Goal: Task Accomplishment & Management: Use online tool/utility

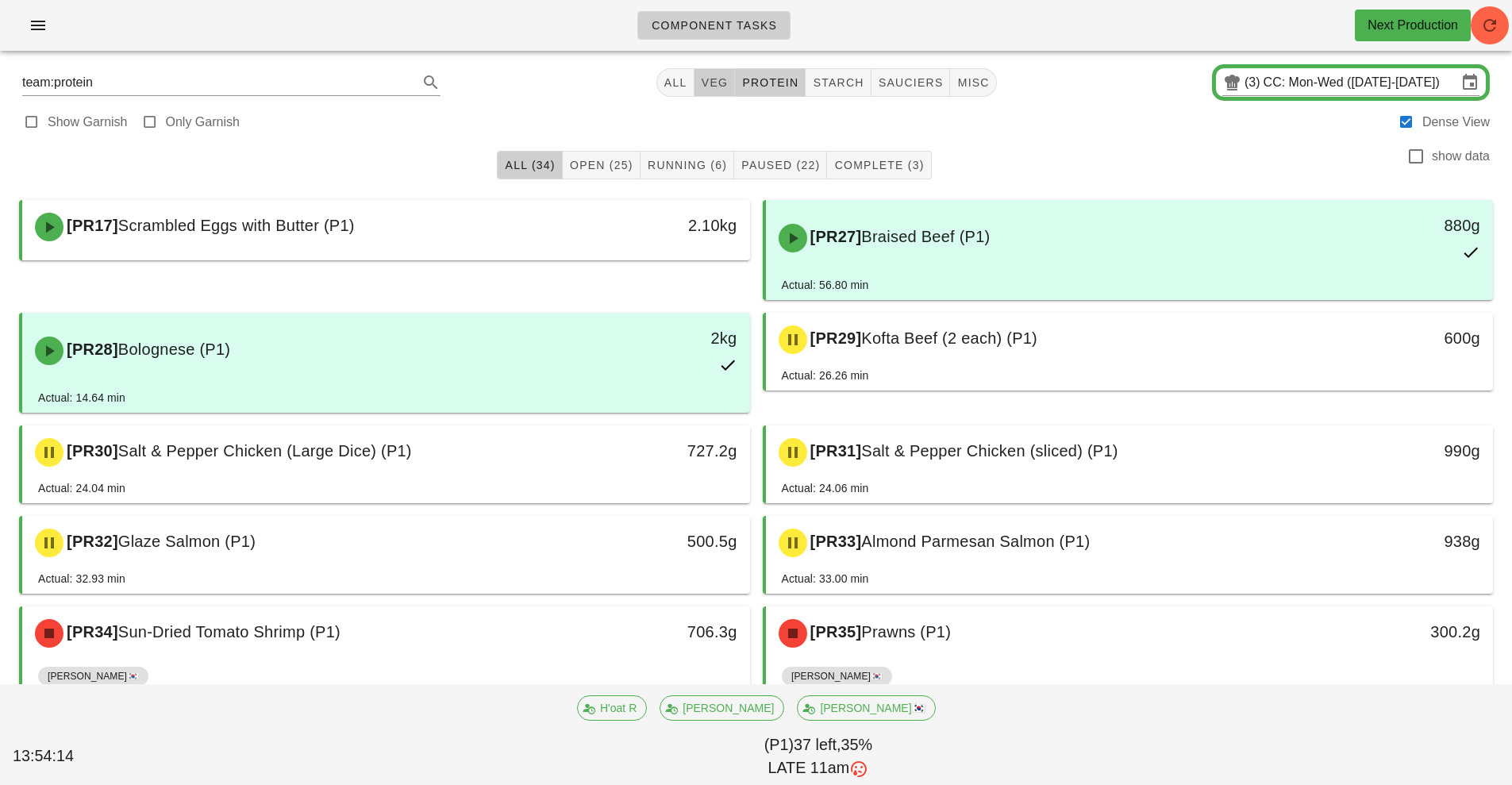
click at [724, 82] on span "veg" at bounding box center [715, 82] width 28 height 13
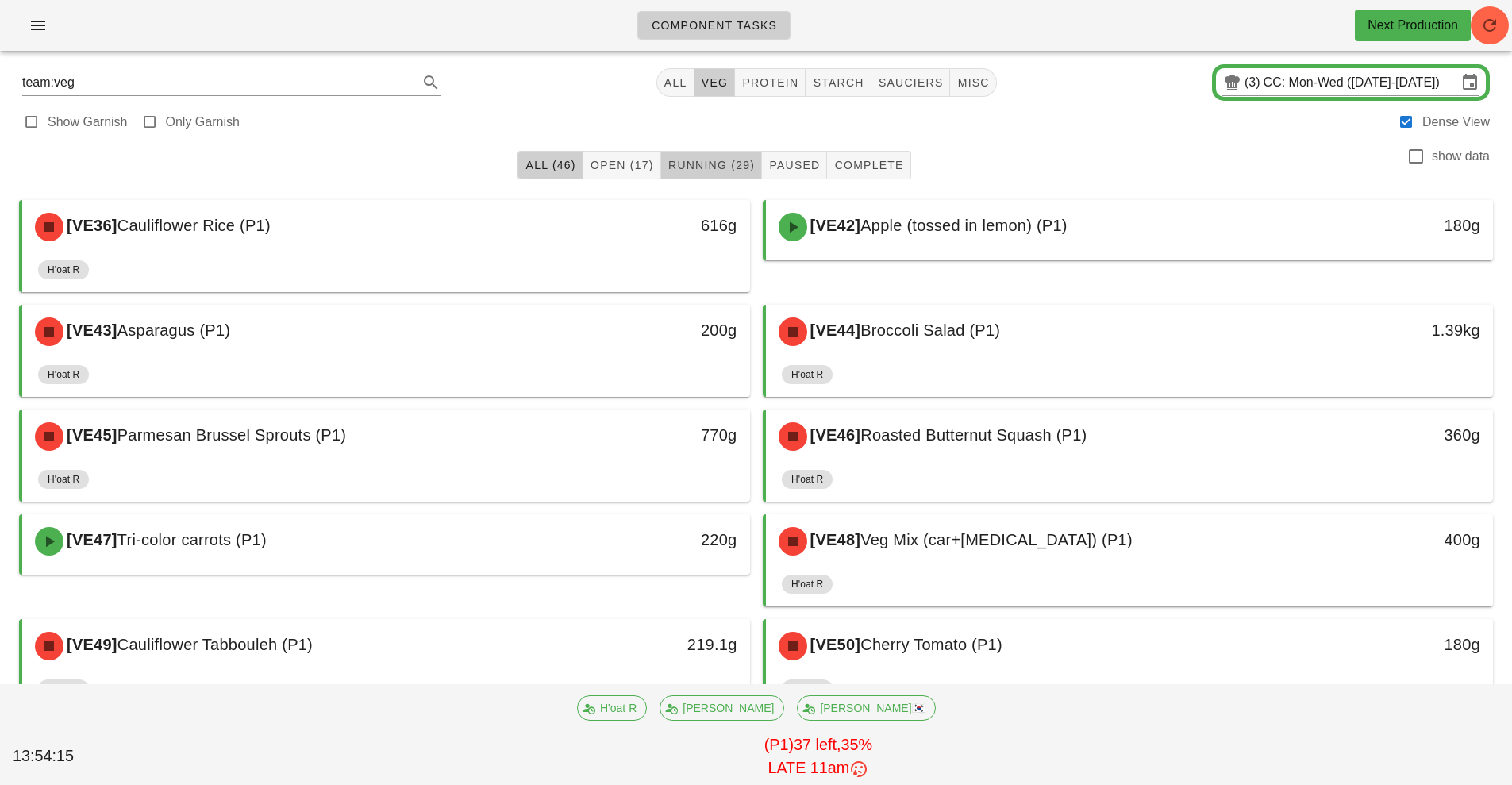
click at [714, 164] on span "Running (29)" at bounding box center [711, 164] width 87 height 13
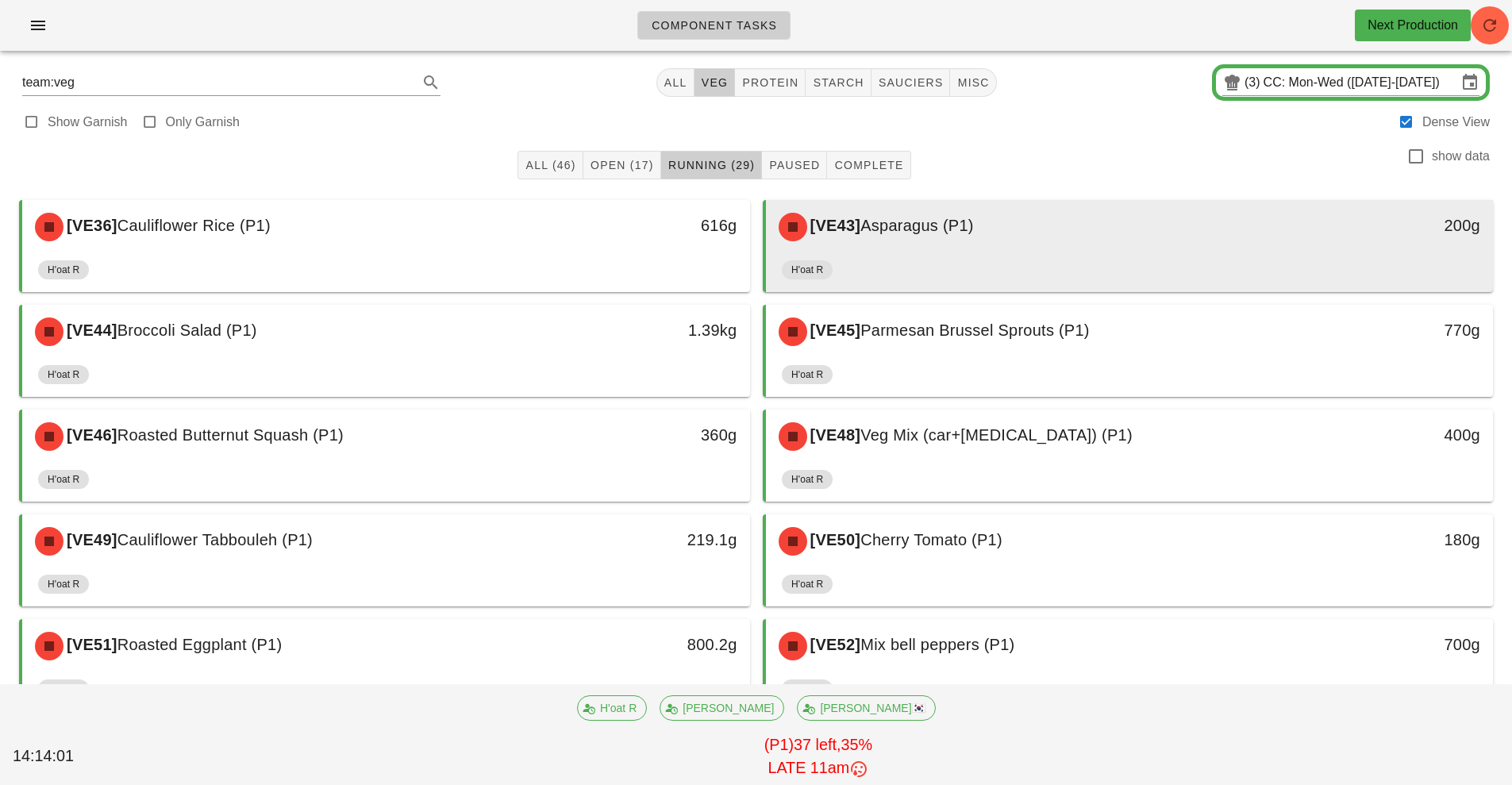
click at [1271, 287] on div "H'oat R" at bounding box center [1129, 272] width 697 height 38
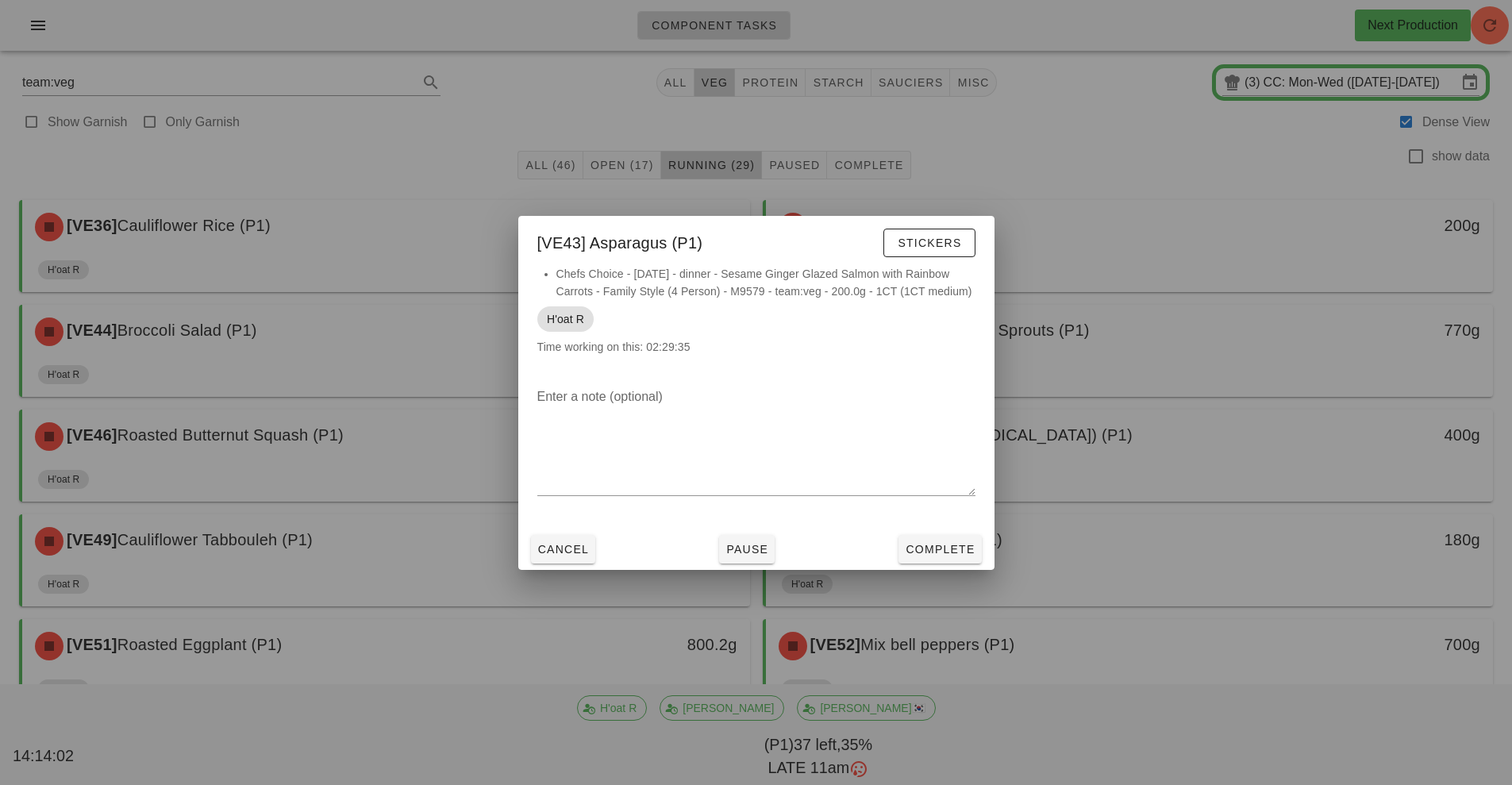
click at [1125, 162] on div at bounding box center [756, 392] width 1512 height 785
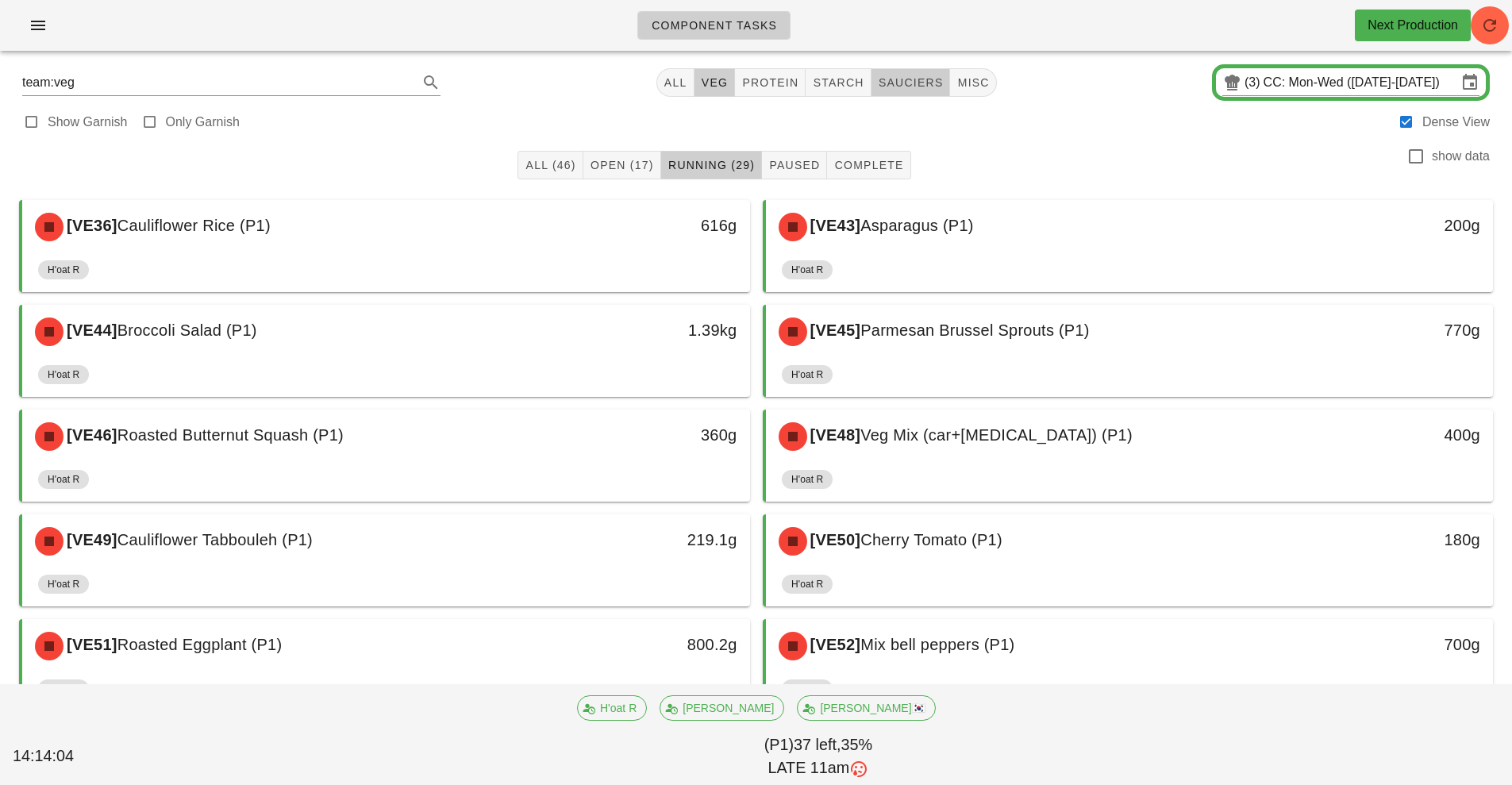
click at [911, 78] on span "sauciers" at bounding box center [911, 82] width 66 height 13
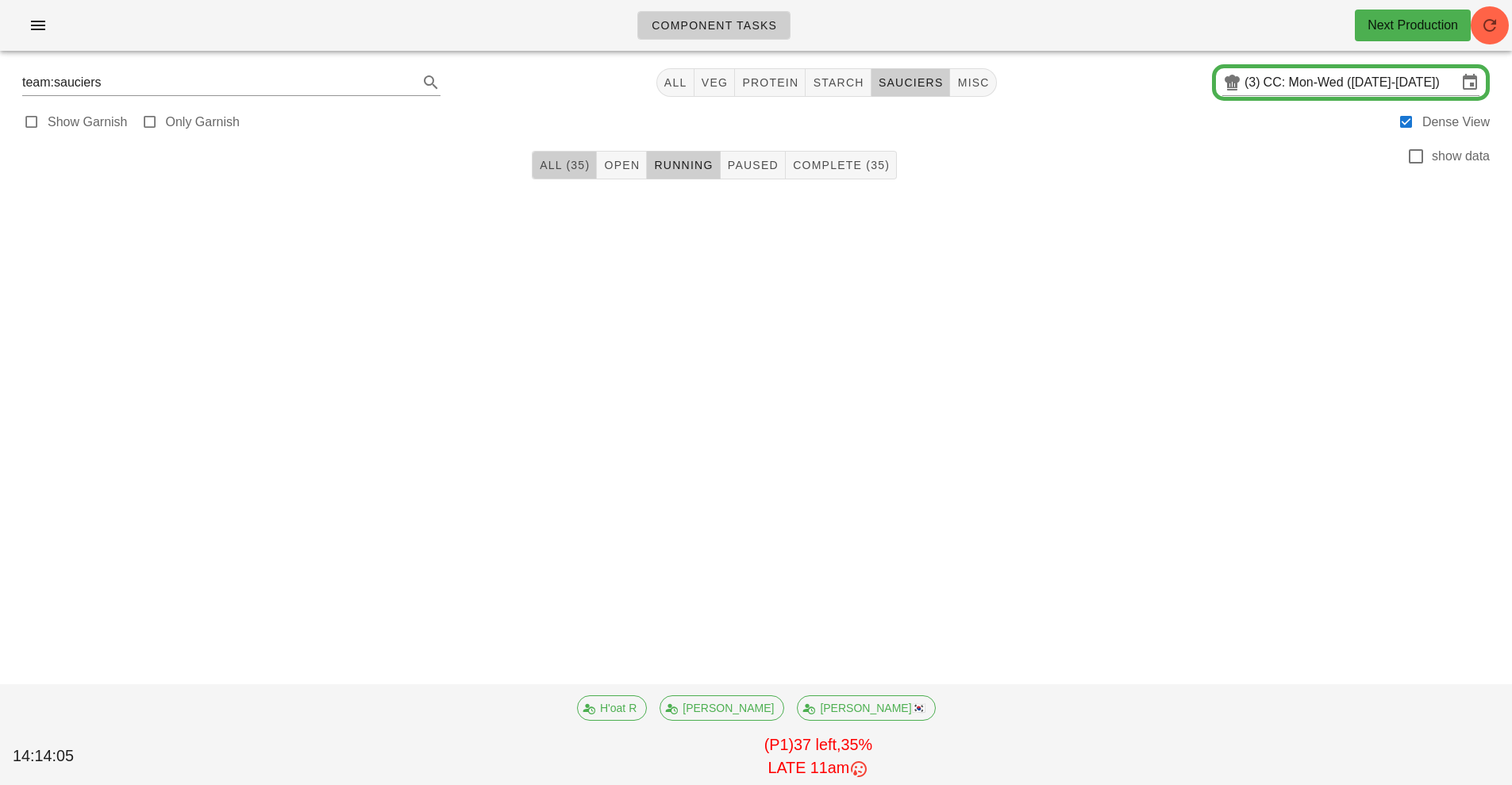
click at [564, 164] on span "All (35)" at bounding box center [564, 164] width 51 height 13
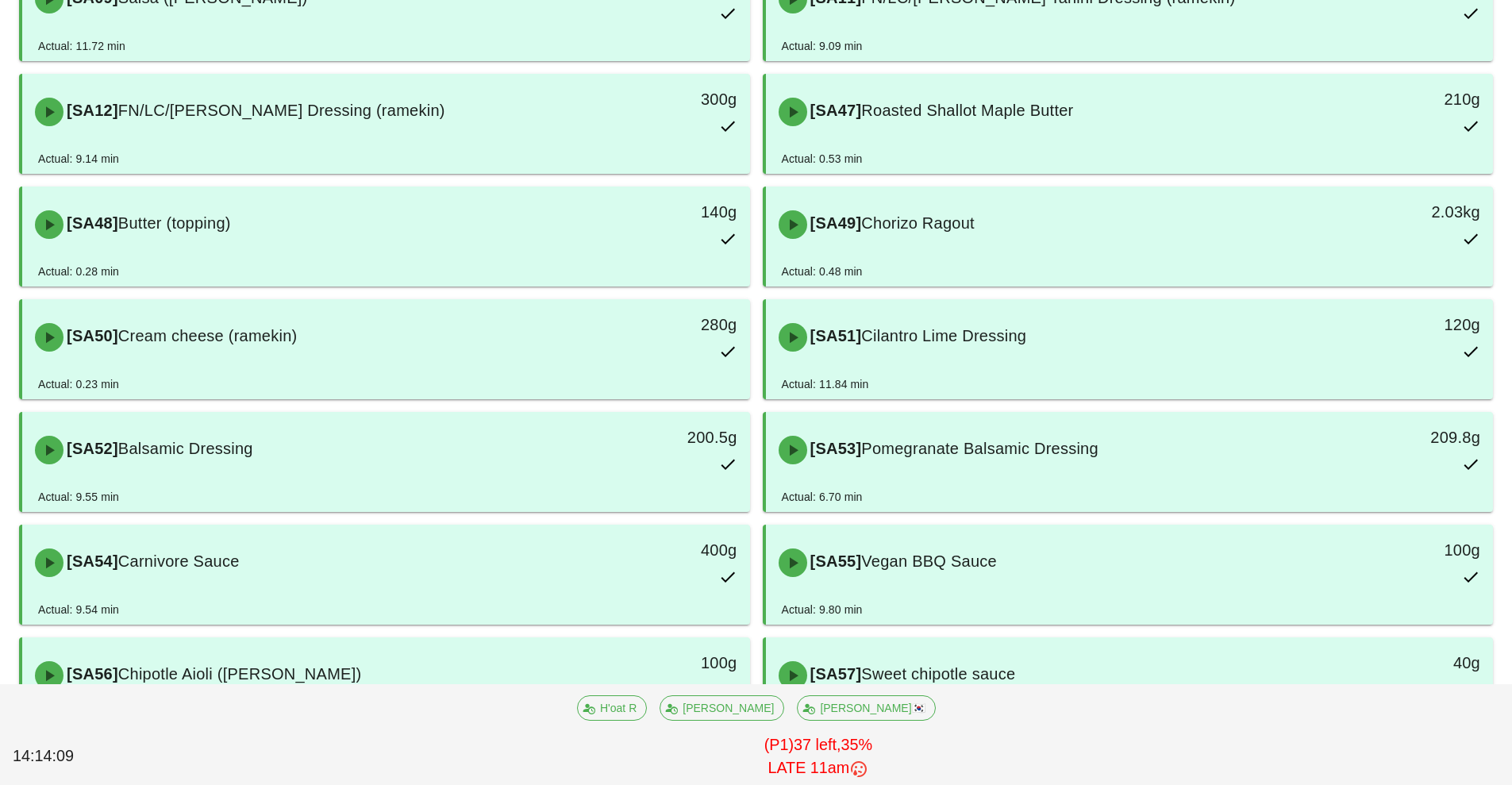
scroll to position [933, 0]
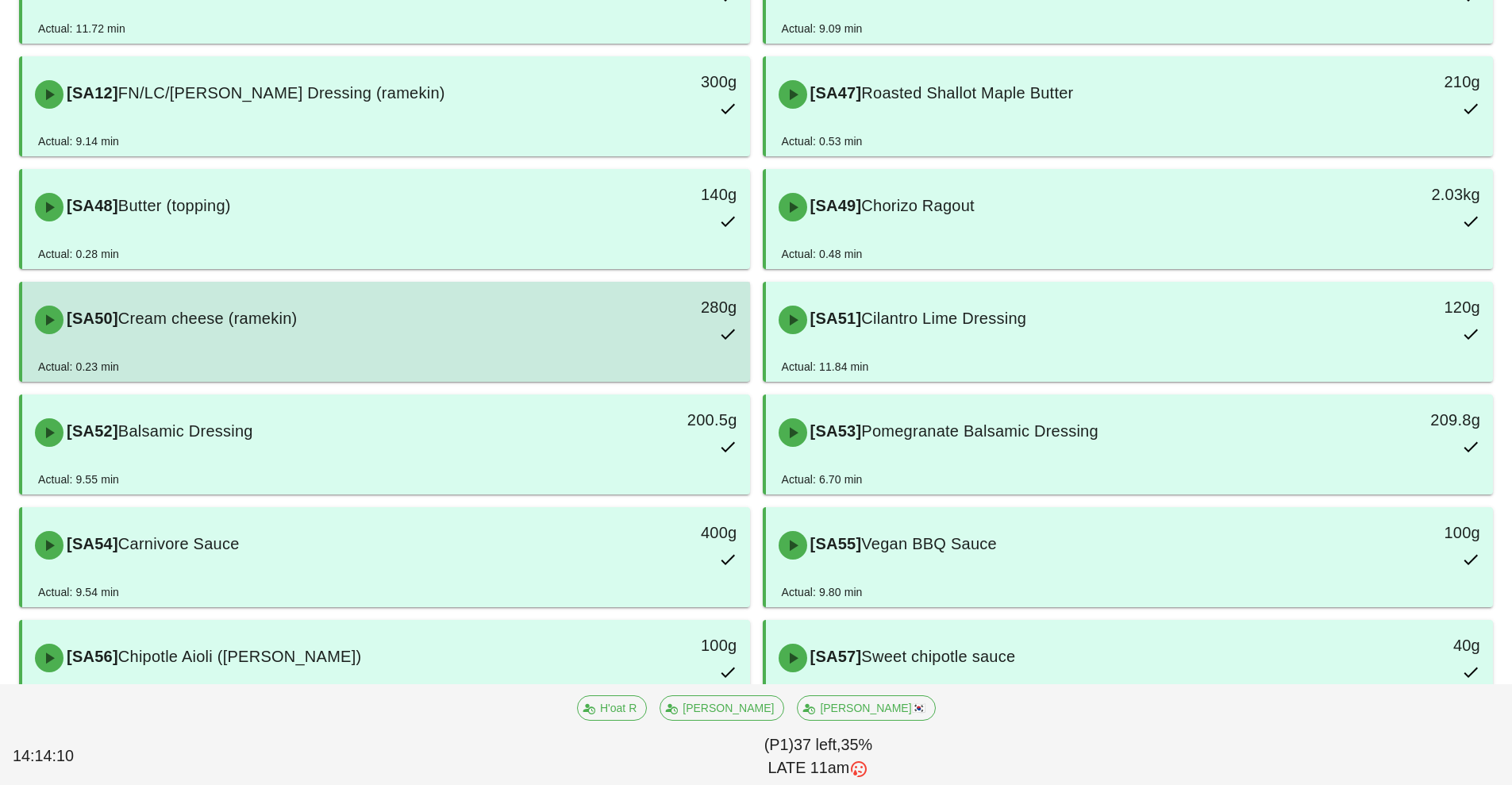
click at [587, 327] on div "280g" at bounding box center [656, 320] width 181 height 70
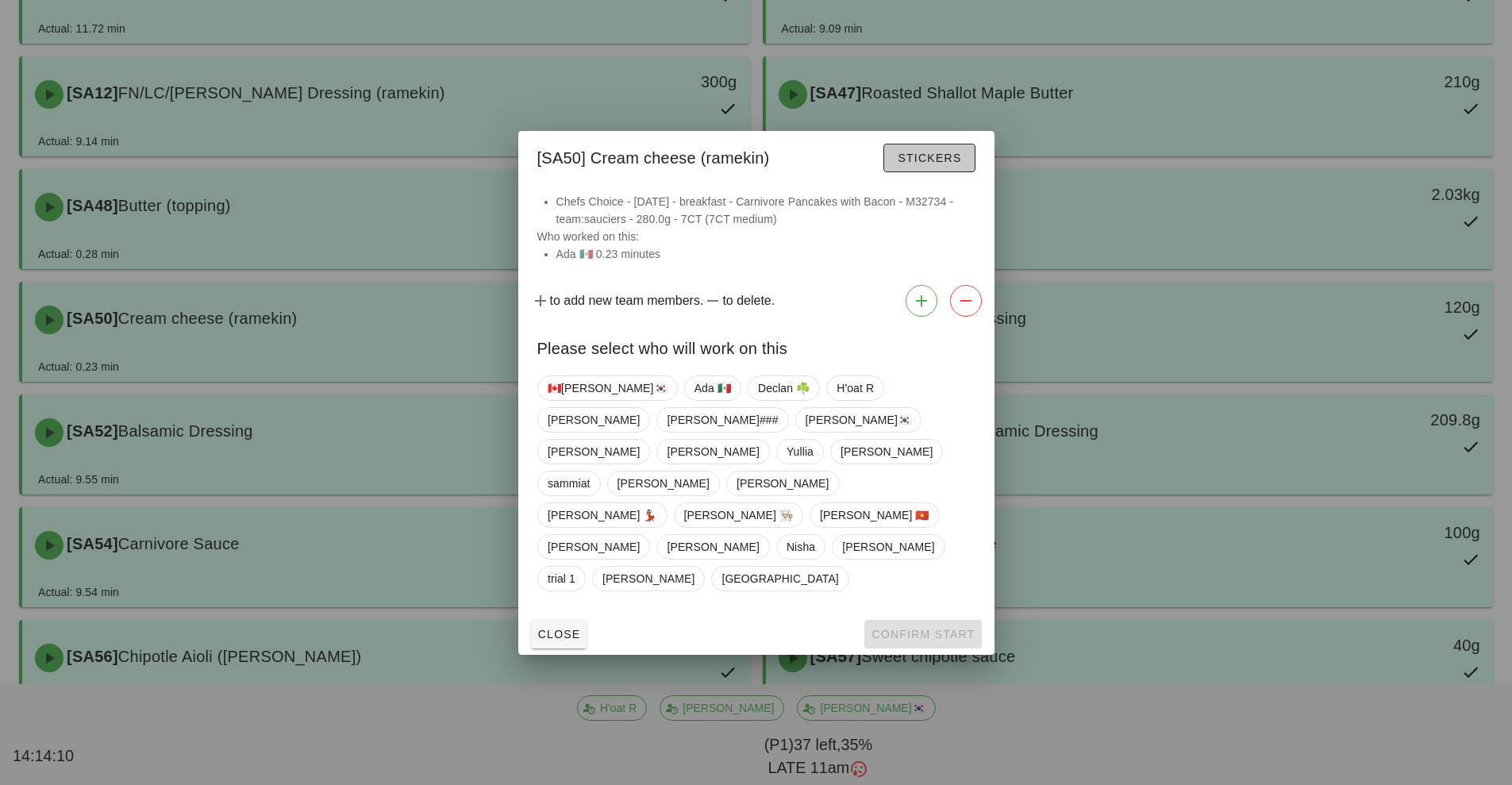
click at [936, 164] on span "Stickers" at bounding box center [929, 157] width 65 height 13
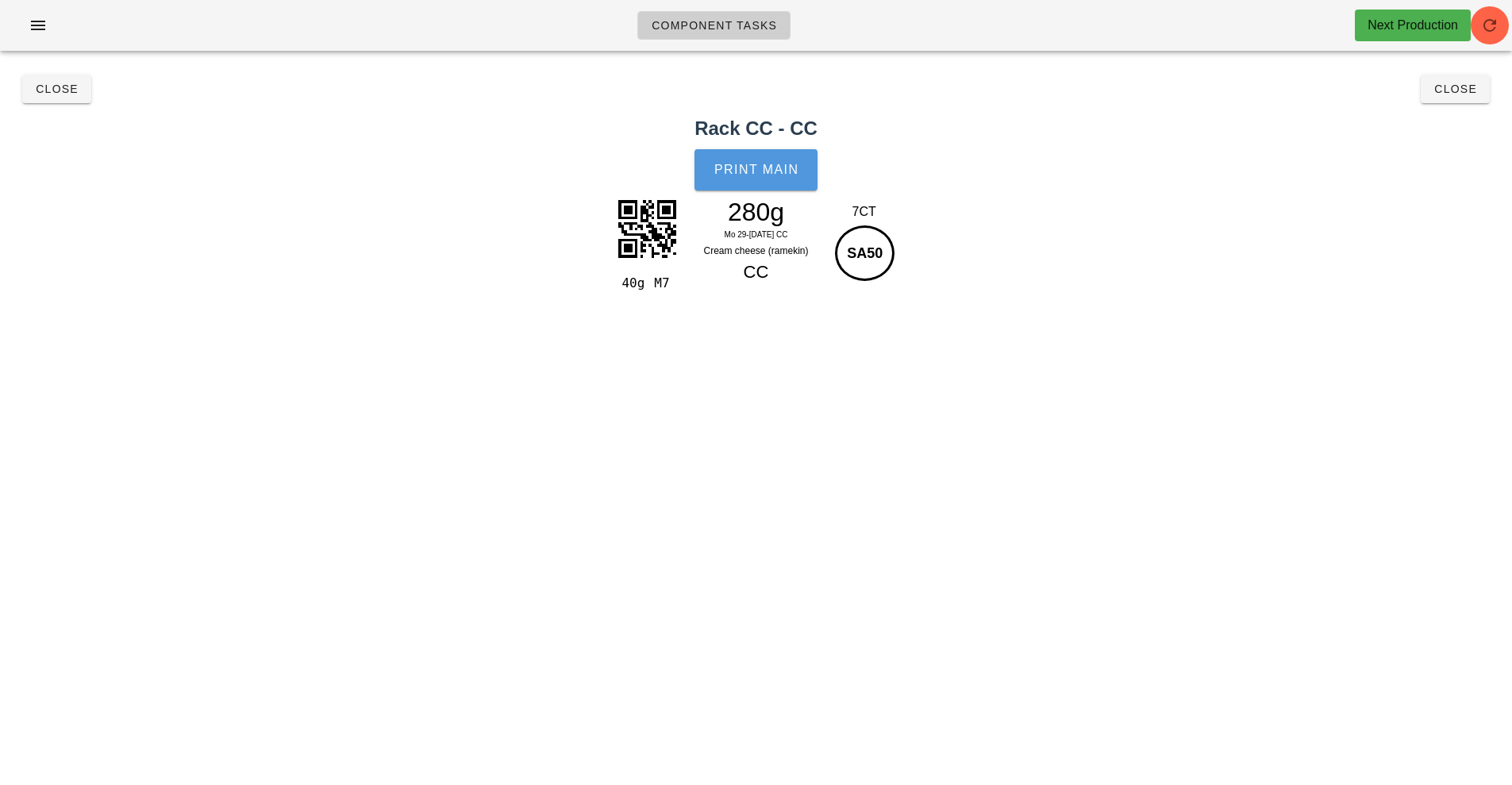
click at [757, 172] on span "Print Main" at bounding box center [756, 169] width 86 height 14
click at [1470, 93] on span "Close" at bounding box center [1455, 88] width 43 height 13
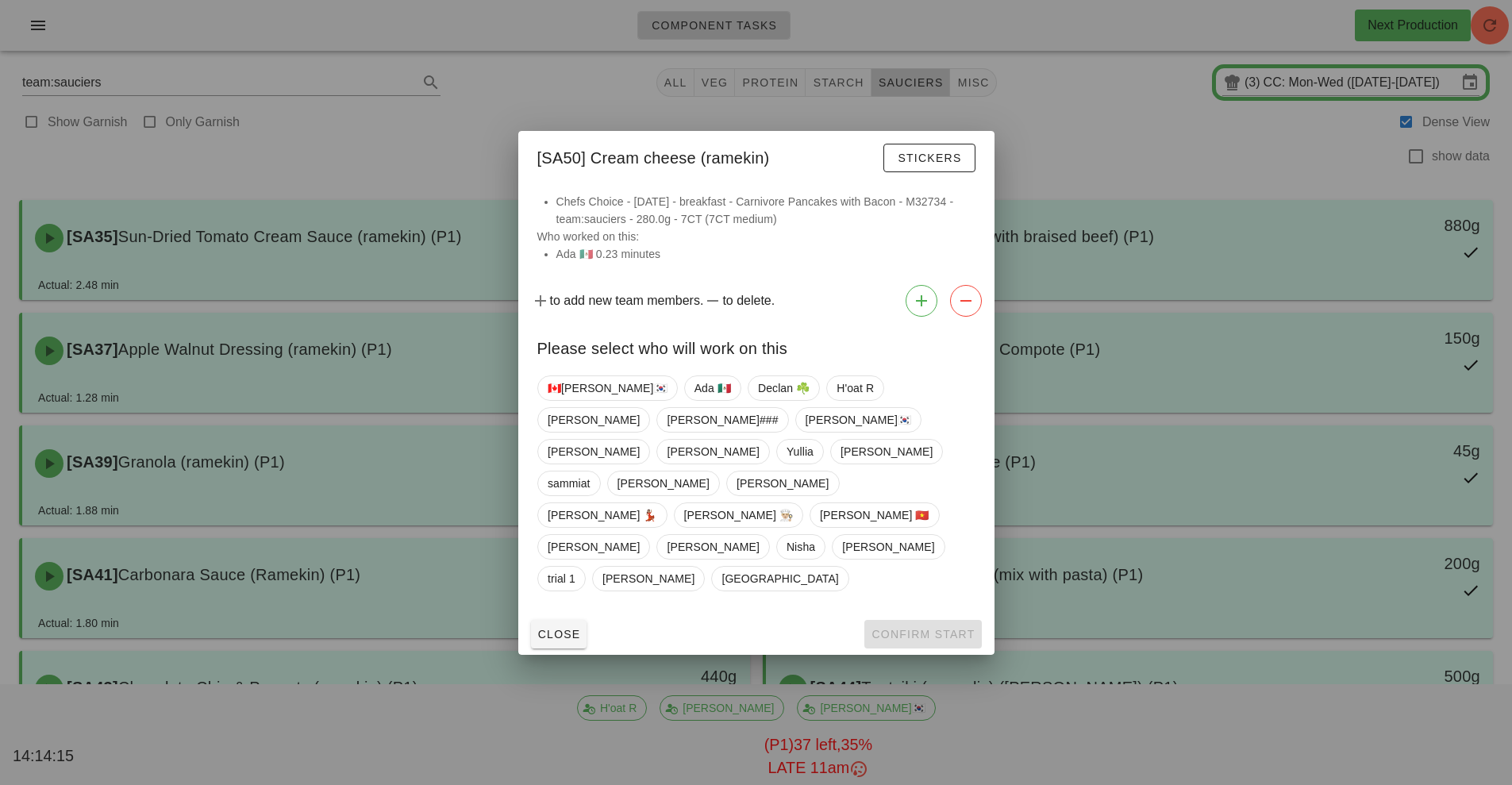
click at [1267, 288] on div at bounding box center [756, 392] width 1512 height 785
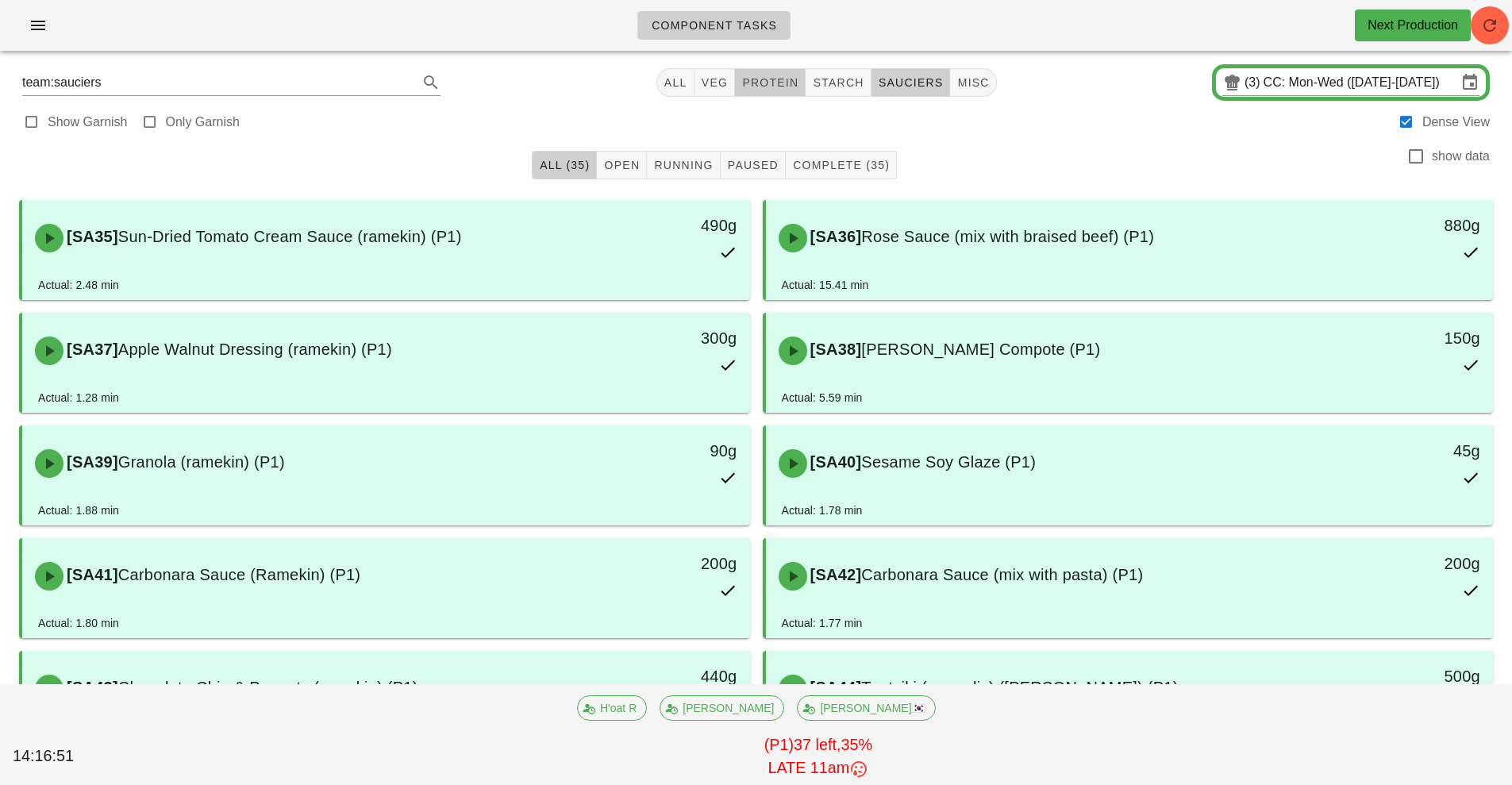
click at [761, 93] on button "protein" at bounding box center [770, 83] width 71 height 29
type input "team:protein"
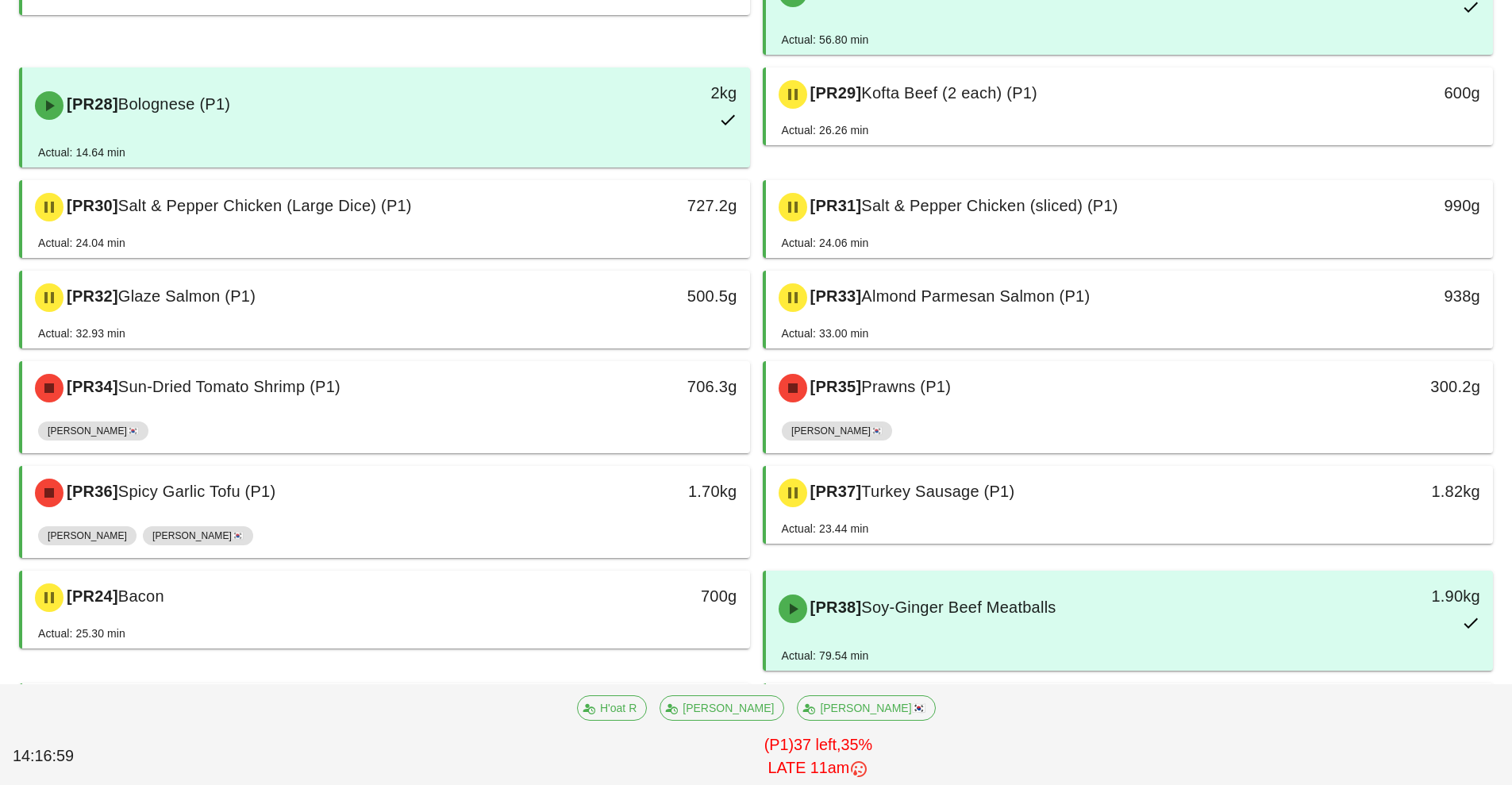
scroll to position [267, 0]
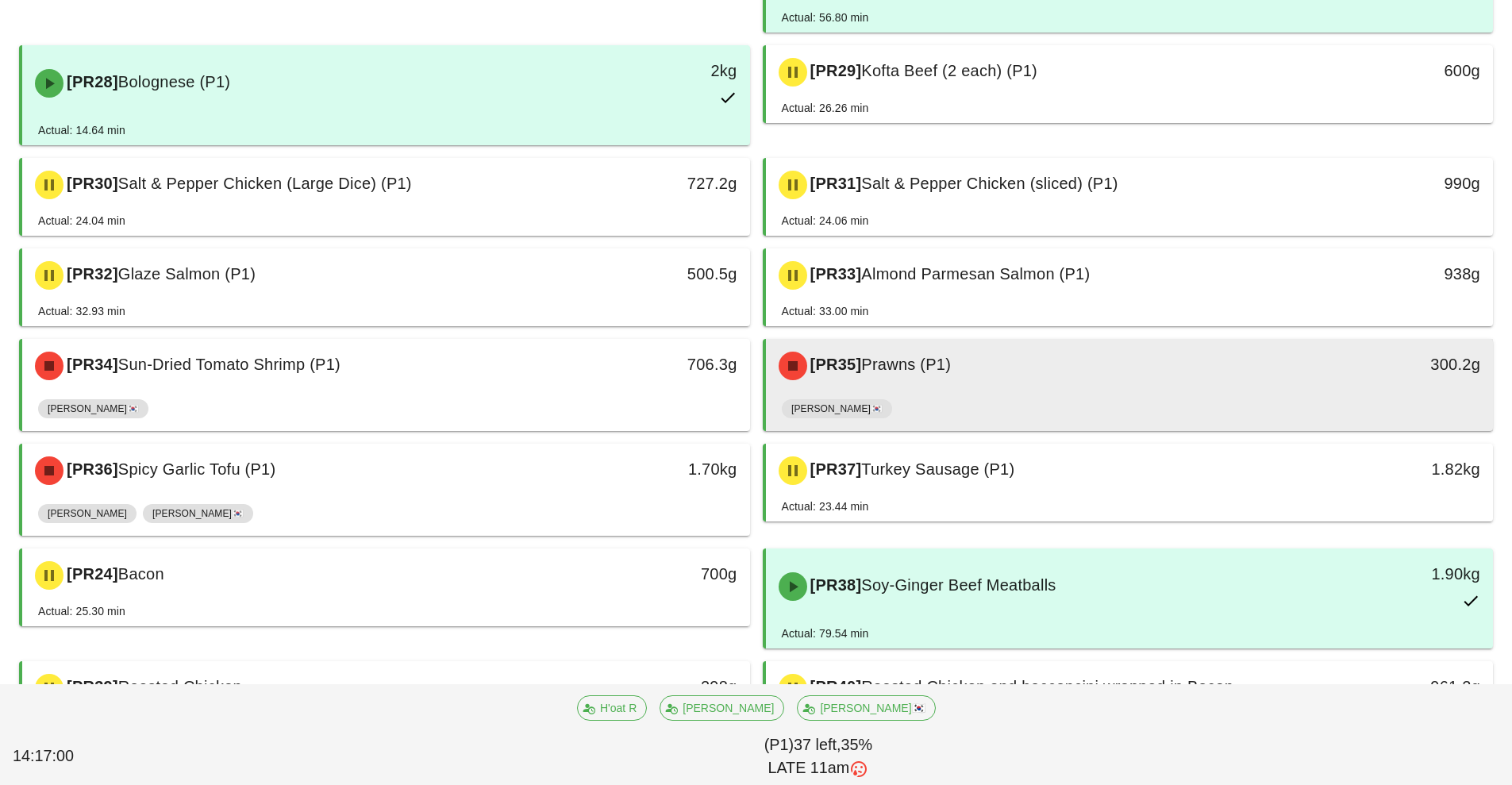
click at [1085, 386] on div "[PR35] Prawns (P1)" at bounding box center [1040, 365] width 541 height 47
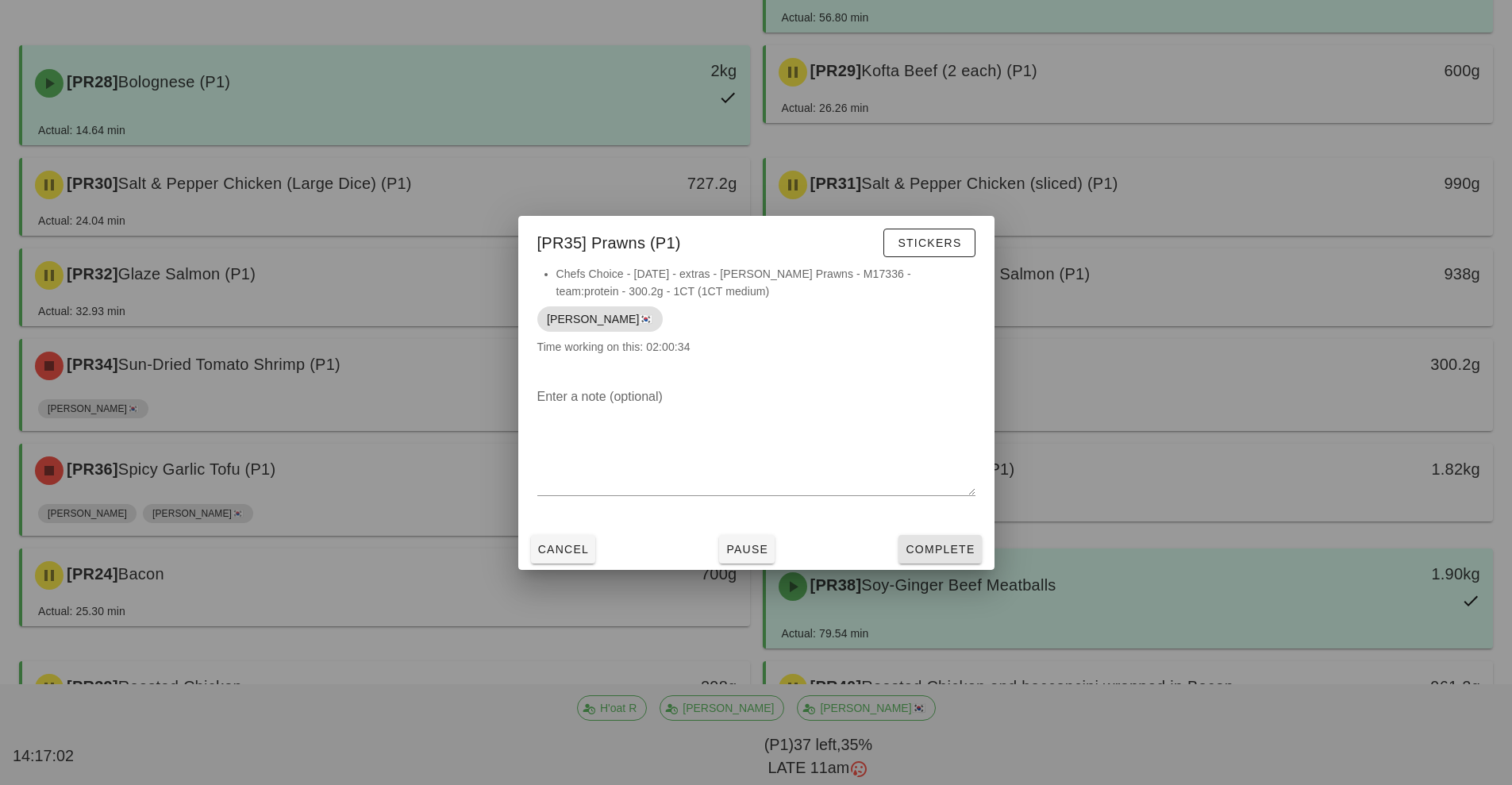
click at [956, 563] on button "Complete" at bounding box center [939, 549] width 82 height 29
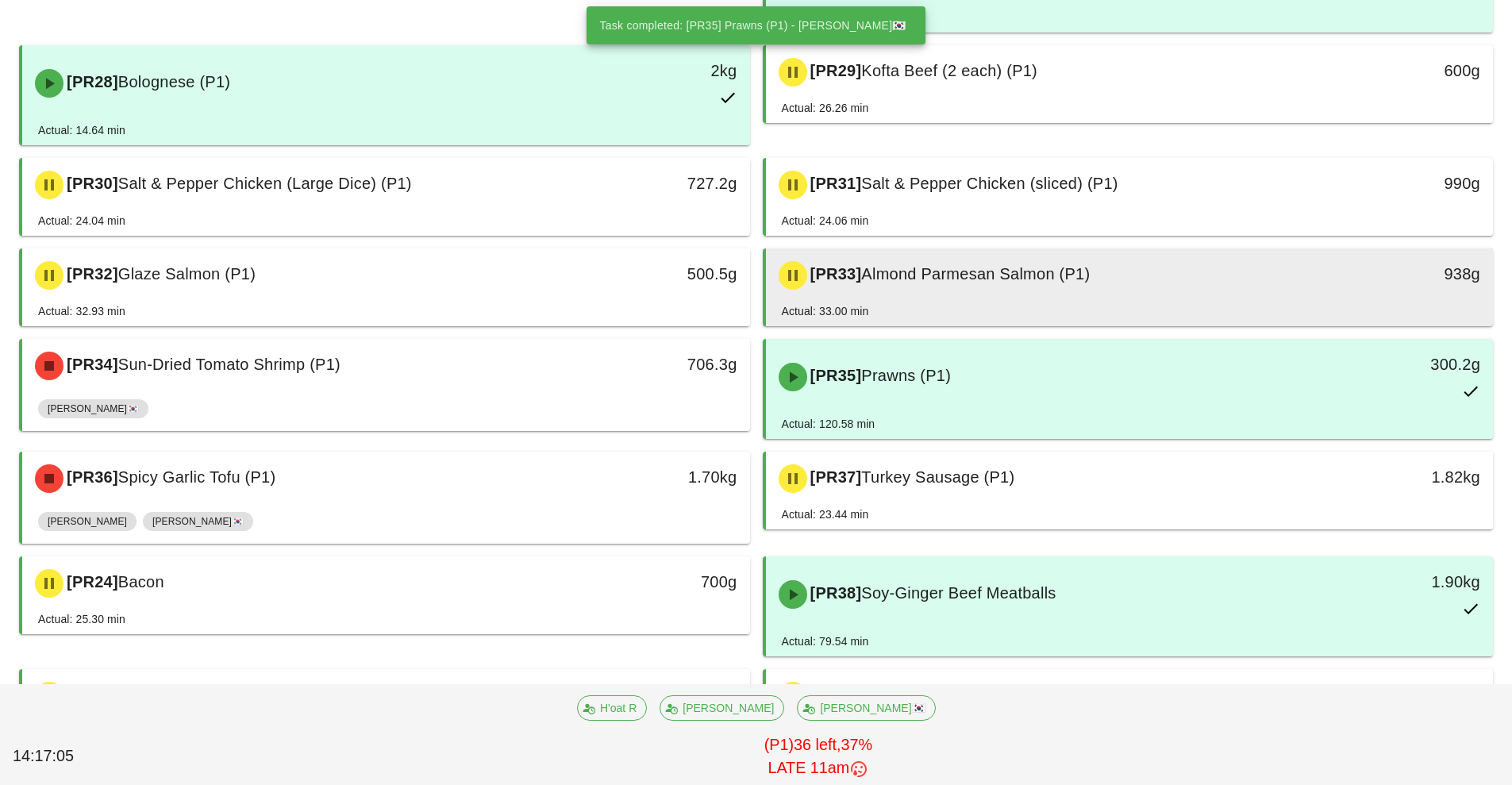
click at [1013, 294] on div "[PR33] Almond Parmesan Salmon (P1)" at bounding box center [1040, 274] width 541 height 47
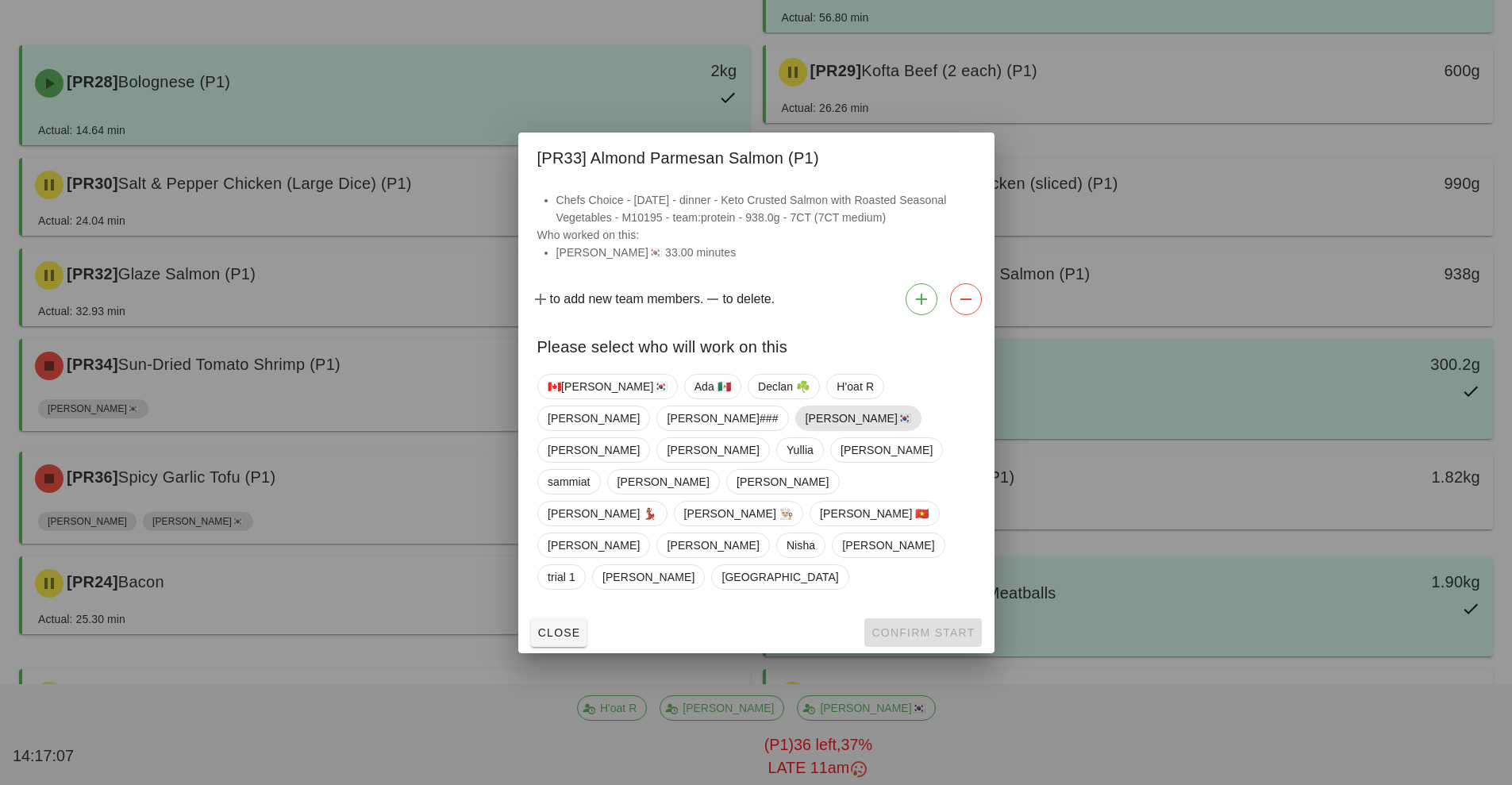
click at [805, 430] on span "[PERSON_NAME]🇰🇷" at bounding box center [858, 418] width 106 height 24
click at [890, 626] on span "Confirm Start" at bounding box center [923, 631] width 104 height 13
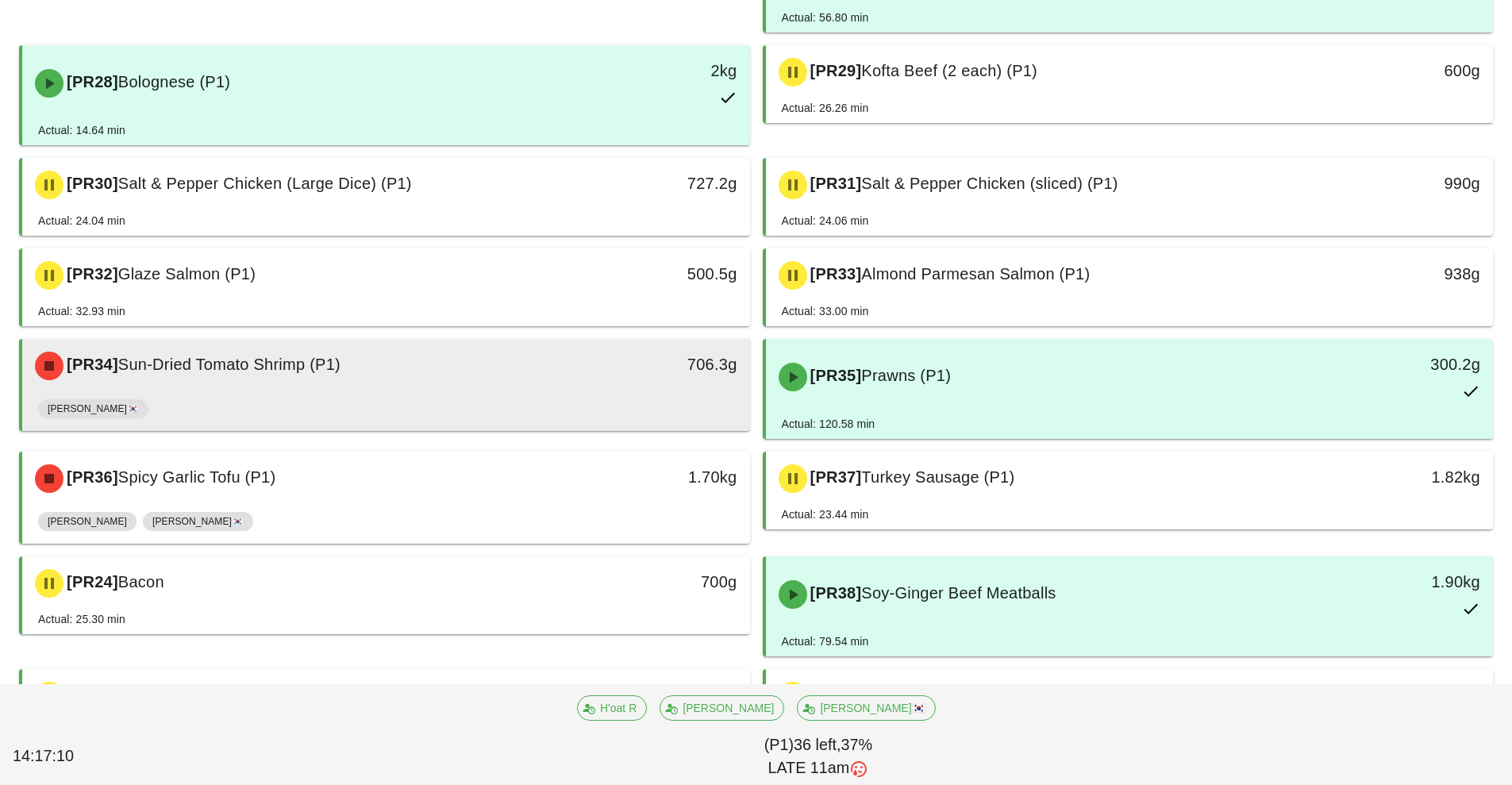
click at [591, 387] on div "706.3g" at bounding box center [656, 365] width 181 height 47
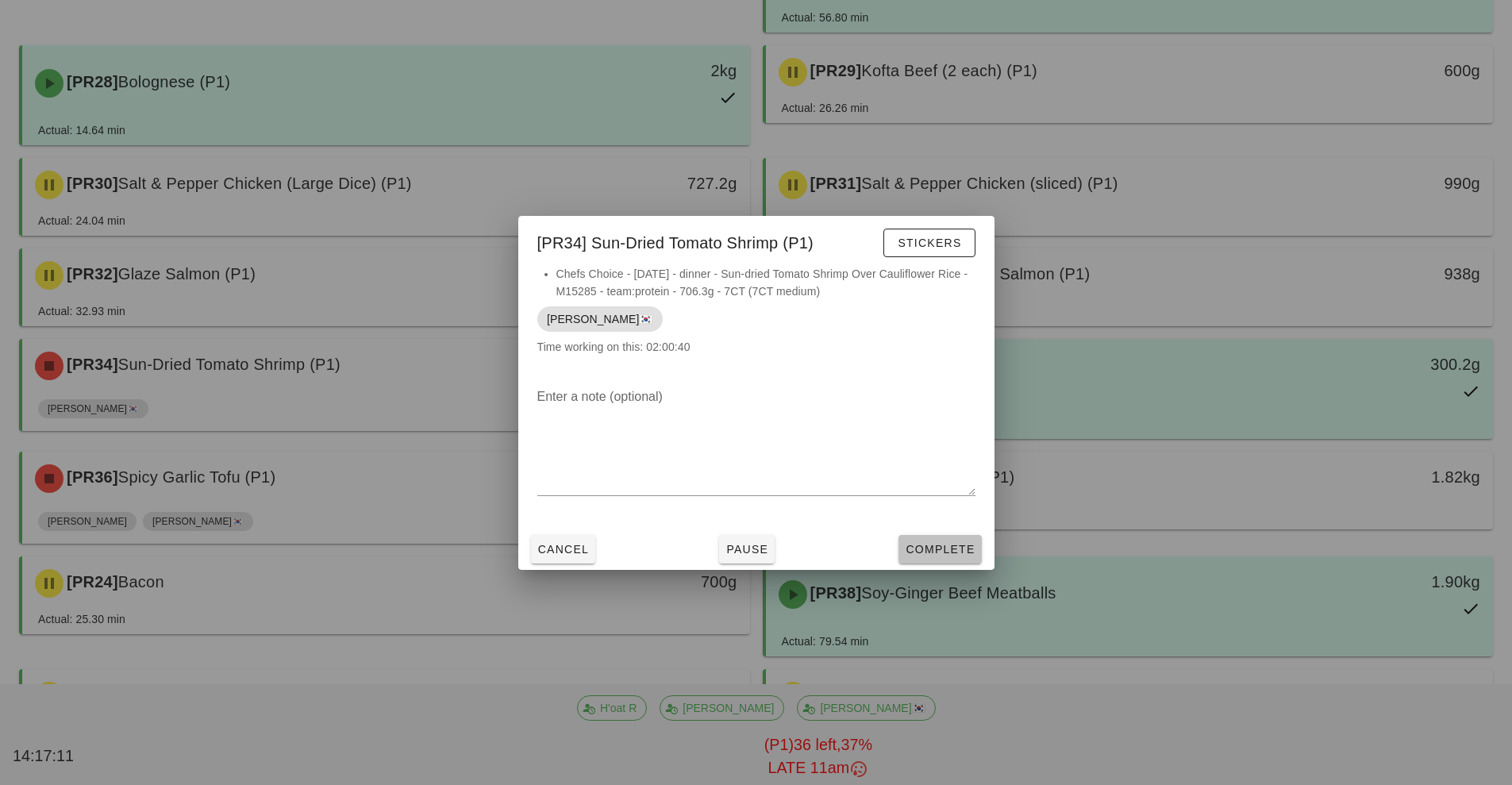
click at [942, 560] on button "Complete" at bounding box center [939, 549] width 82 height 29
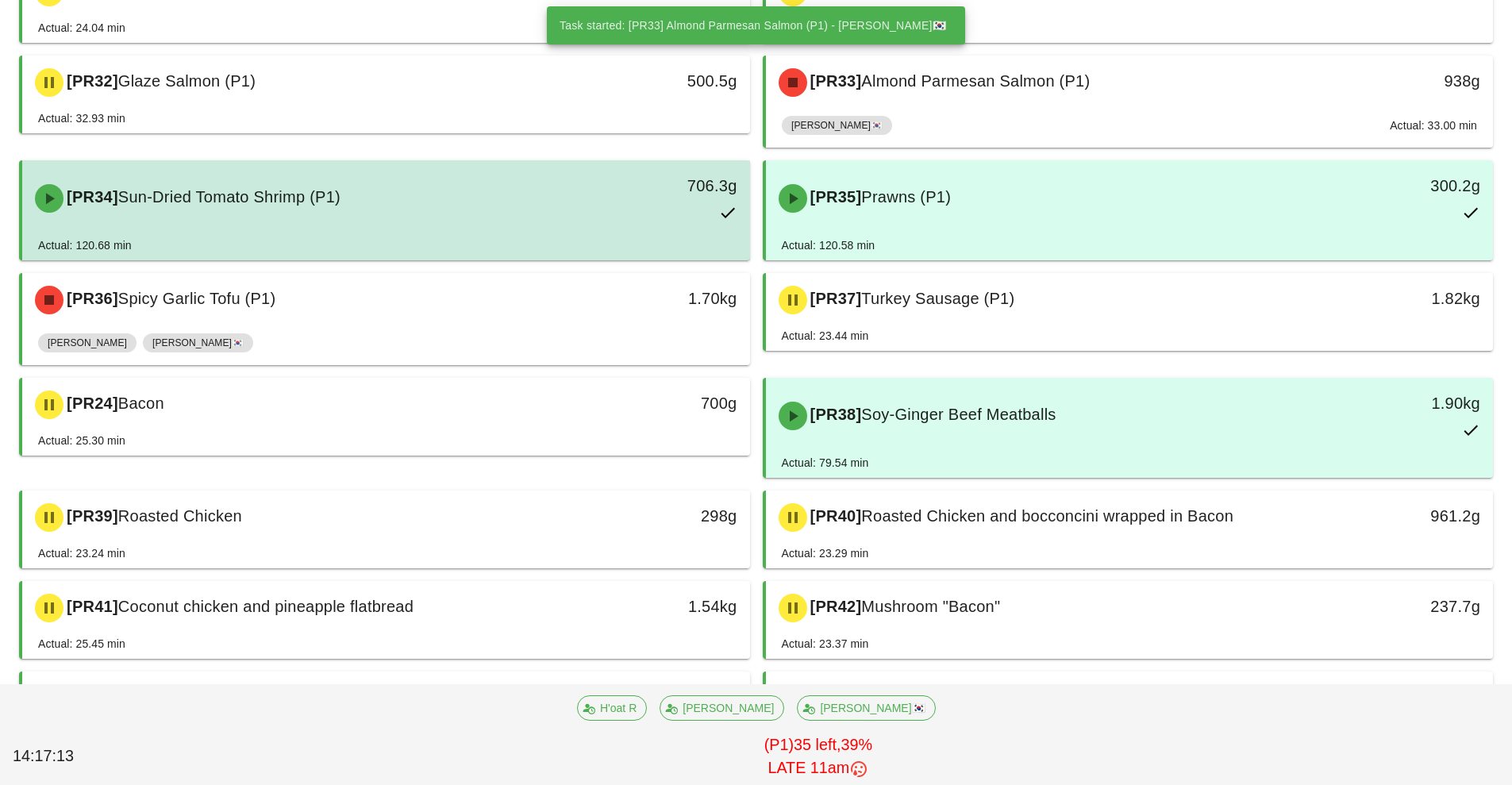
scroll to position [463, 0]
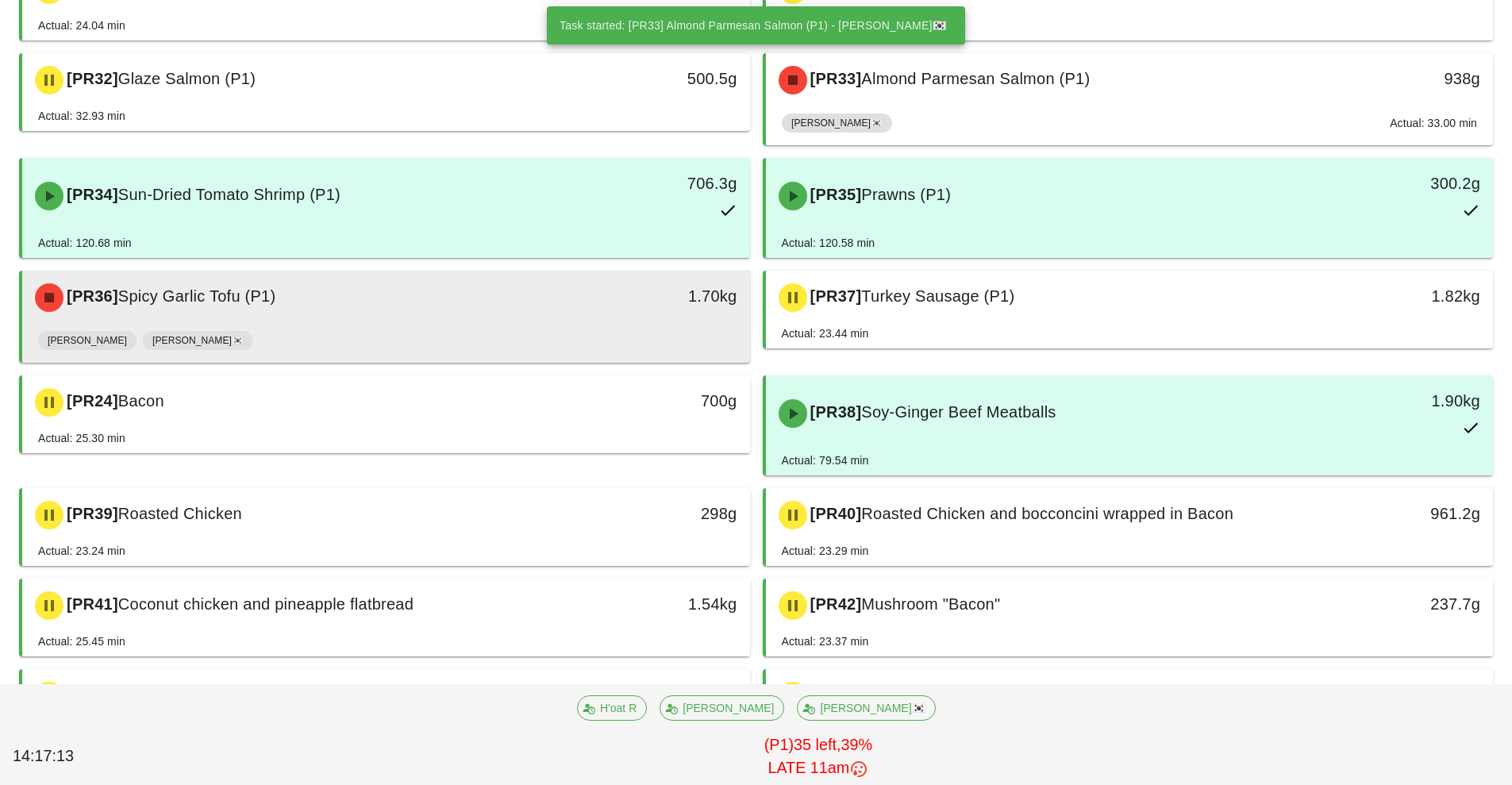
click at [648, 322] on div "[PR36] Spicy Garlic Tofu (P1) 1.70kg" at bounding box center [386, 297] width 728 height 54
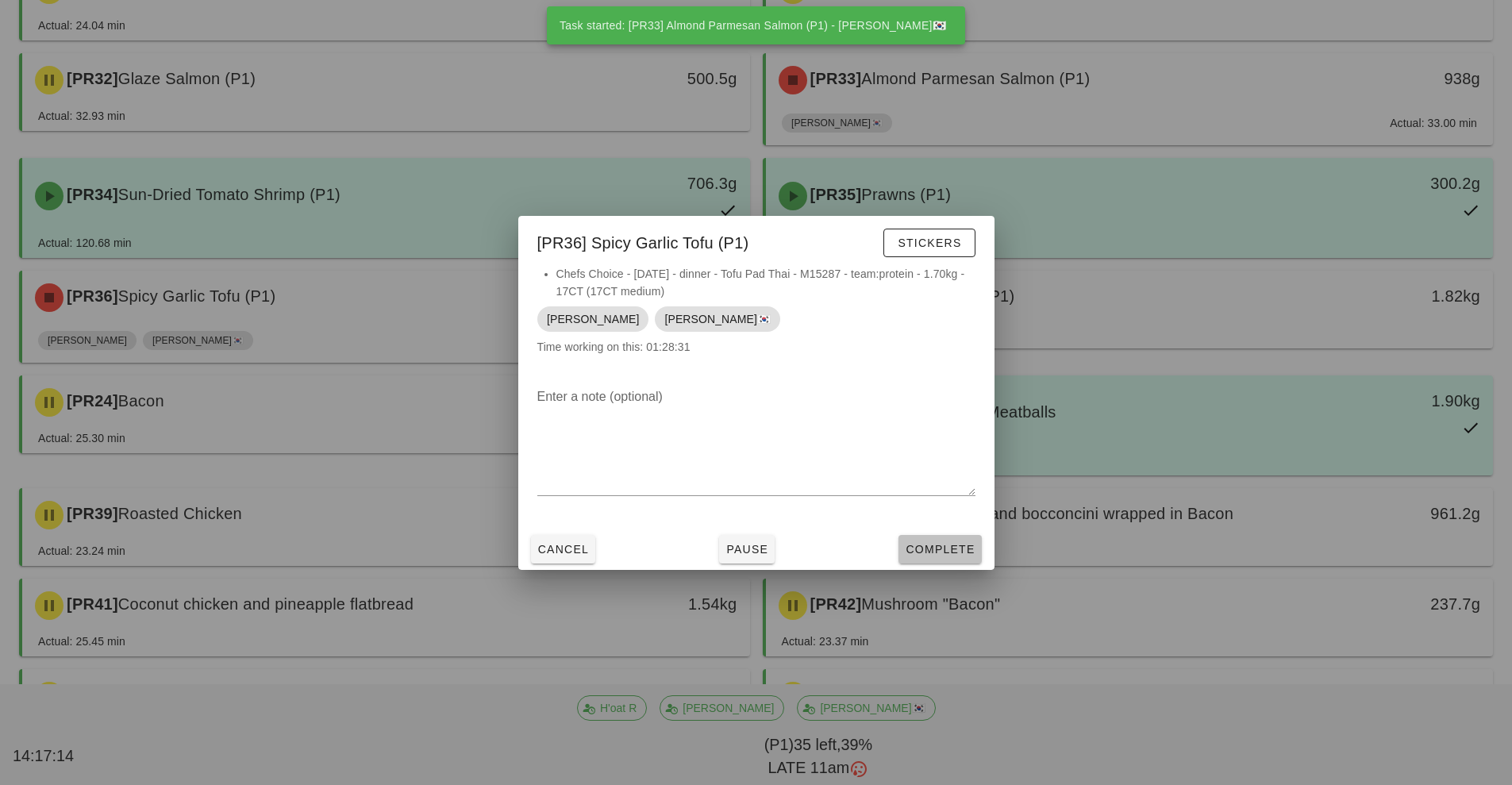
click at [936, 560] on button "Complete" at bounding box center [939, 549] width 82 height 29
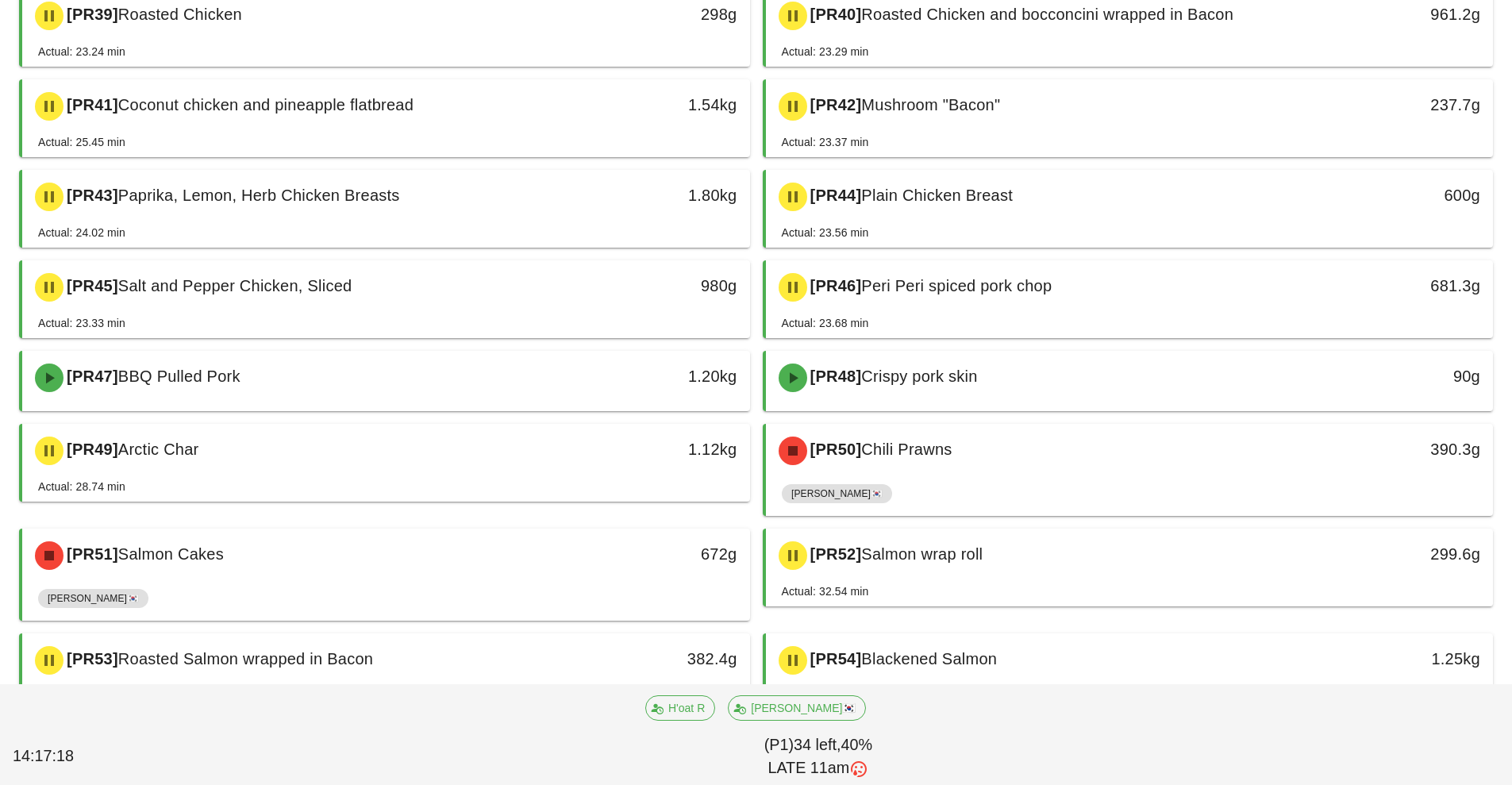
scroll to position [972, 0]
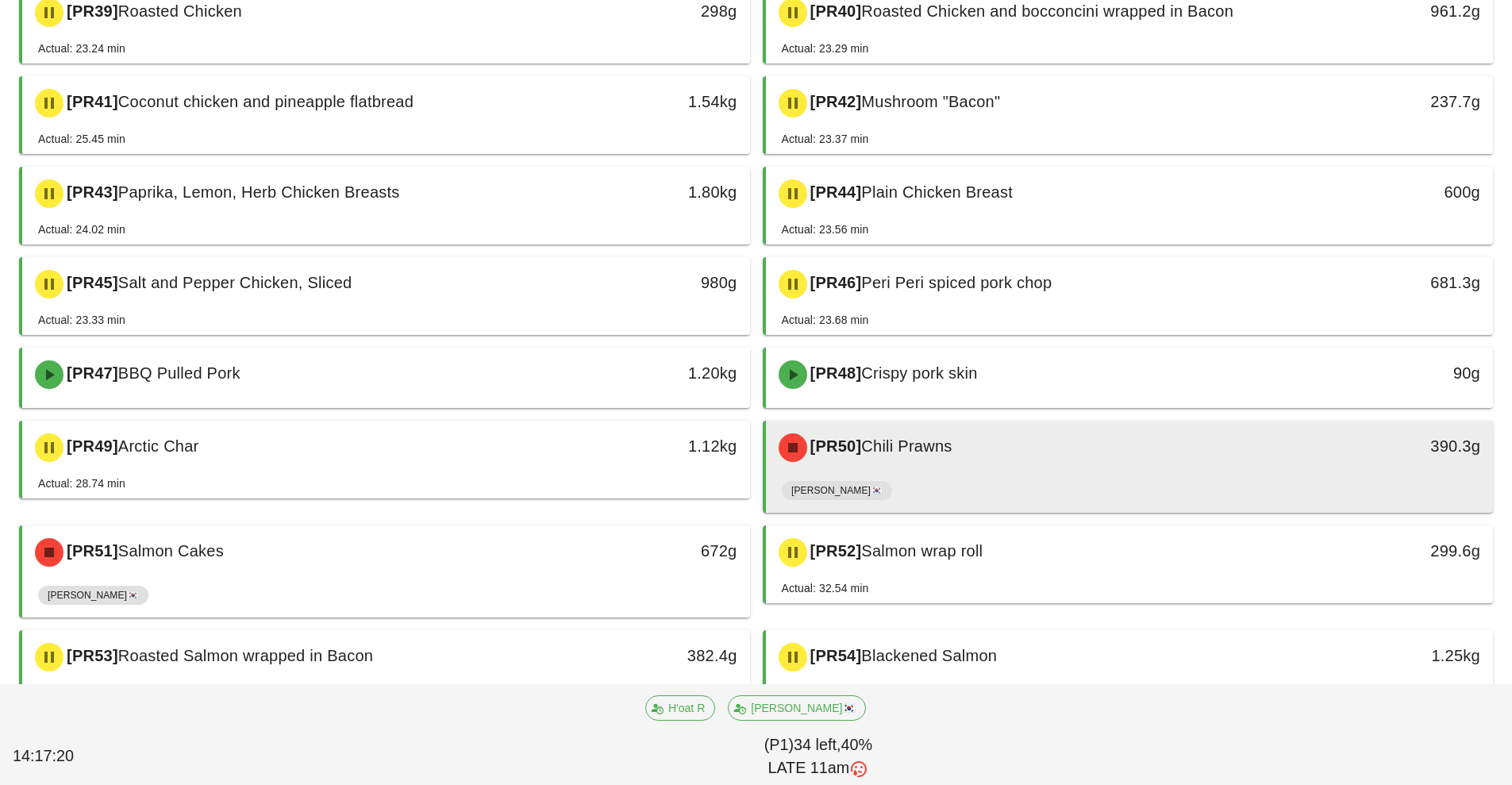
click at [1039, 474] on div "[PR50] Chili Prawns 390.3g" at bounding box center [1130, 448] width 728 height 54
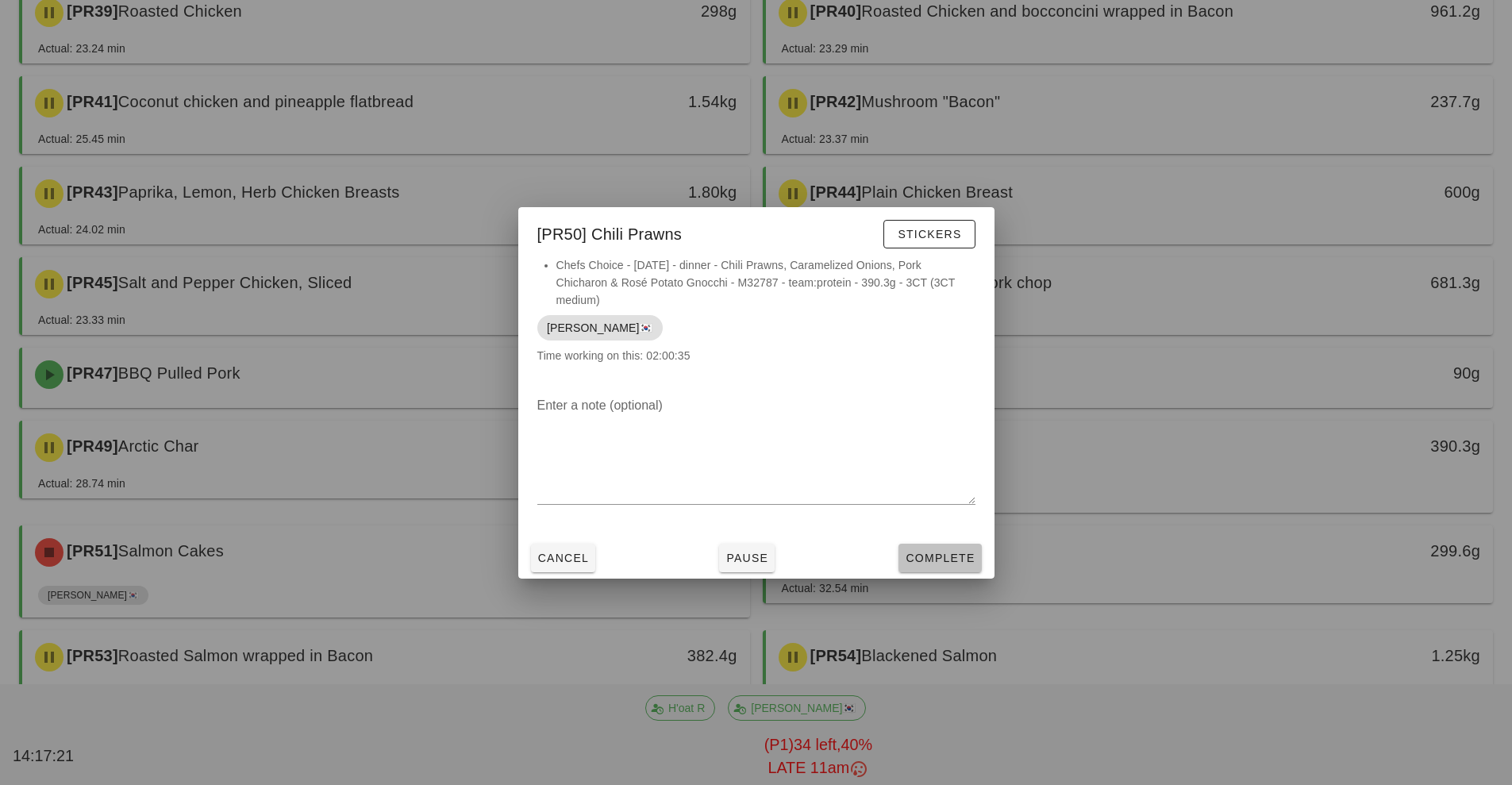
click at [933, 559] on span "Complete" at bounding box center [940, 557] width 70 height 13
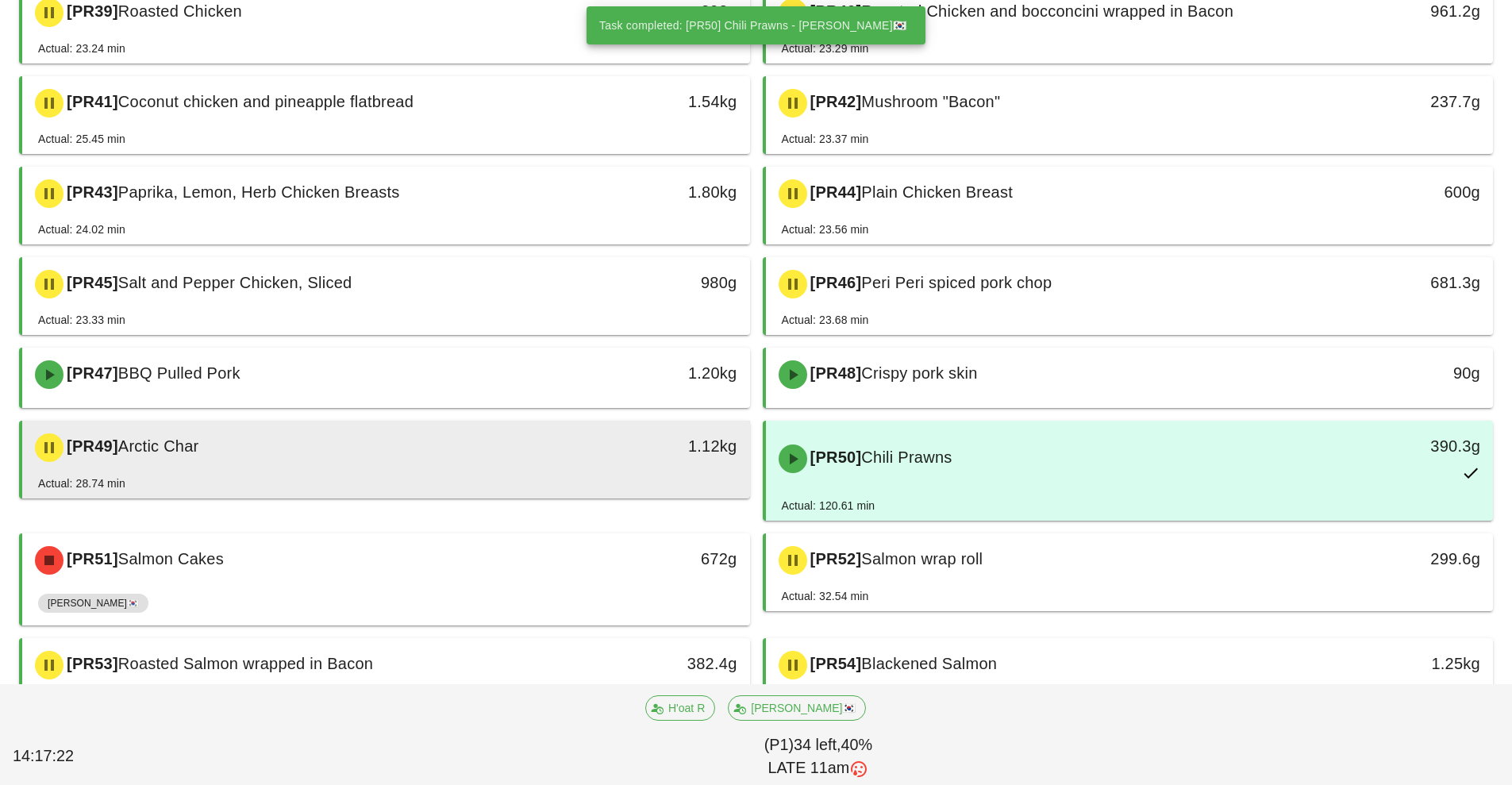
click at [628, 468] on div "1.12kg" at bounding box center [656, 447] width 181 height 47
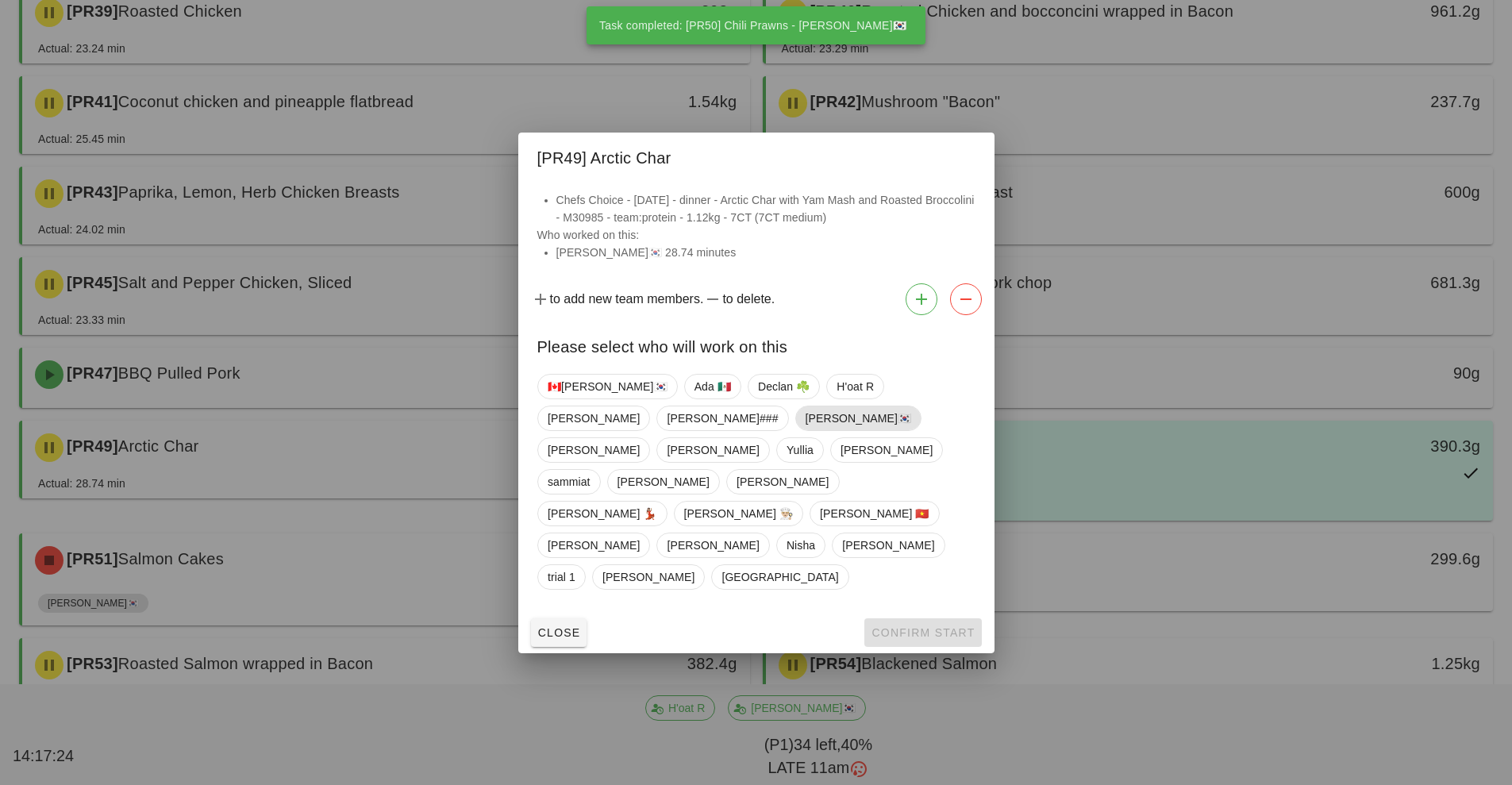
click at [805, 430] on span "[PERSON_NAME]🇰🇷" at bounding box center [858, 418] width 106 height 24
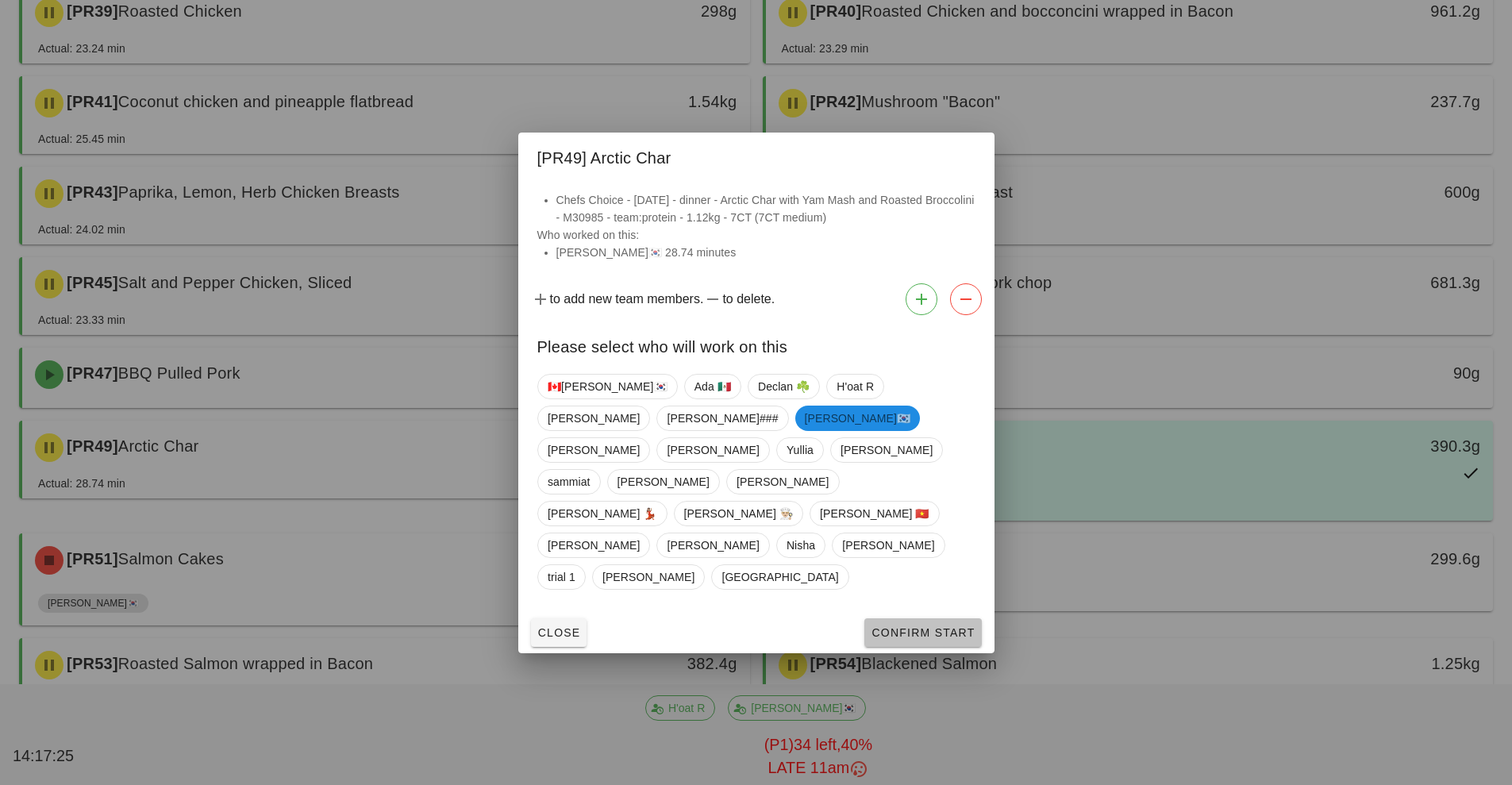
click at [920, 626] on span "Confirm Start" at bounding box center [923, 631] width 104 height 13
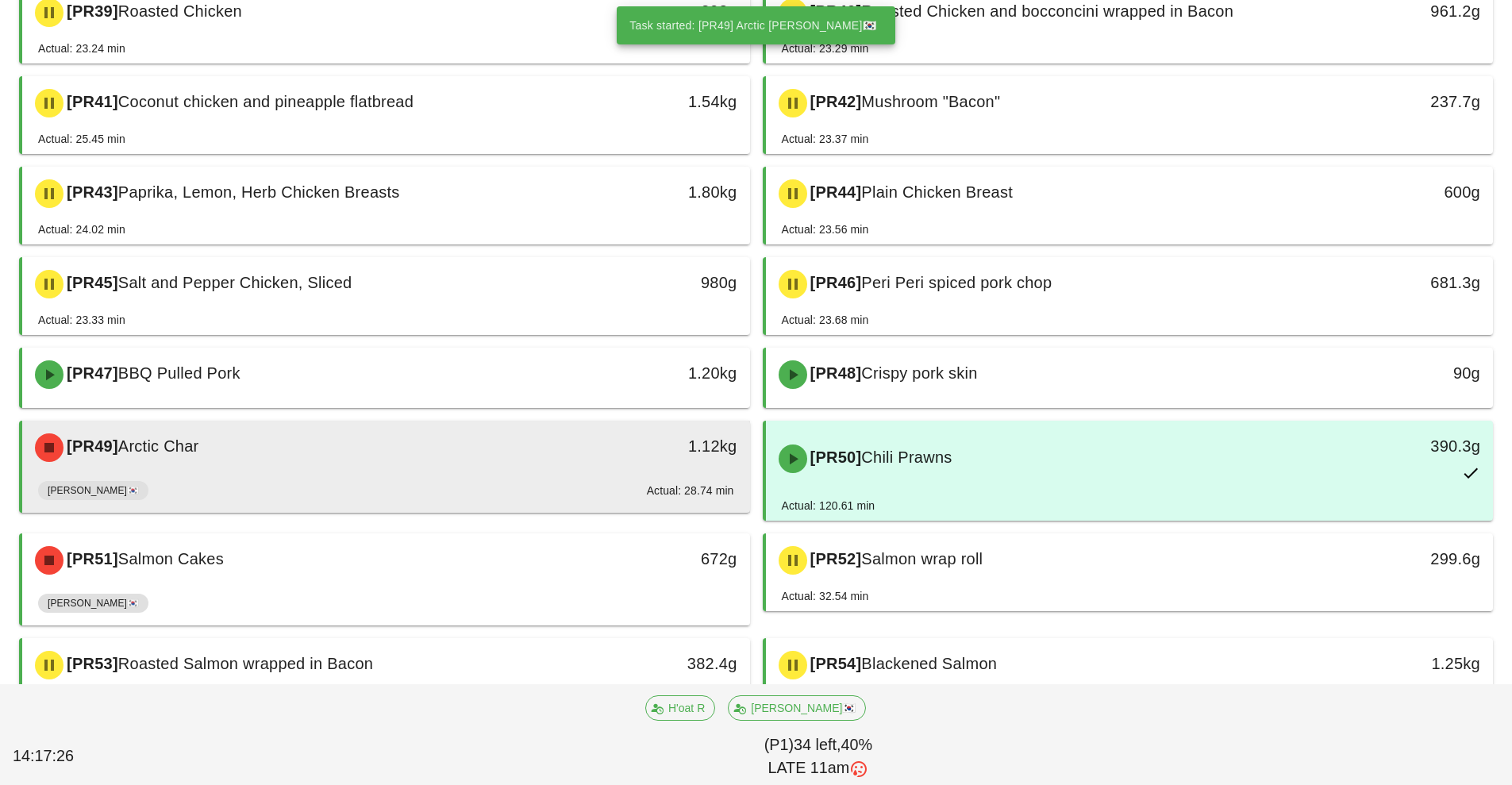
click at [652, 463] on div "1.12kg" at bounding box center [656, 447] width 181 height 47
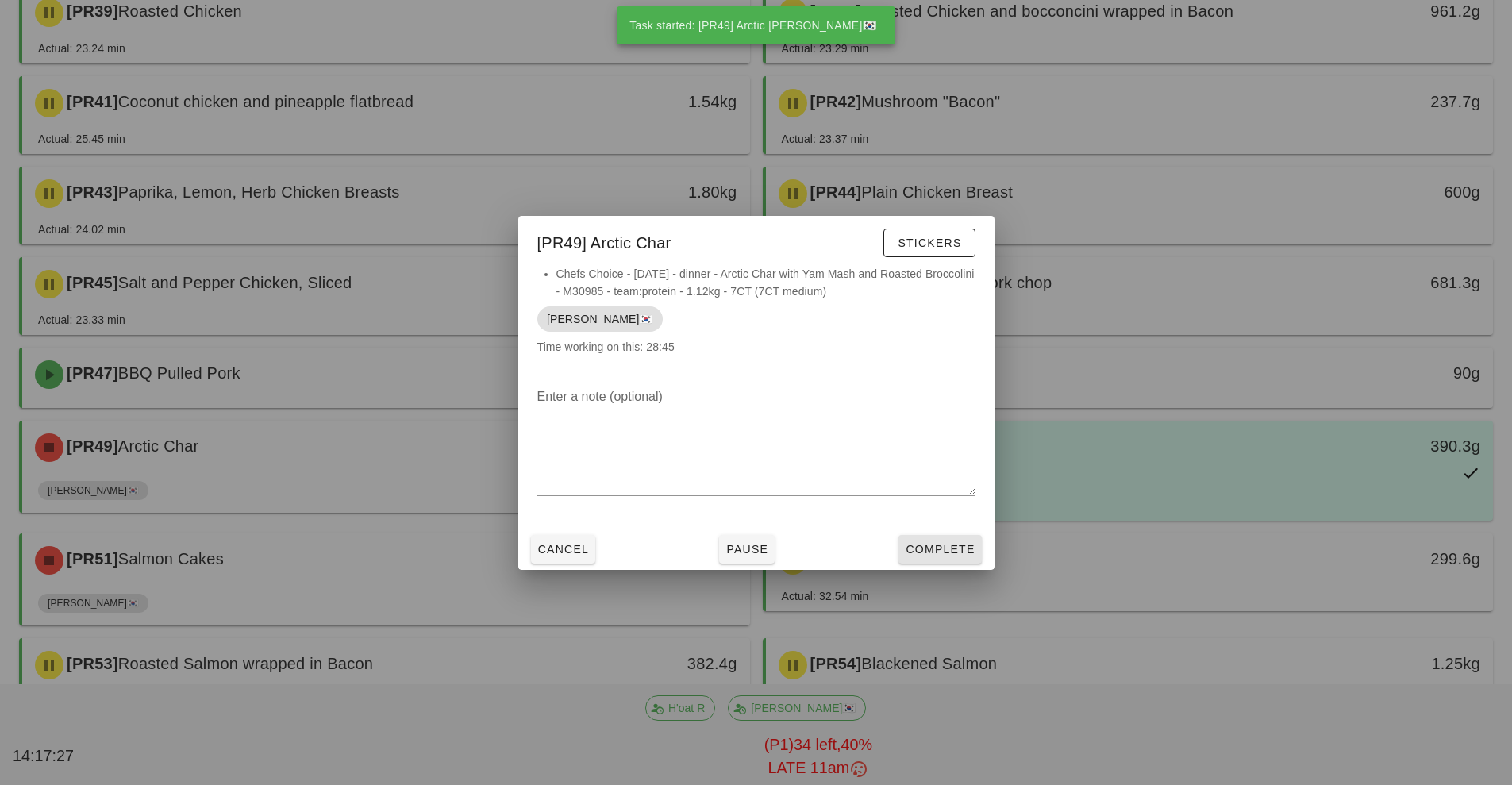
click at [937, 560] on button "Complete" at bounding box center [939, 549] width 82 height 29
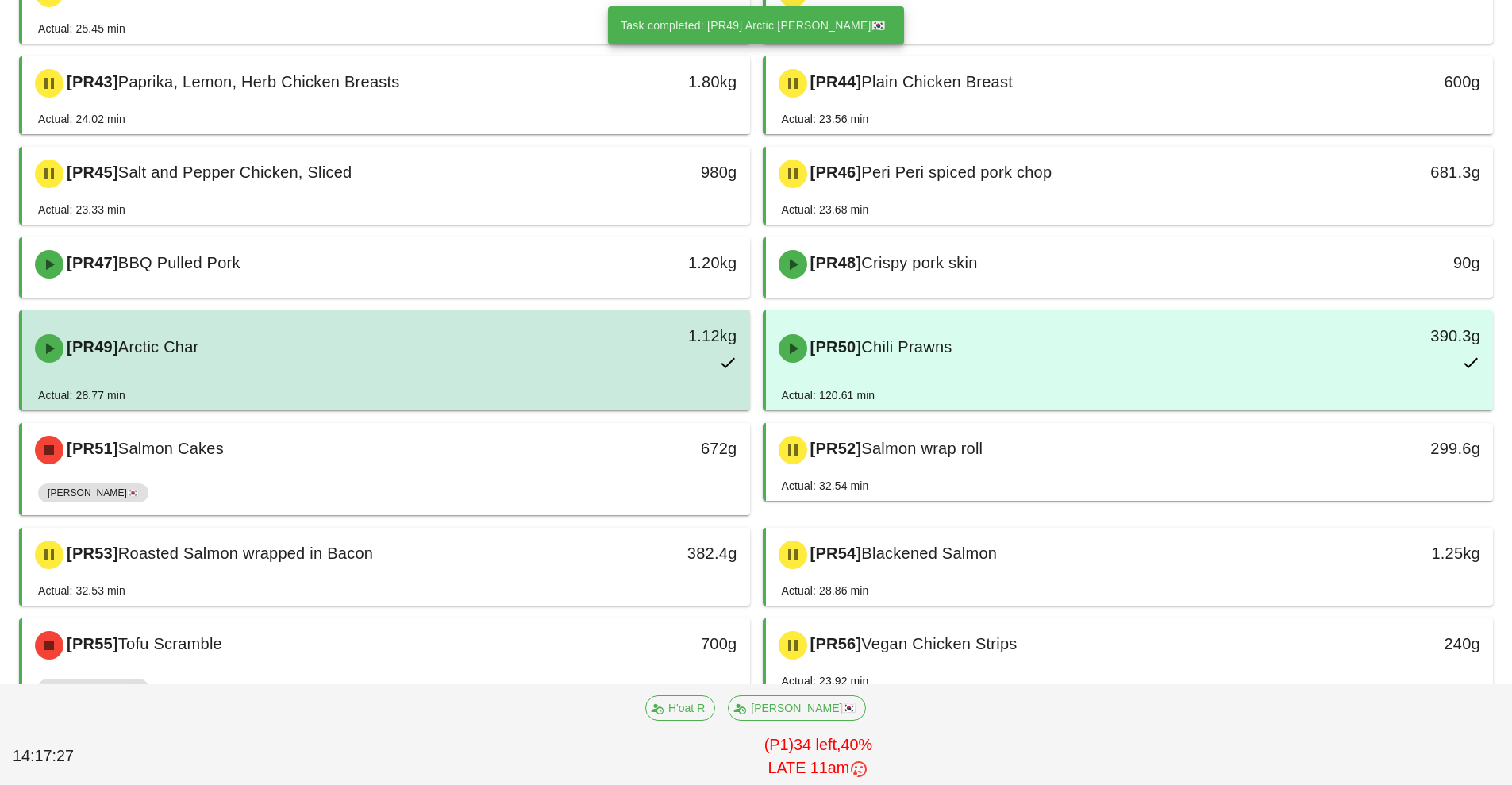
scroll to position [1213, 0]
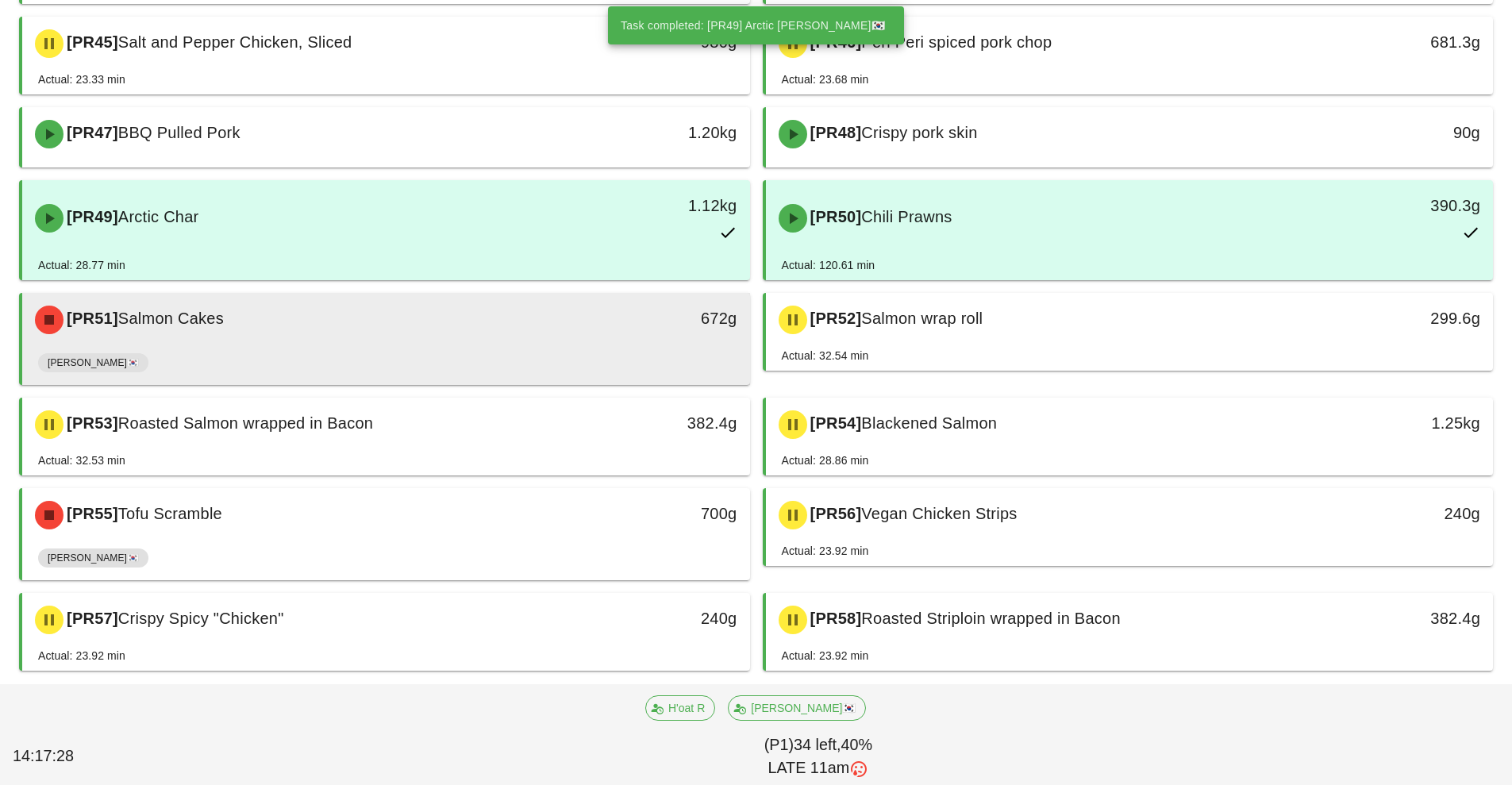
click at [621, 345] on div "[PR51] Salmon Cakes 672g" at bounding box center [386, 320] width 728 height 54
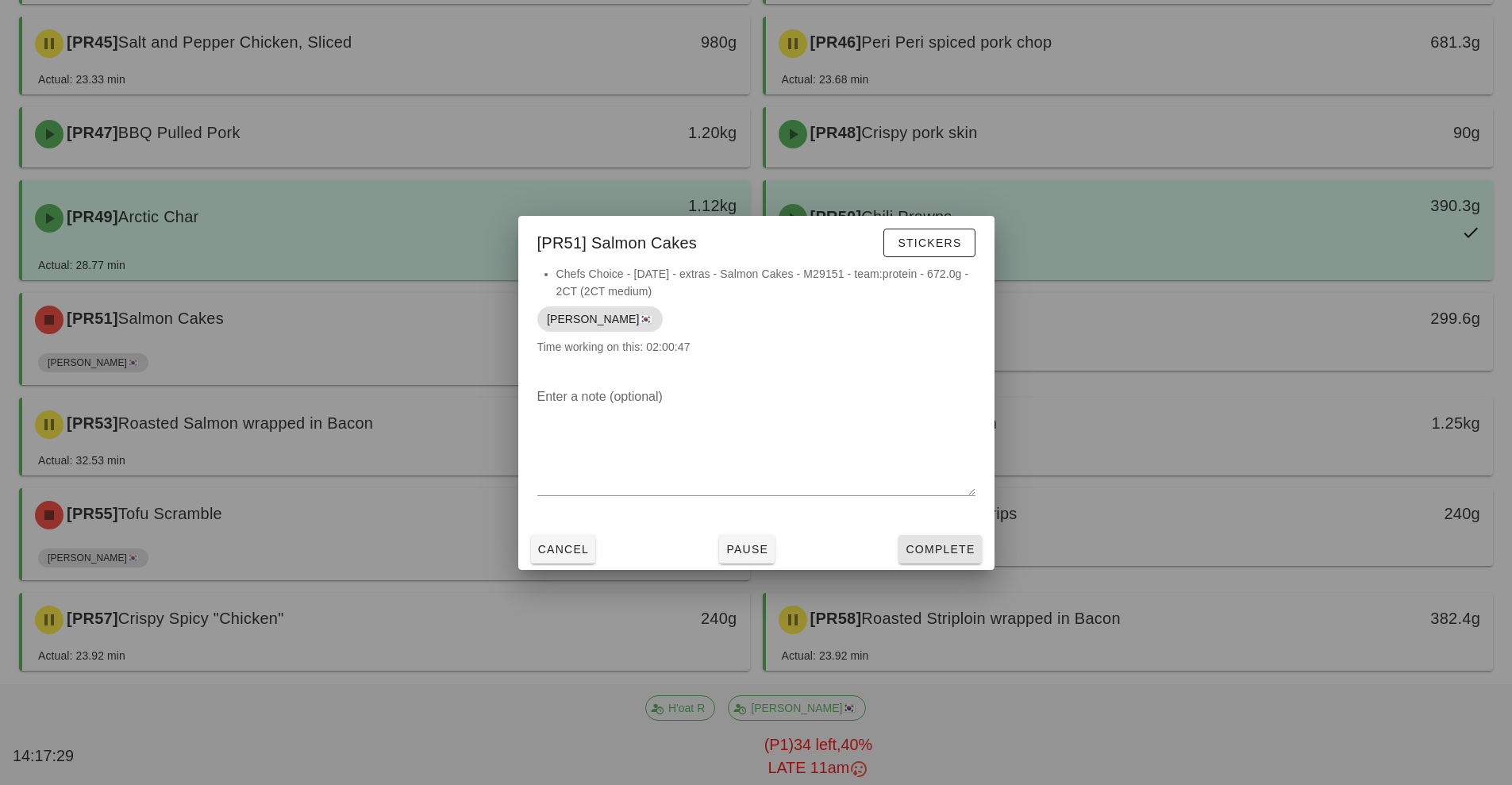
click at [946, 547] on span "Complete" at bounding box center [940, 548] width 70 height 13
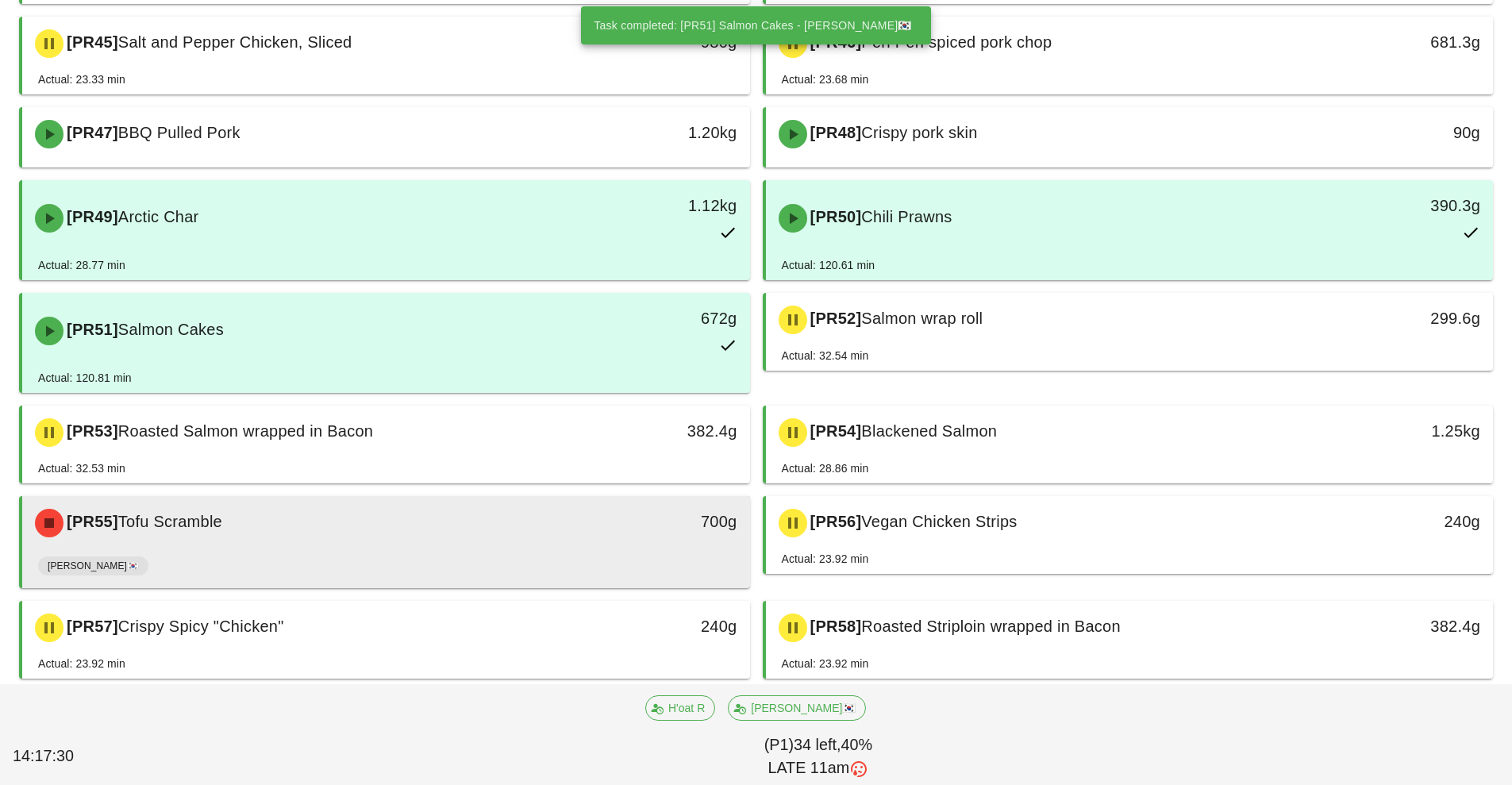
click at [635, 559] on div "[PERSON_NAME]🇰🇷" at bounding box center [385, 568] width 697 height 38
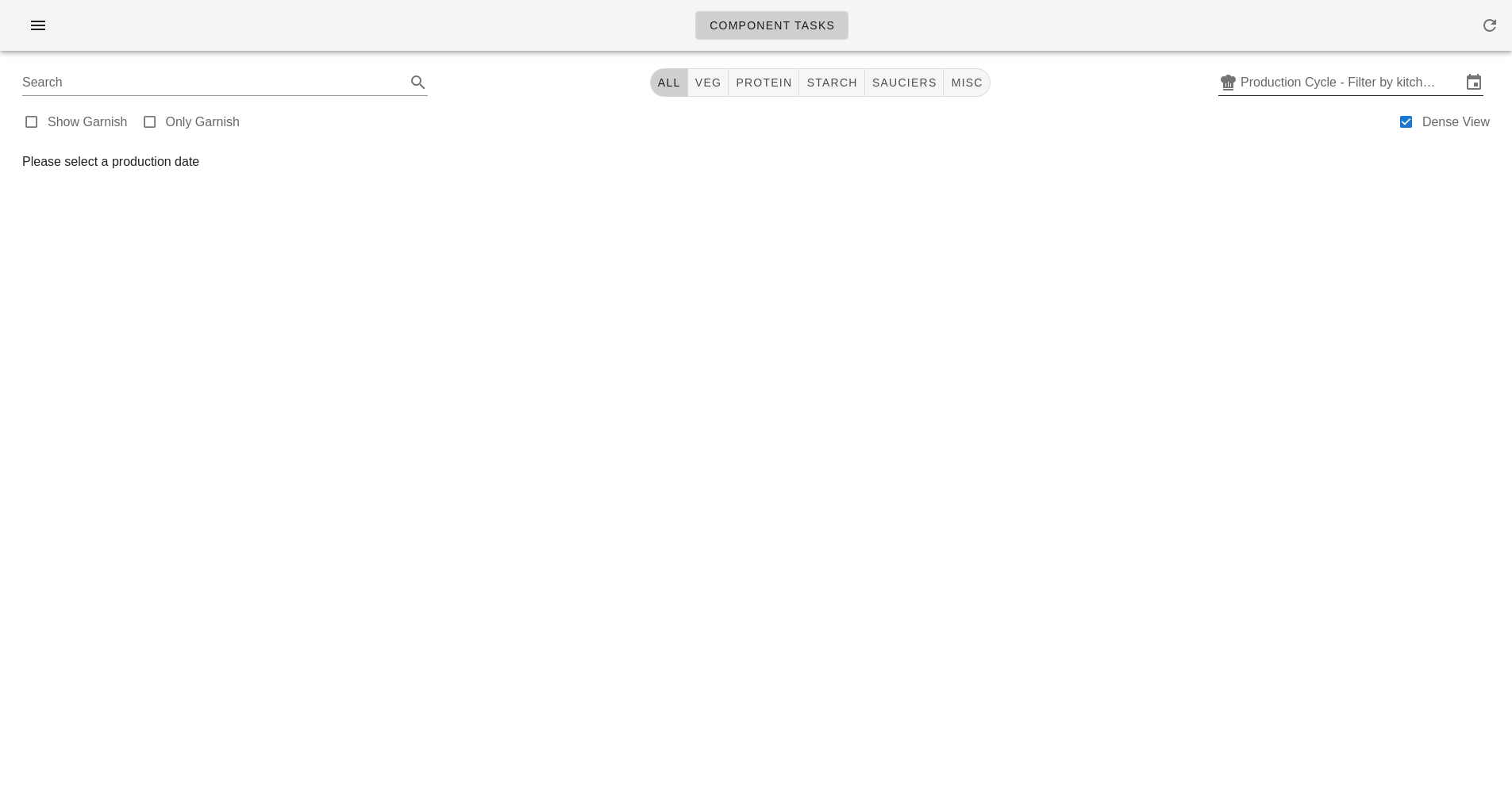
click at [1294, 77] on input "Production Cycle - Filter by kitchen production schedules" at bounding box center [1351, 82] width 220 height 25
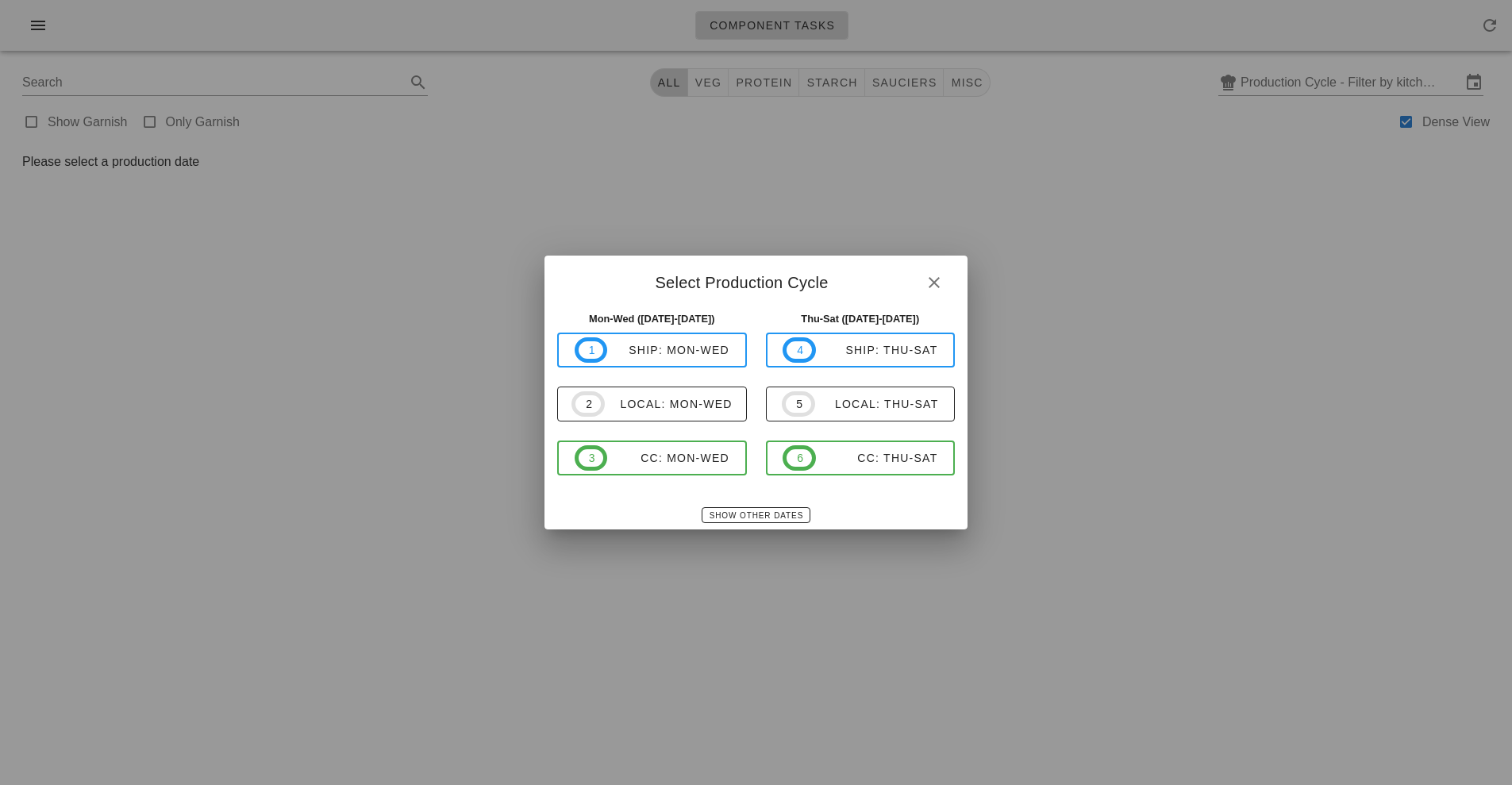
click at [767, 92] on div at bounding box center [756, 392] width 1512 height 785
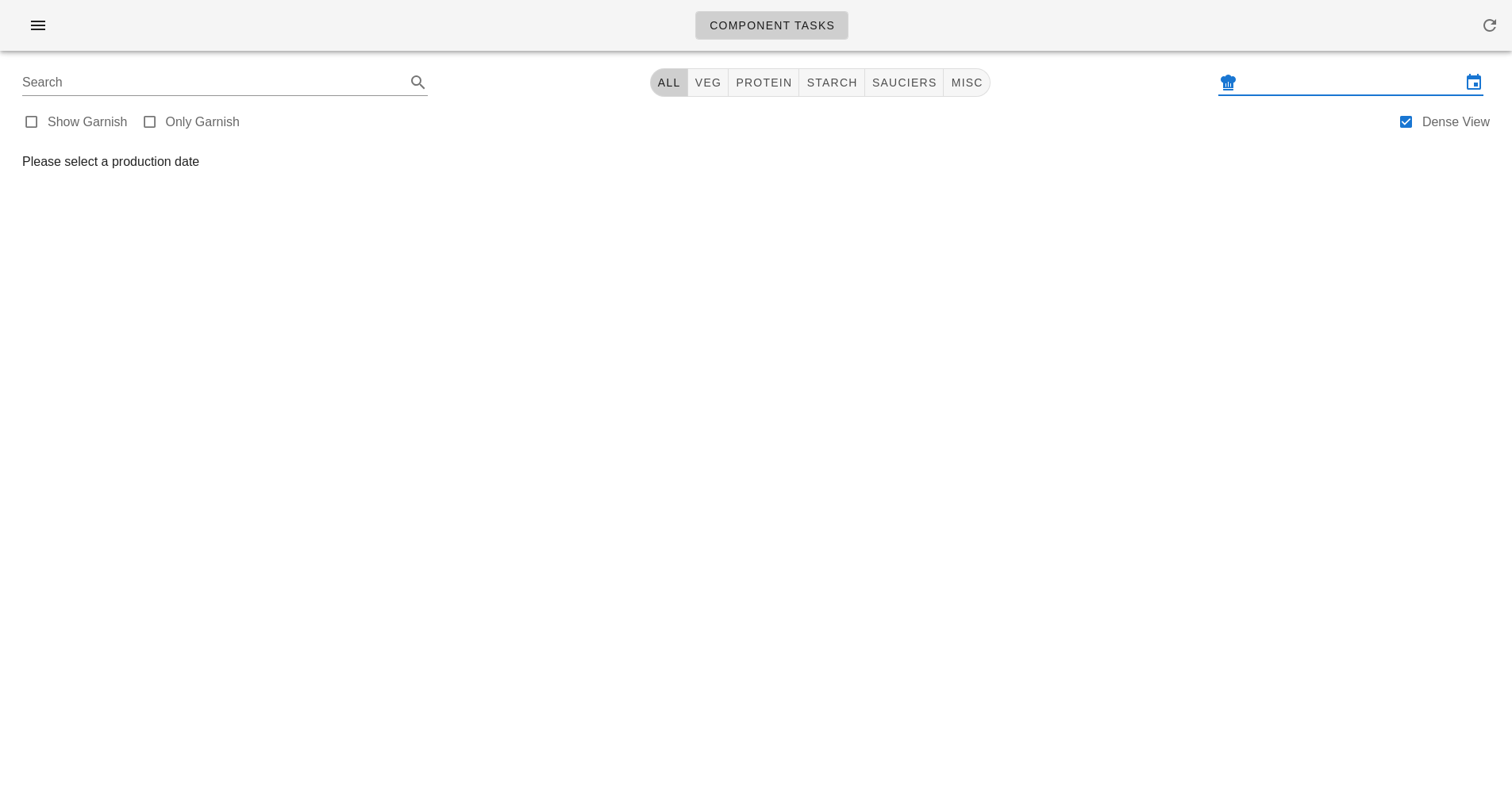
click at [1323, 85] on input "text" at bounding box center [1351, 82] width 220 height 25
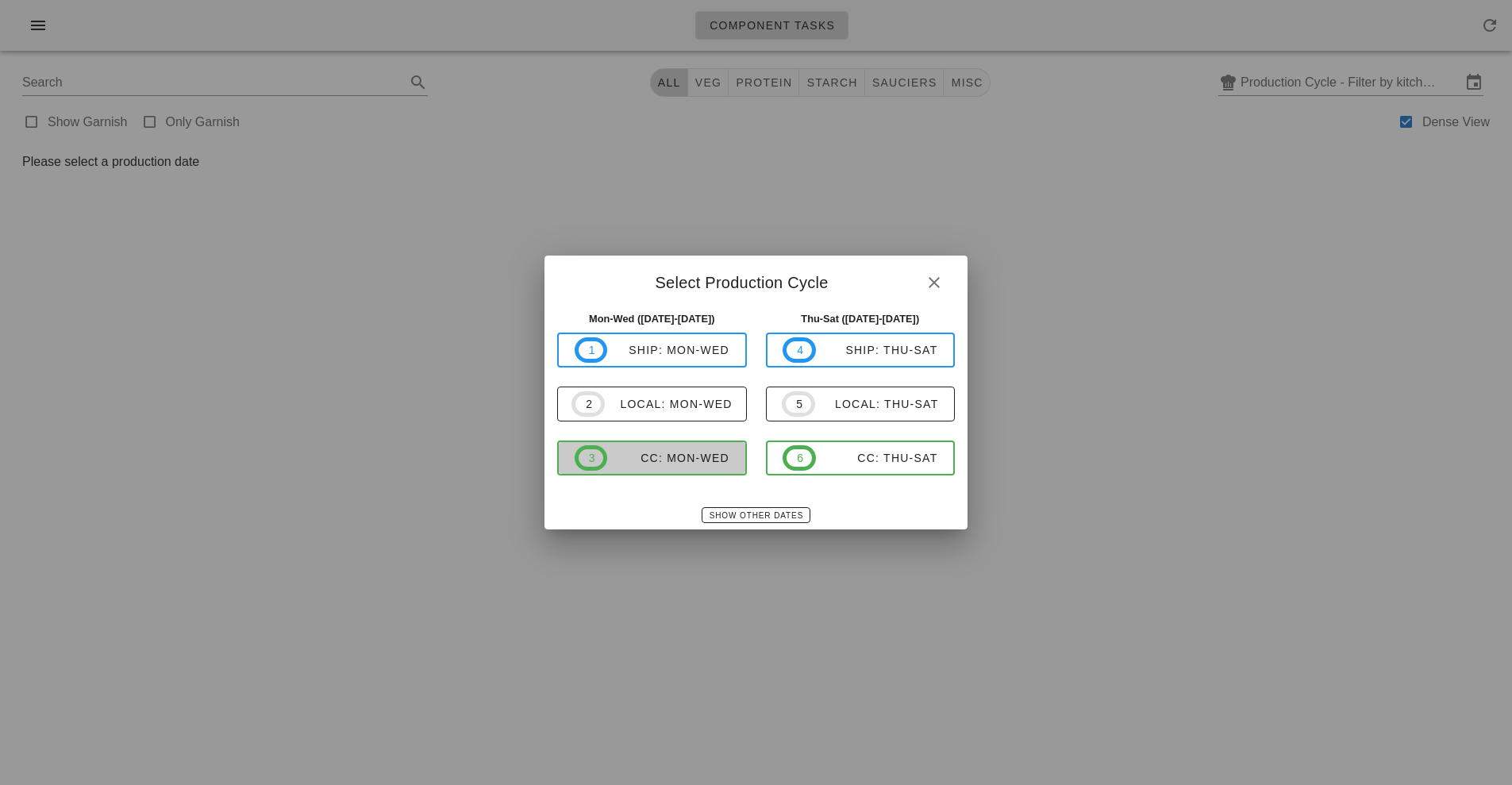
click at [679, 453] on div "CC: Mon-Wed" at bounding box center [669, 458] width 123 height 13
type input "CC: Mon-Wed ([DATE]-[DATE])"
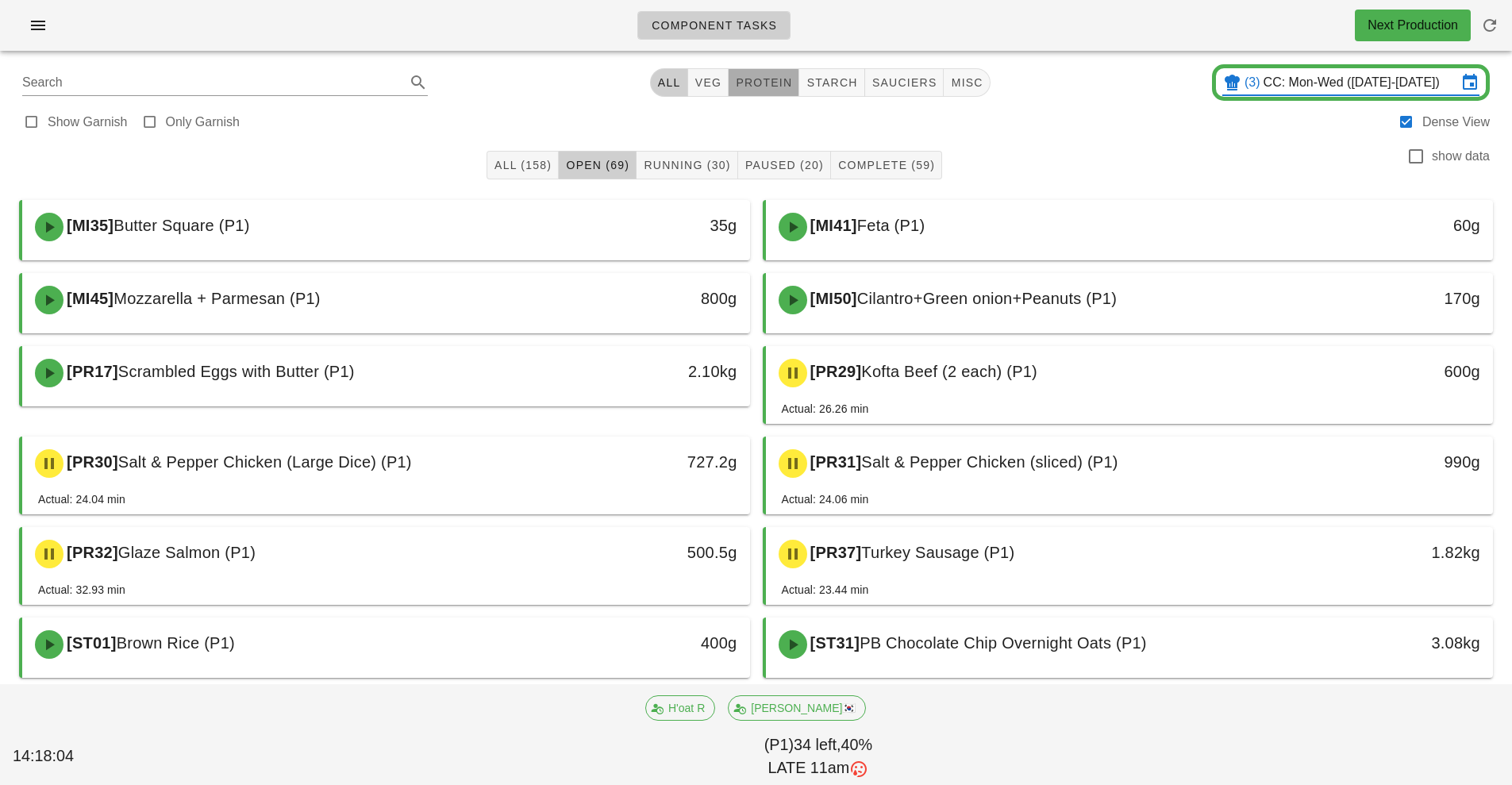
click at [767, 82] on span "protein" at bounding box center [763, 82] width 57 height 13
type input "team:protein"
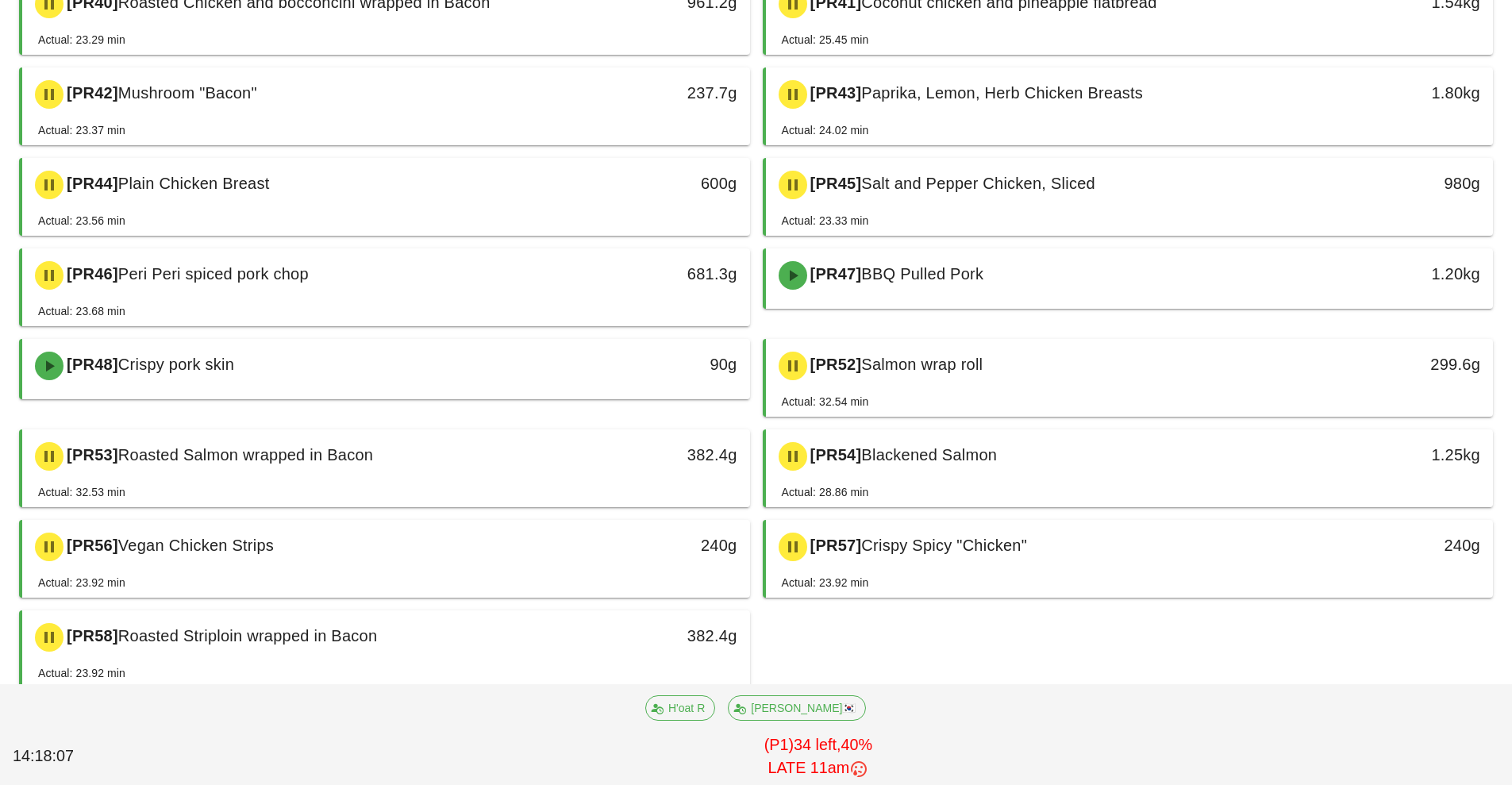
scroll to position [603, 0]
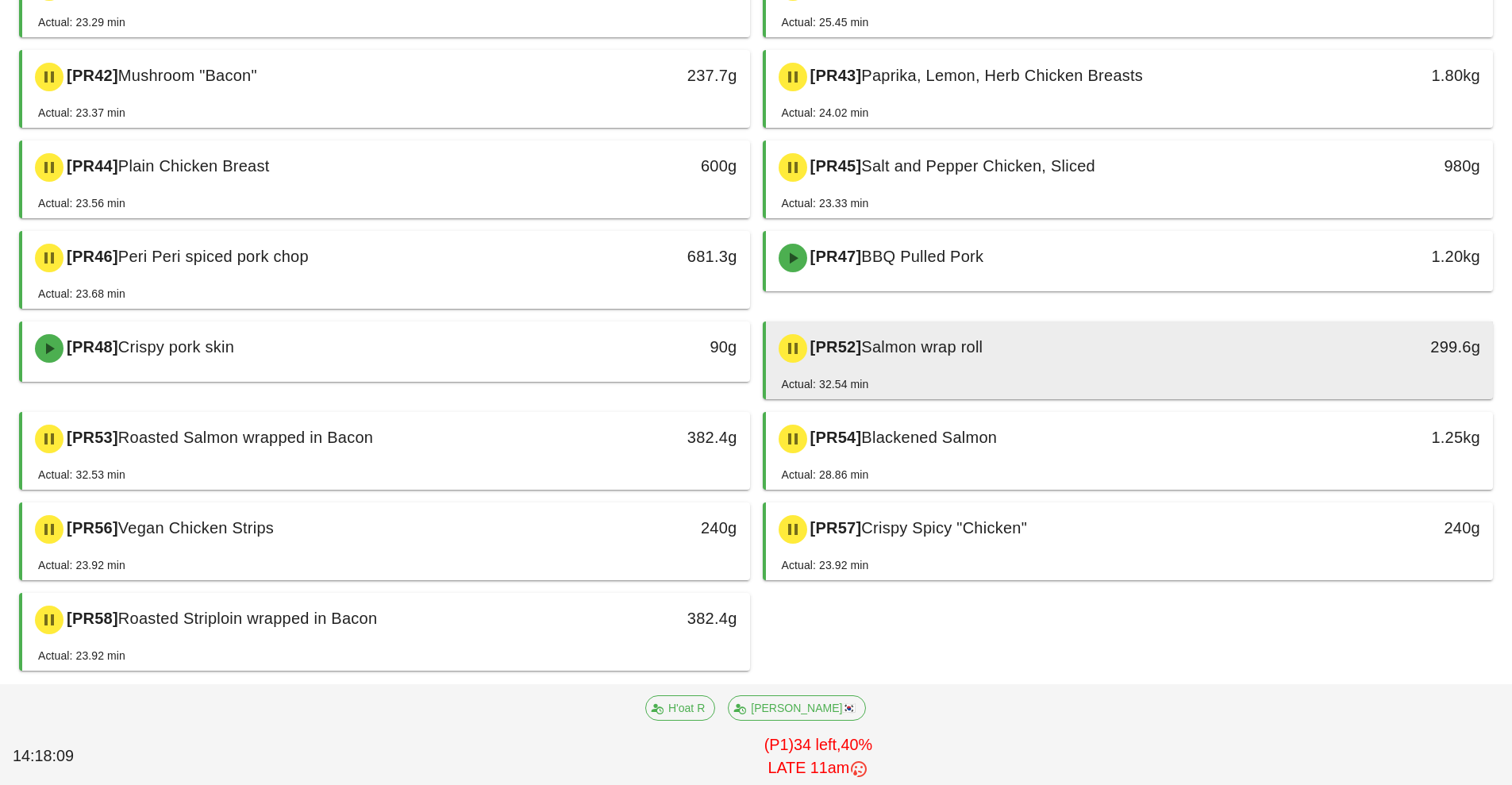
click at [969, 358] on div "[PR52] Salmon wrap roll" at bounding box center [1040, 348] width 541 height 47
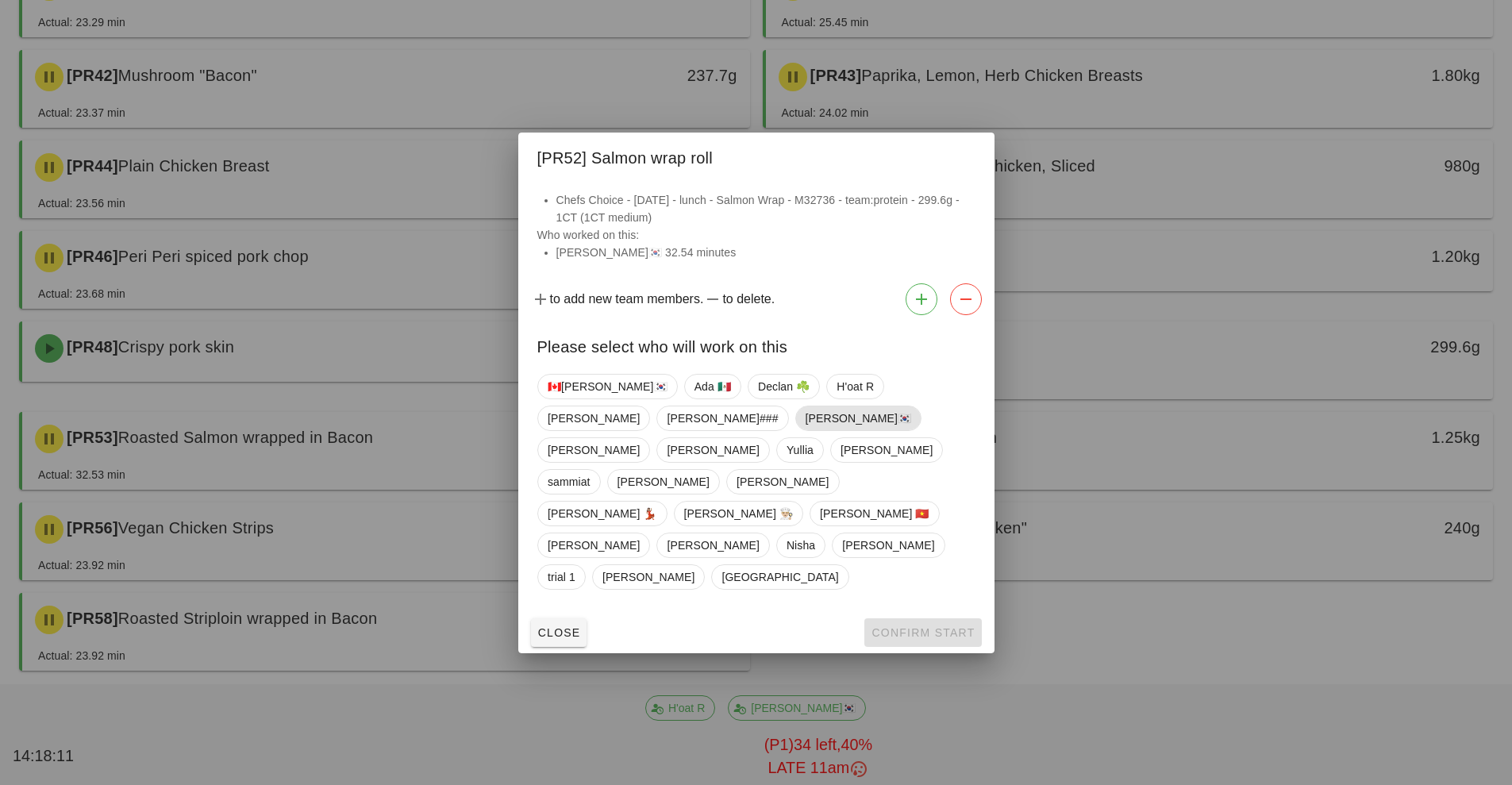
click at [805, 430] on span "[PERSON_NAME]🇰🇷" at bounding box center [858, 418] width 106 height 24
click at [902, 626] on span "Confirm Start" at bounding box center [923, 631] width 104 height 13
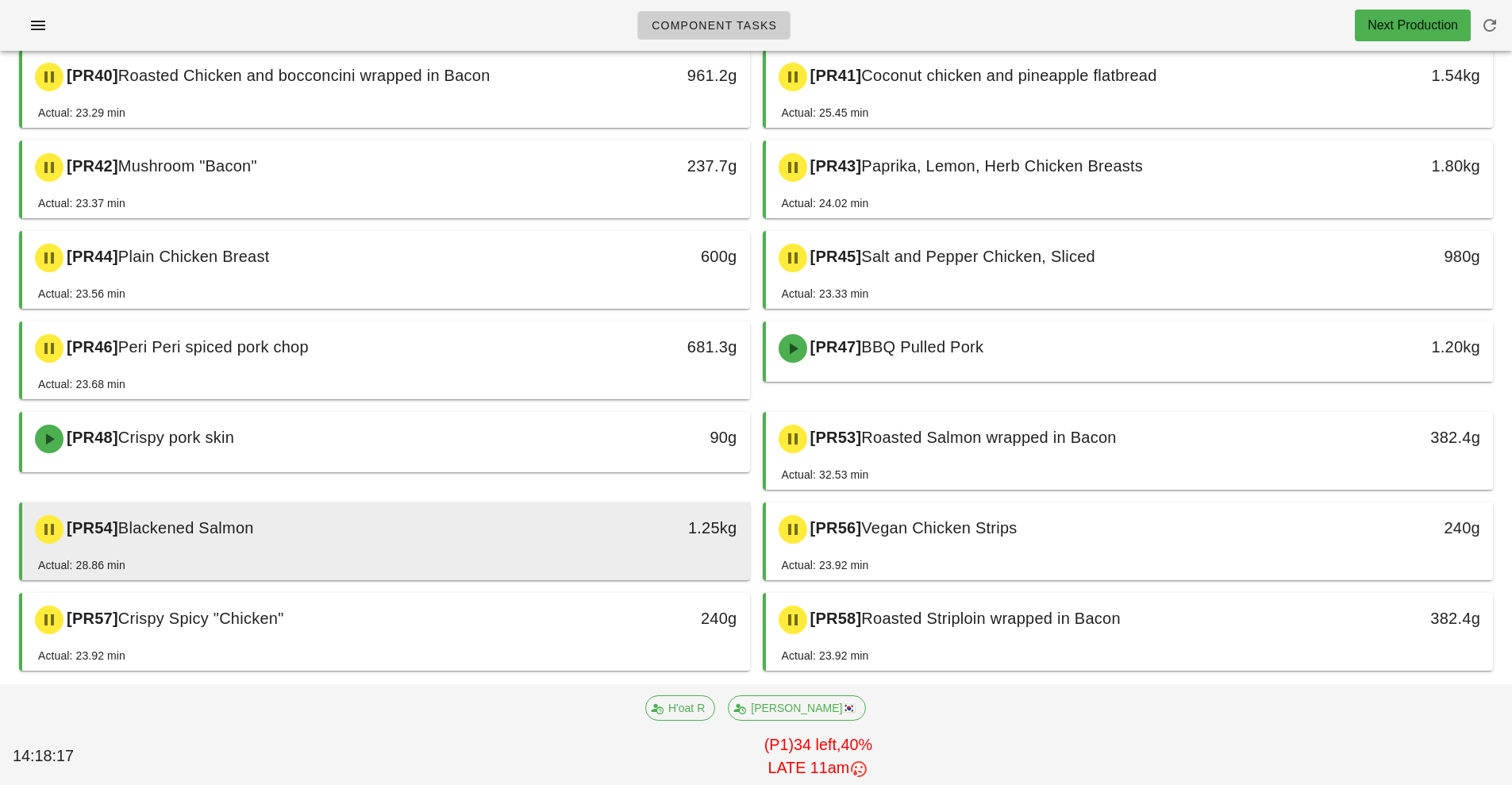
click at [599, 553] on div "[PR54] Blackened Salmon 1.25kg" at bounding box center [386, 529] width 728 height 54
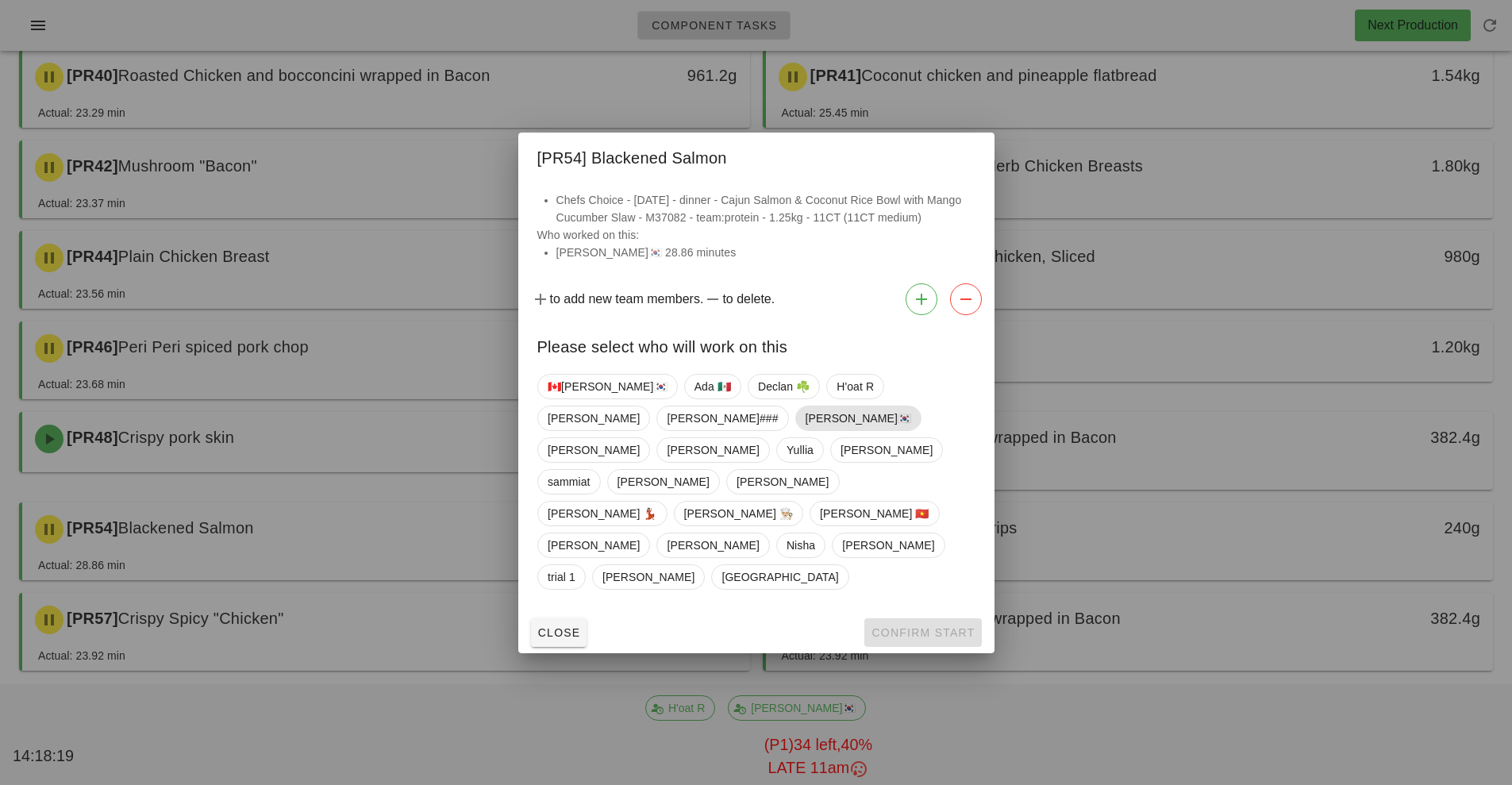
click at [805, 430] on span "[PERSON_NAME]🇰🇷" at bounding box center [858, 418] width 106 height 24
click at [904, 626] on span "Confirm Start" at bounding box center [923, 631] width 104 height 13
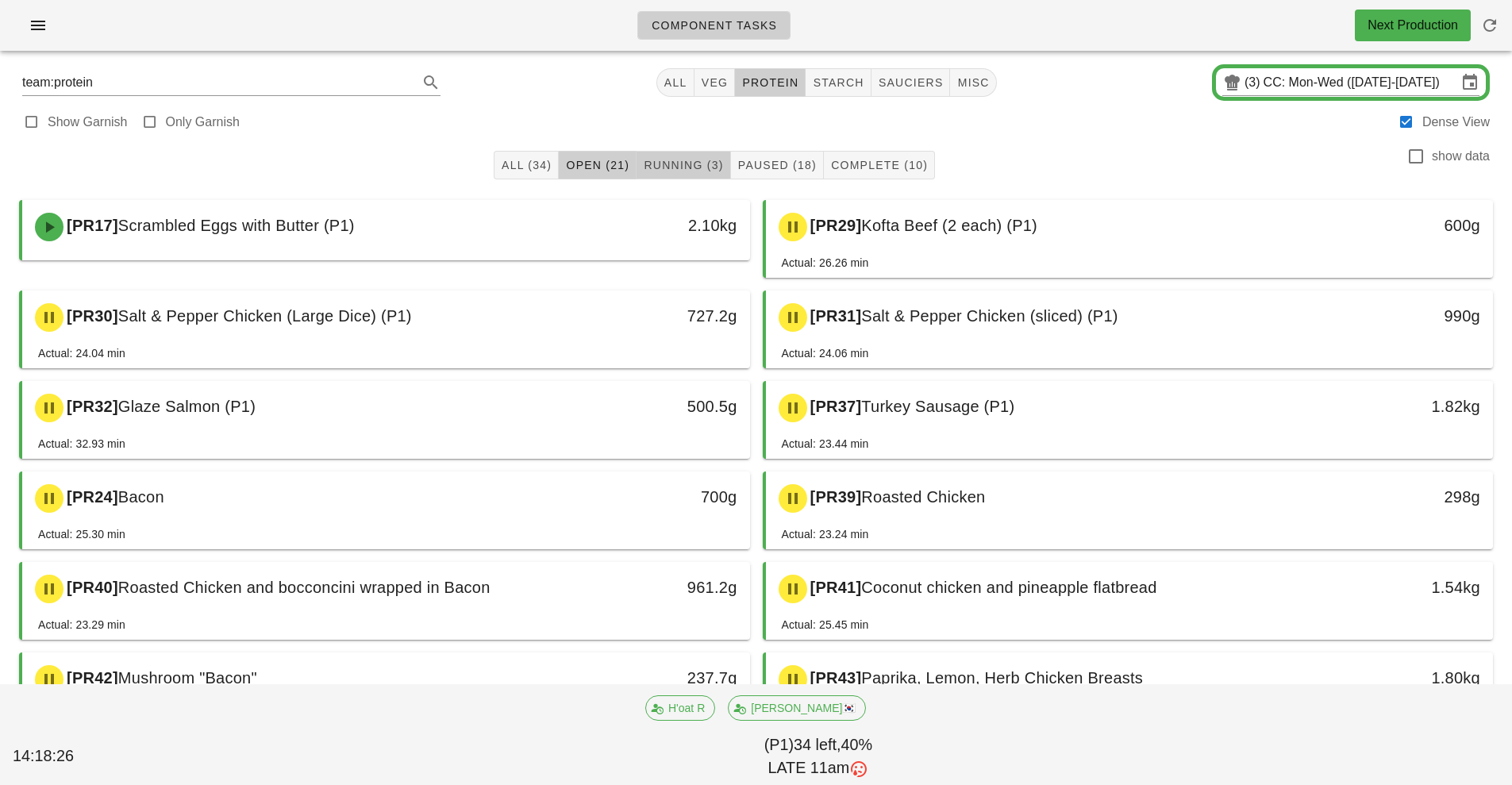
click at [680, 174] on button "Running (3)" at bounding box center [683, 165] width 94 height 29
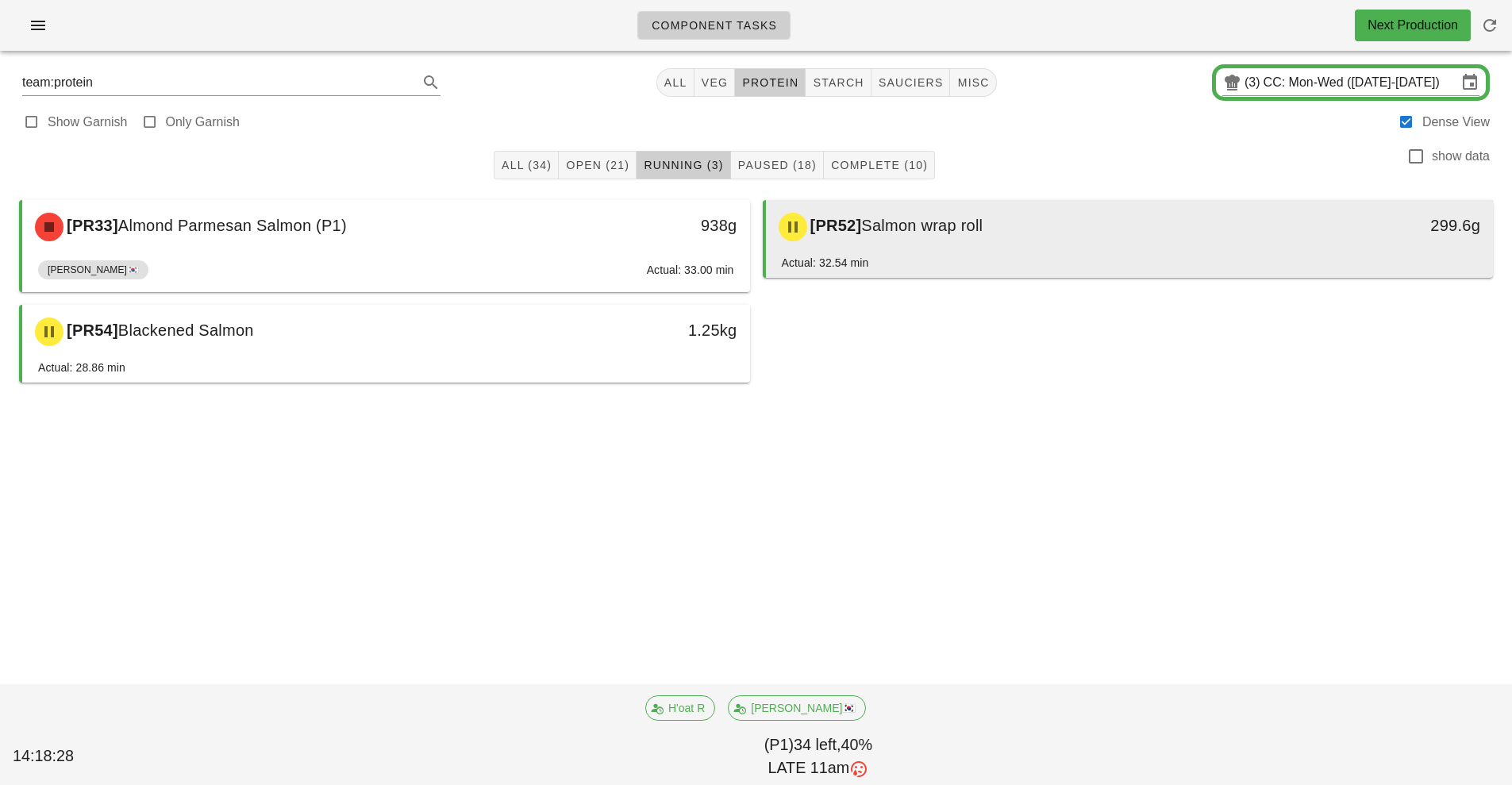
click at [1007, 237] on div "[PR52] Salmon wrap roll" at bounding box center [1040, 226] width 541 height 47
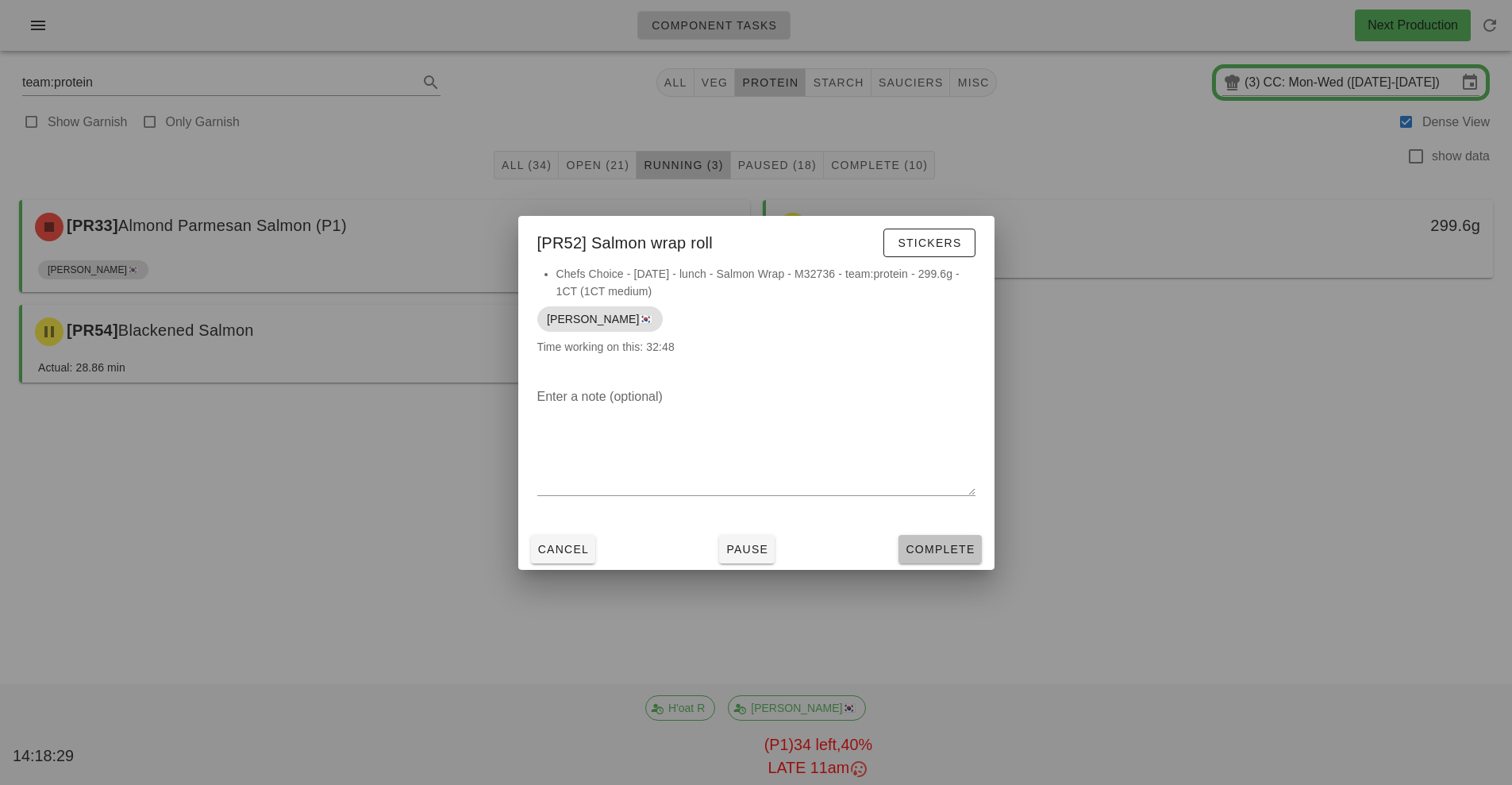
click at [928, 557] on button "Complete" at bounding box center [939, 549] width 82 height 29
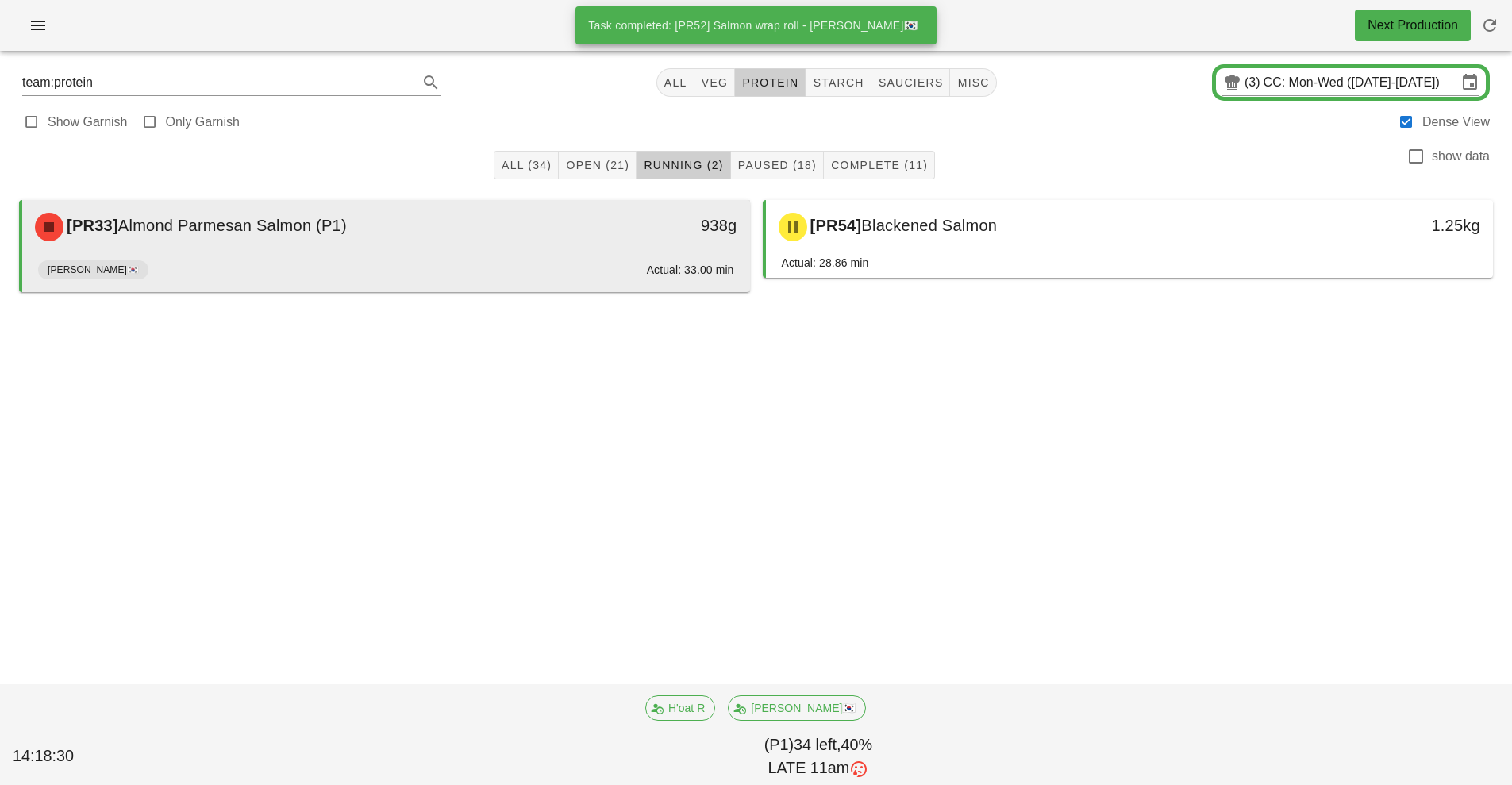
click at [584, 256] on div "[PERSON_NAME]🇰🇷 Actual: 33.00 min" at bounding box center [385, 272] width 697 height 38
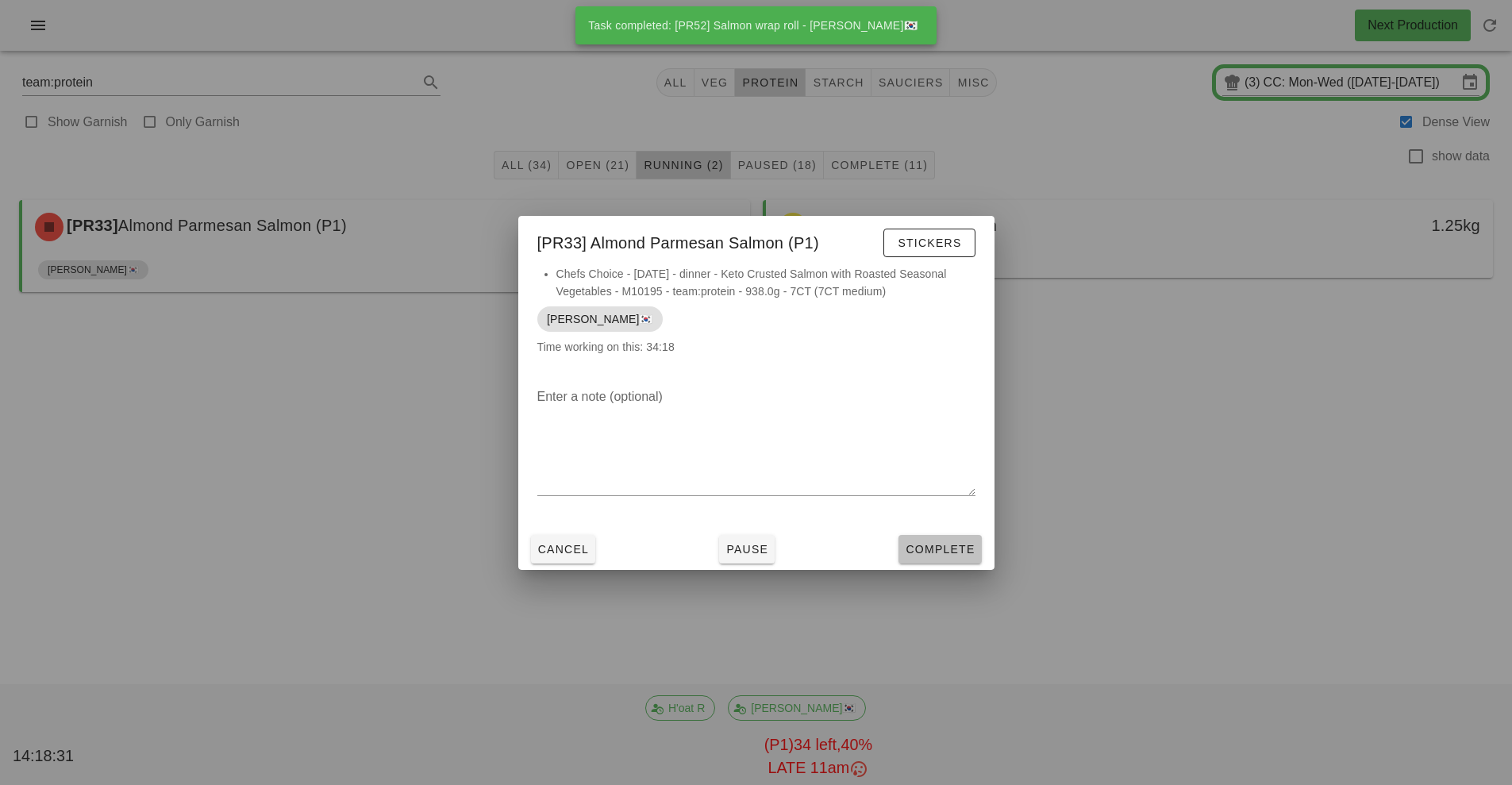
click at [943, 549] on span "Complete" at bounding box center [940, 548] width 70 height 13
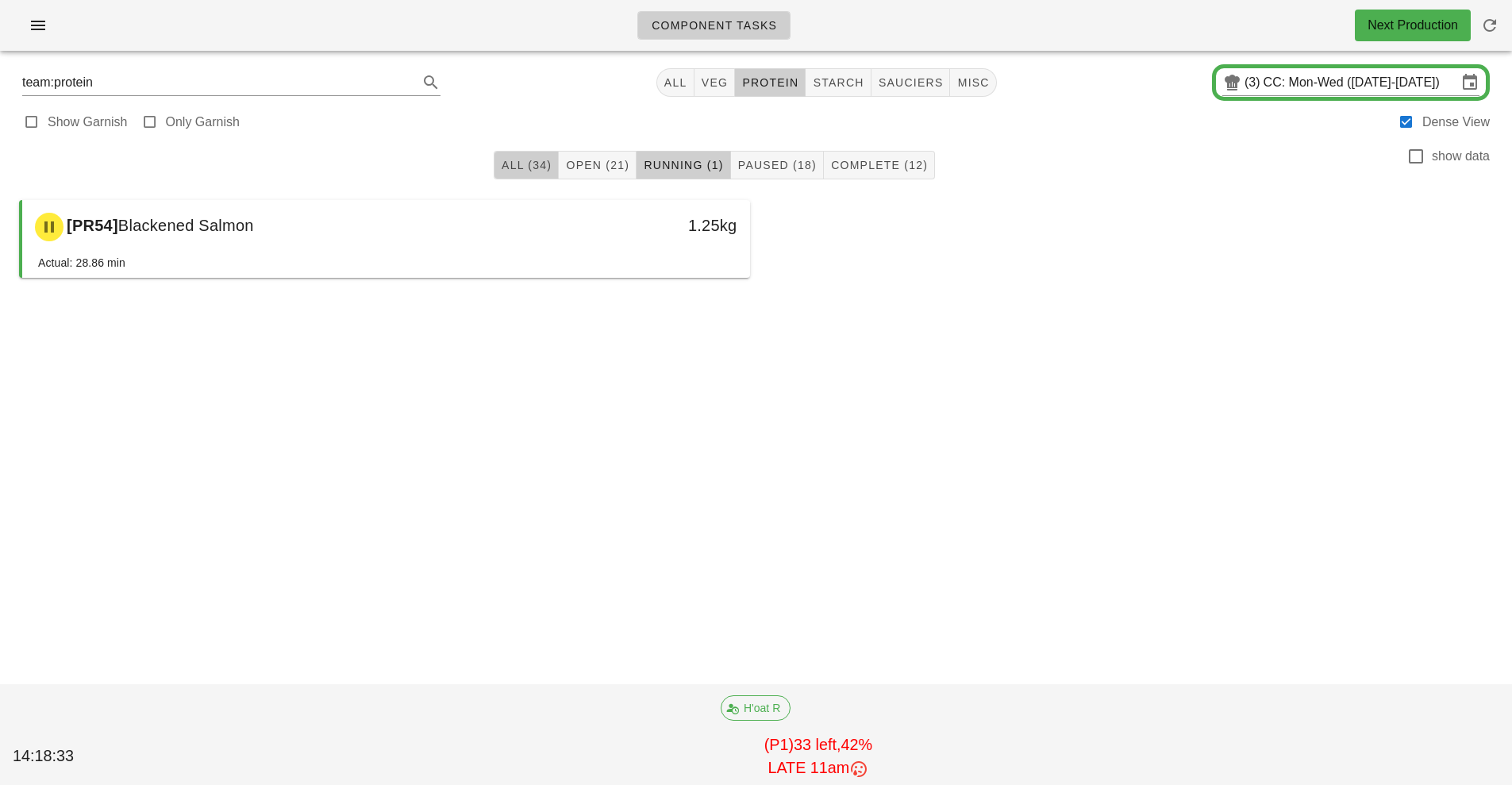
click at [504, 175] on button "All (34)" at bounding box center [526, 165] width 65 height 29
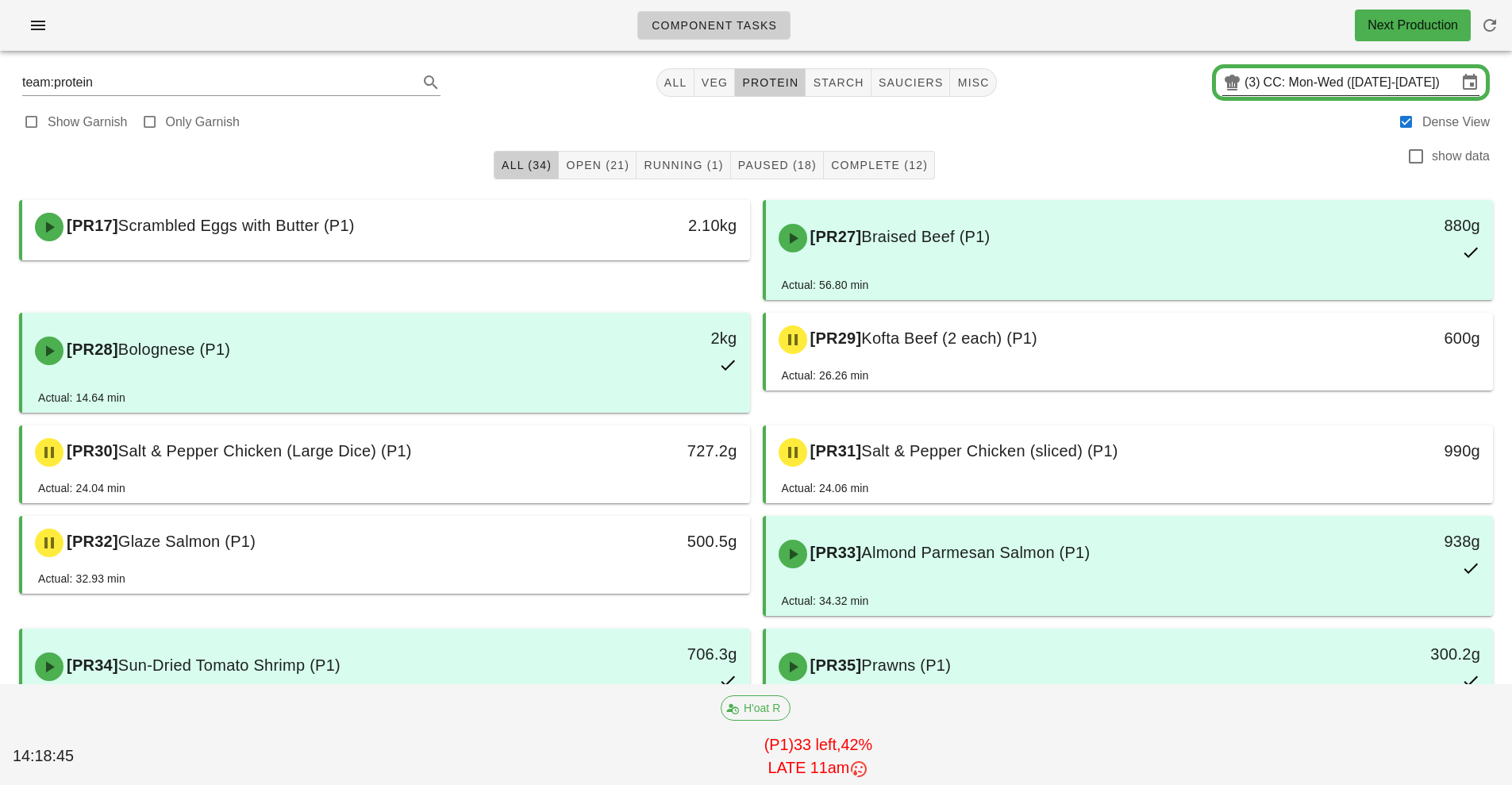
click at [1315, 84] on input "CC: Mon-Wed ([DATE]-[DATE])" at bounding box center [1360, 82] width 194 height 25
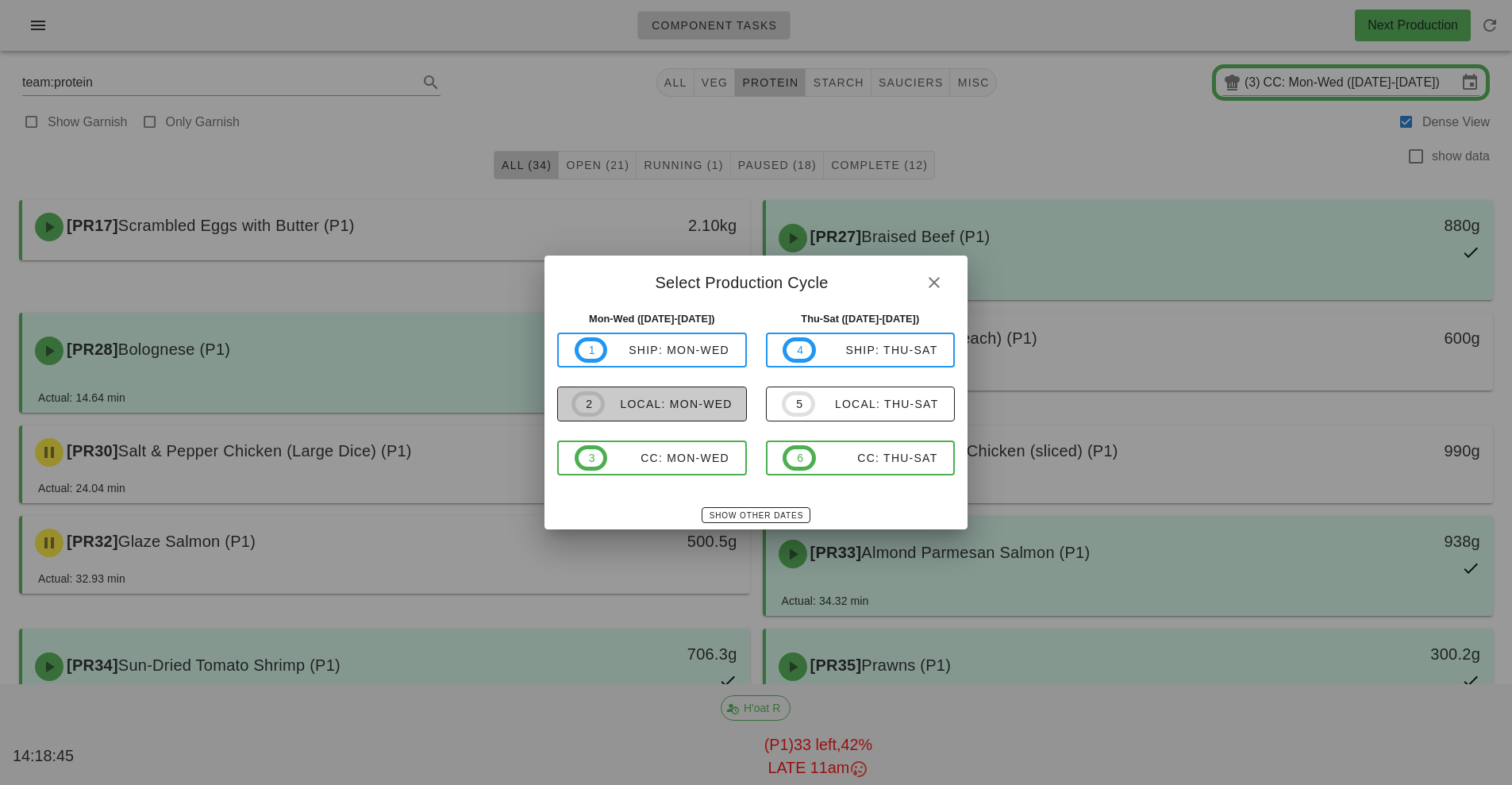
click at [688, 405] on div "local: Mon-Wed" at bounding box center [669, 404] width 128 height 13
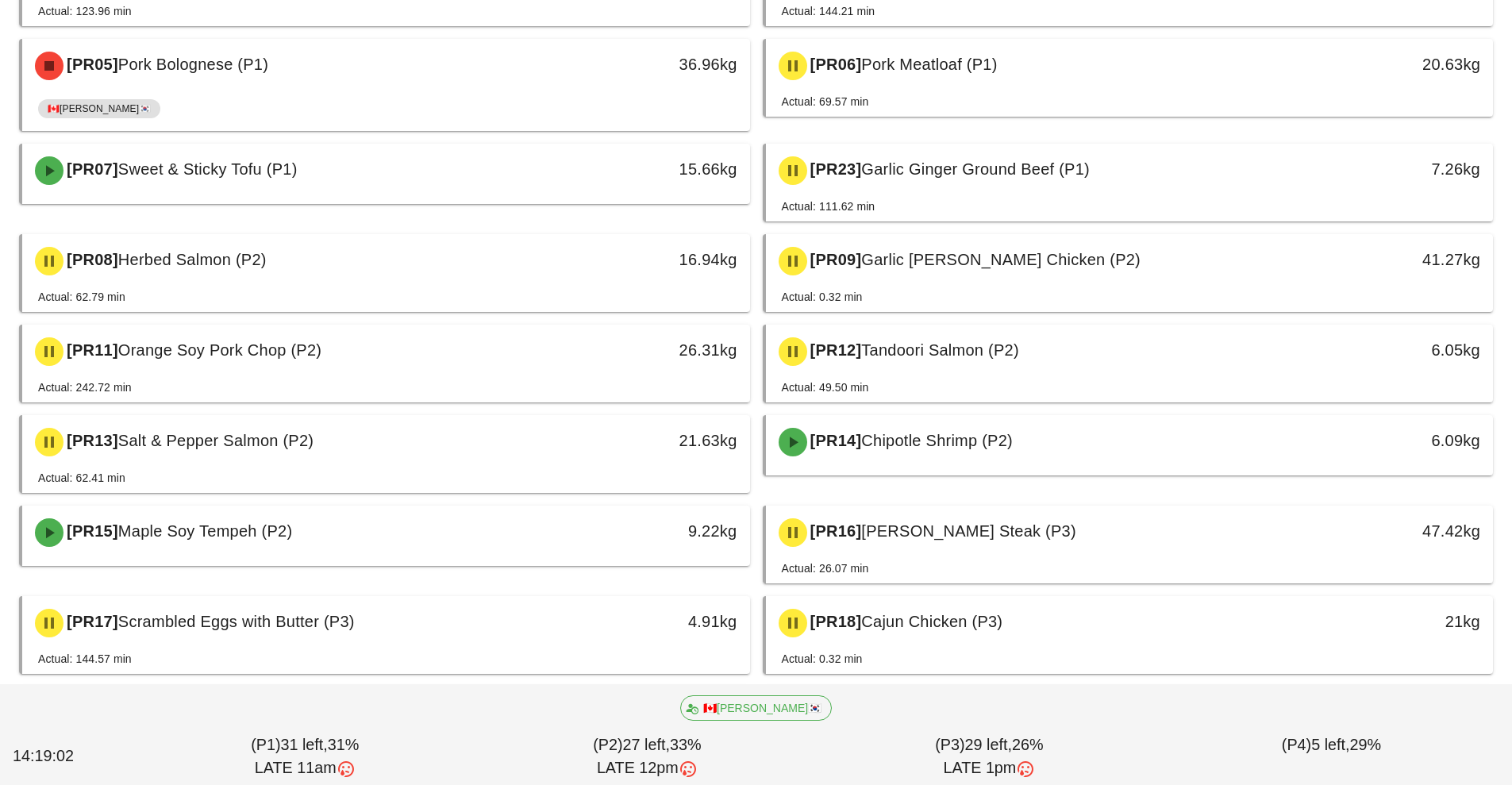
scroll to position [345, 0]
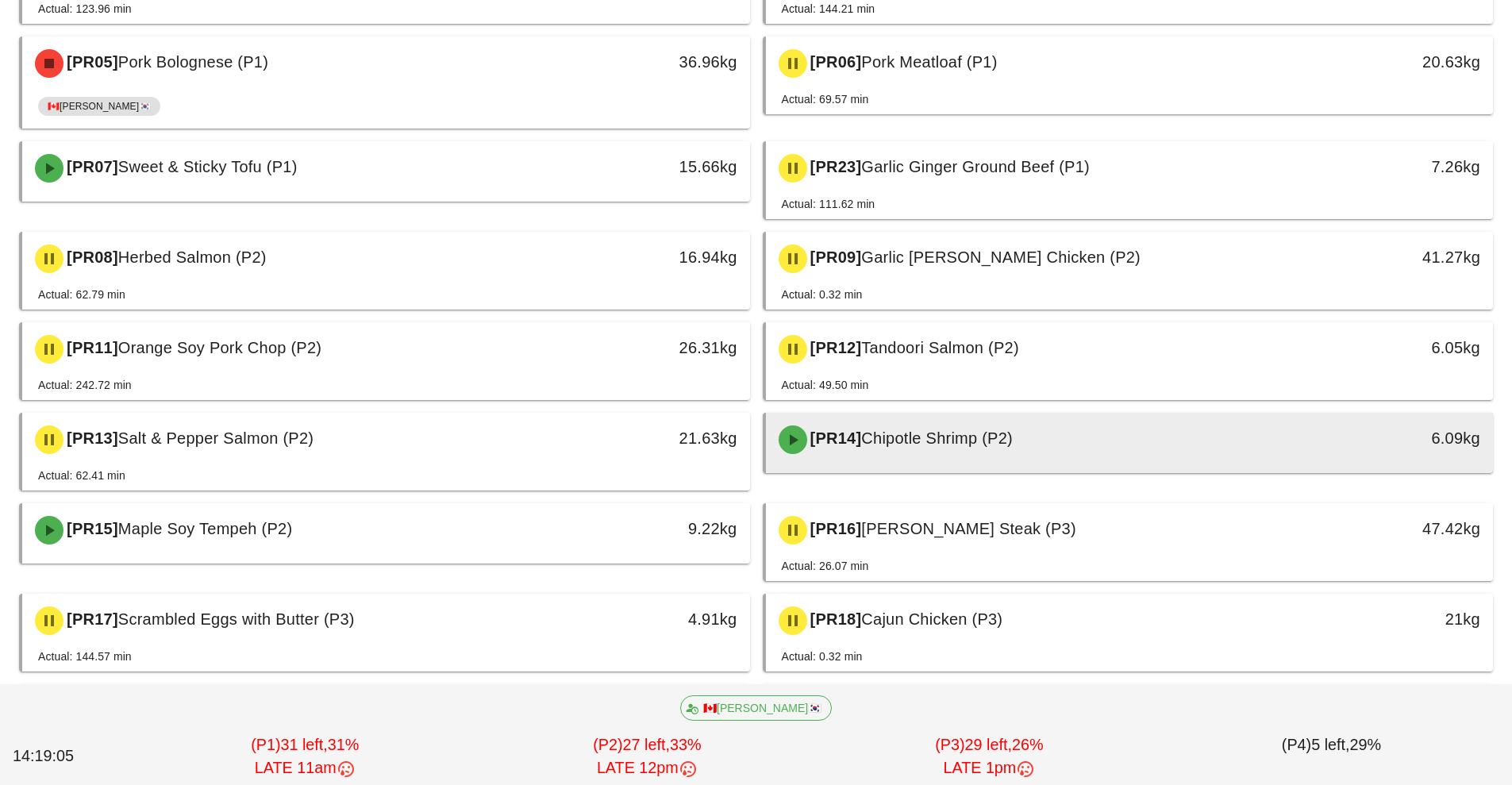
click at [961, 448] on div "[PR14] Chipotle Shrimp (P2)" at bounding box center [1040, 439] width 541 height 47
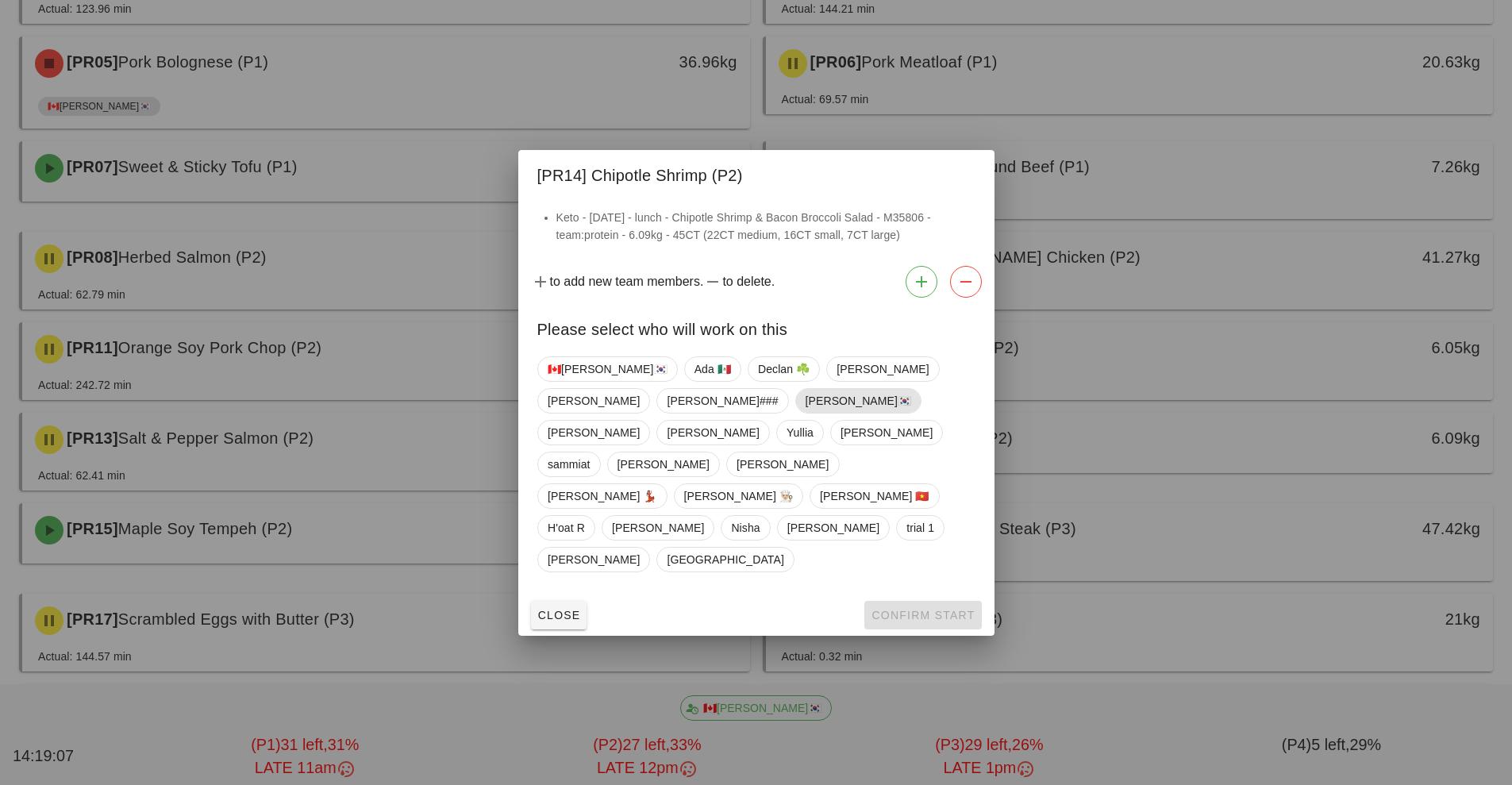
click at [805, 412] on span "[PERSON_NAME]🇰🇷" at bounding box center [858, 401] width 106 height 24
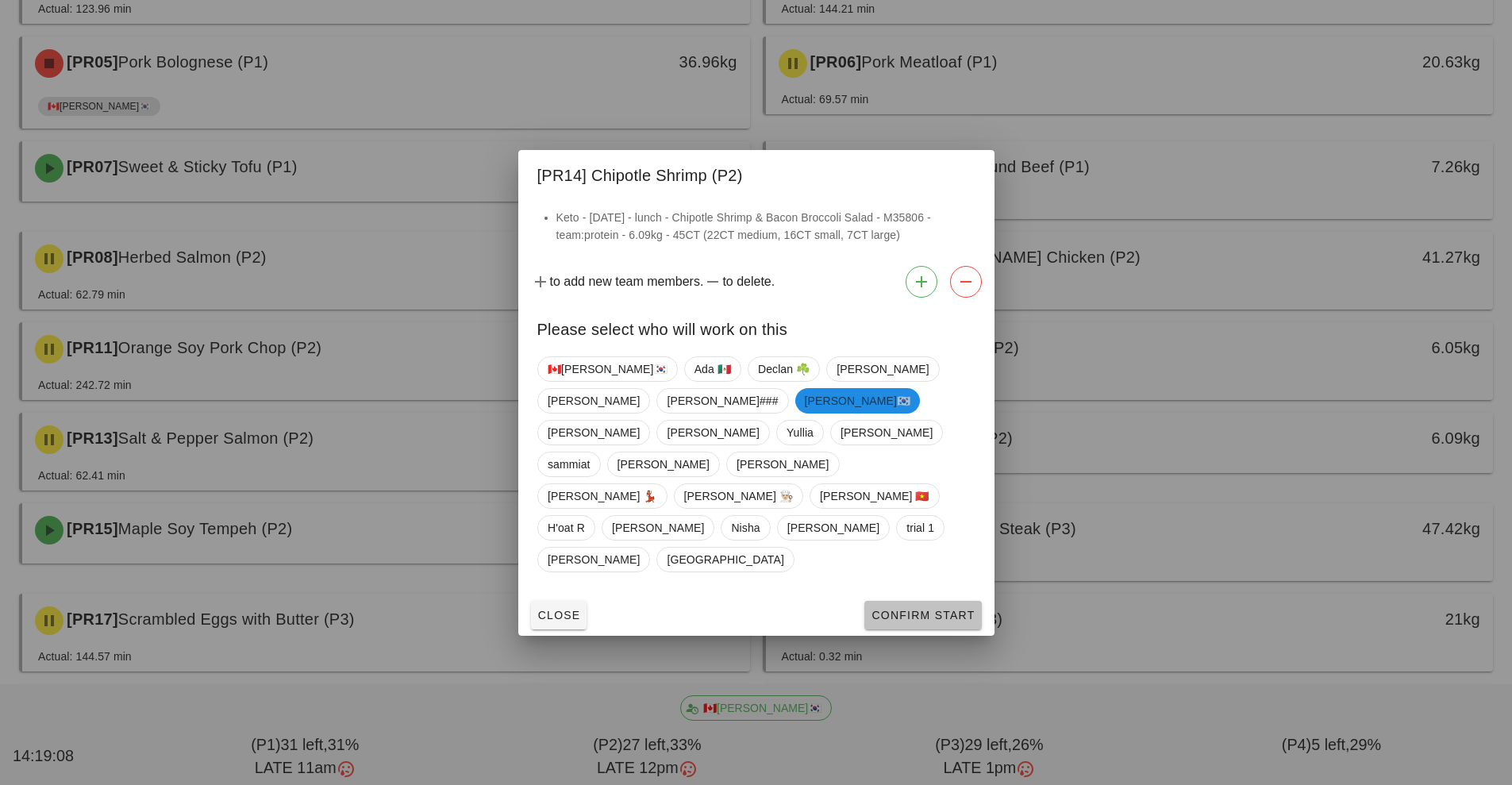
click at [885, 608] on span "Confirm Start" at bounding box center [923, 614] width 104 height 13
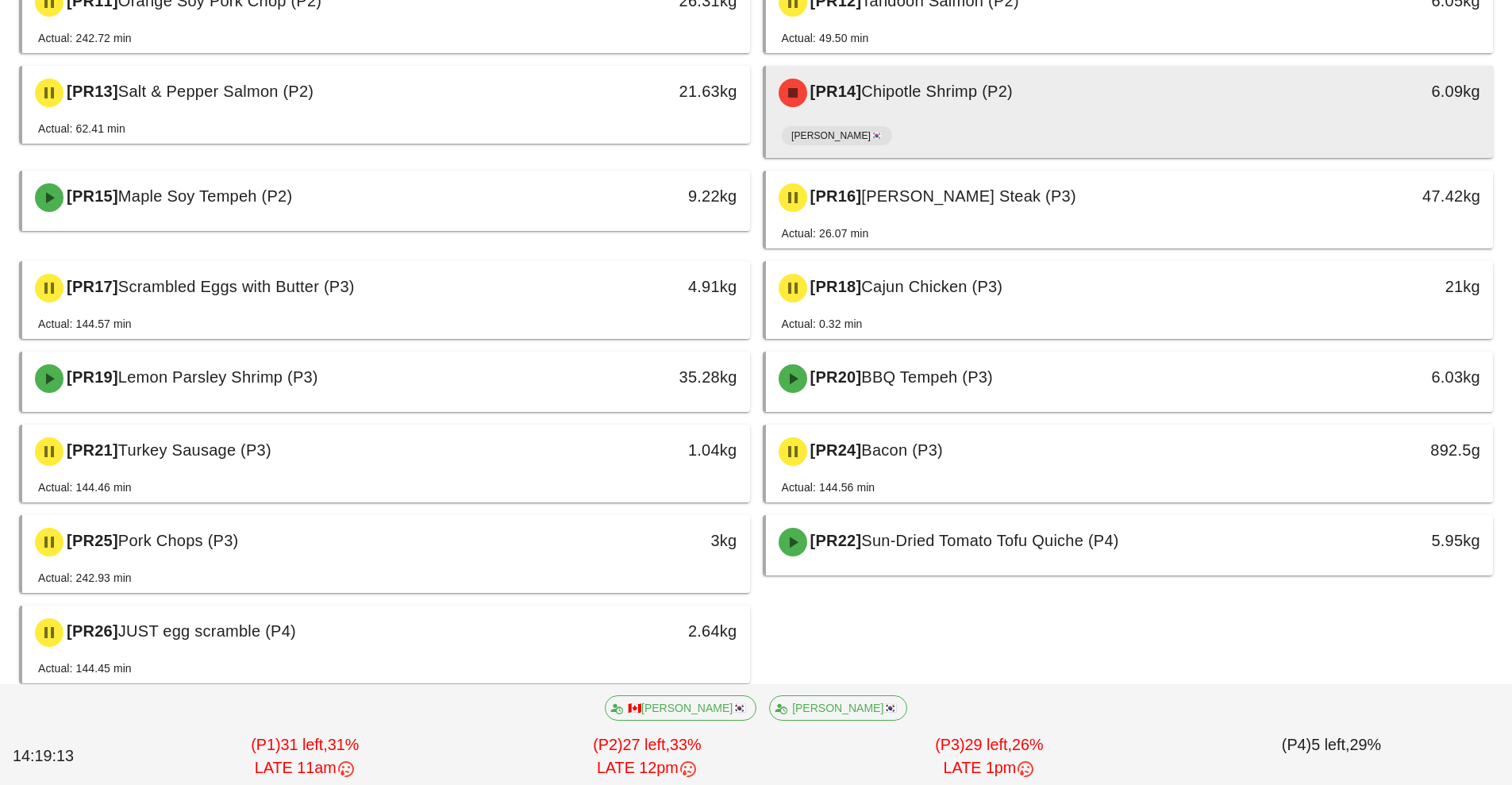
scroll to position [704, 0]
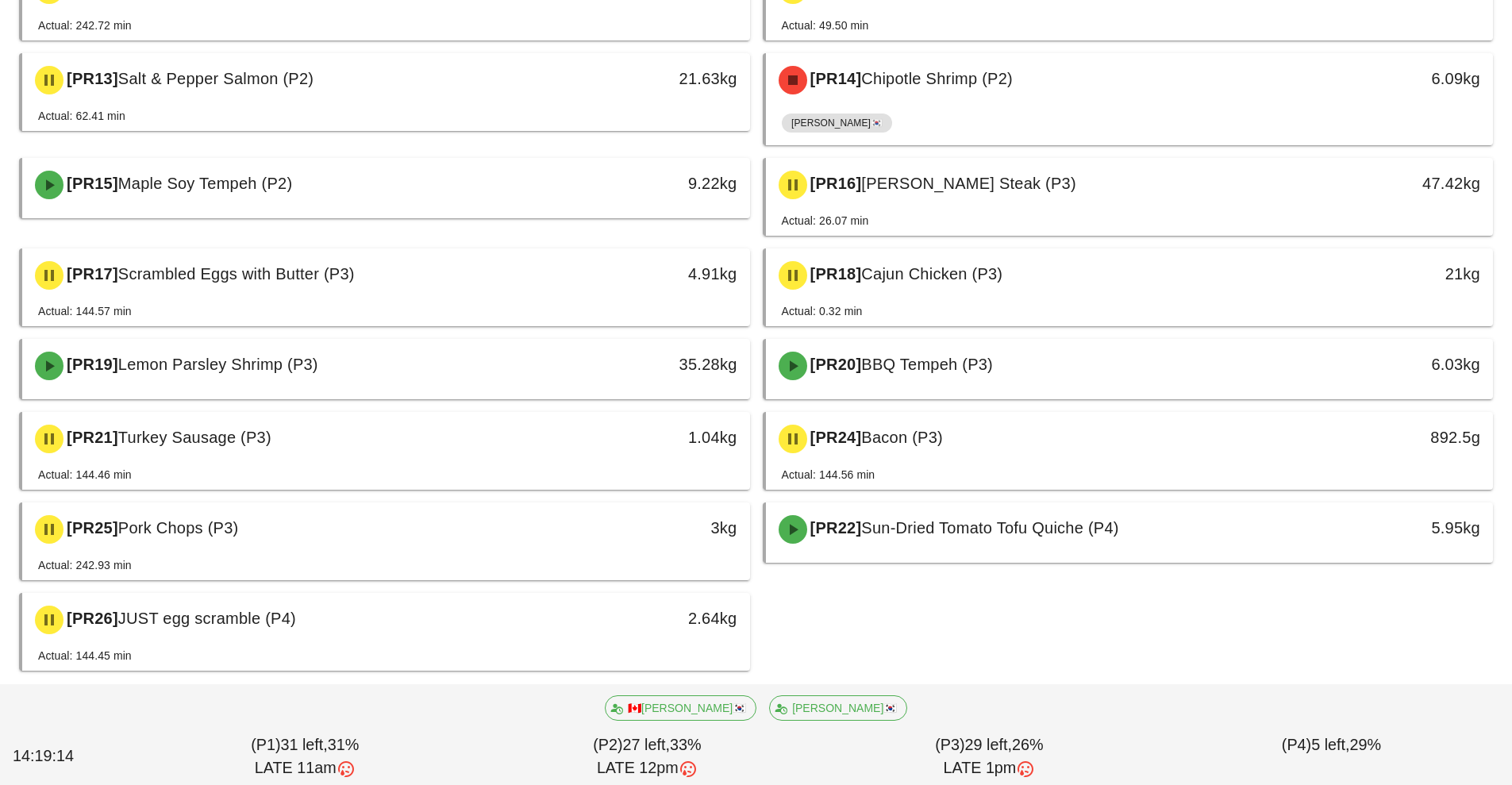
click at [592, 377] on div "35.28kg" at bounding box center [656, 365] width 181 height 47
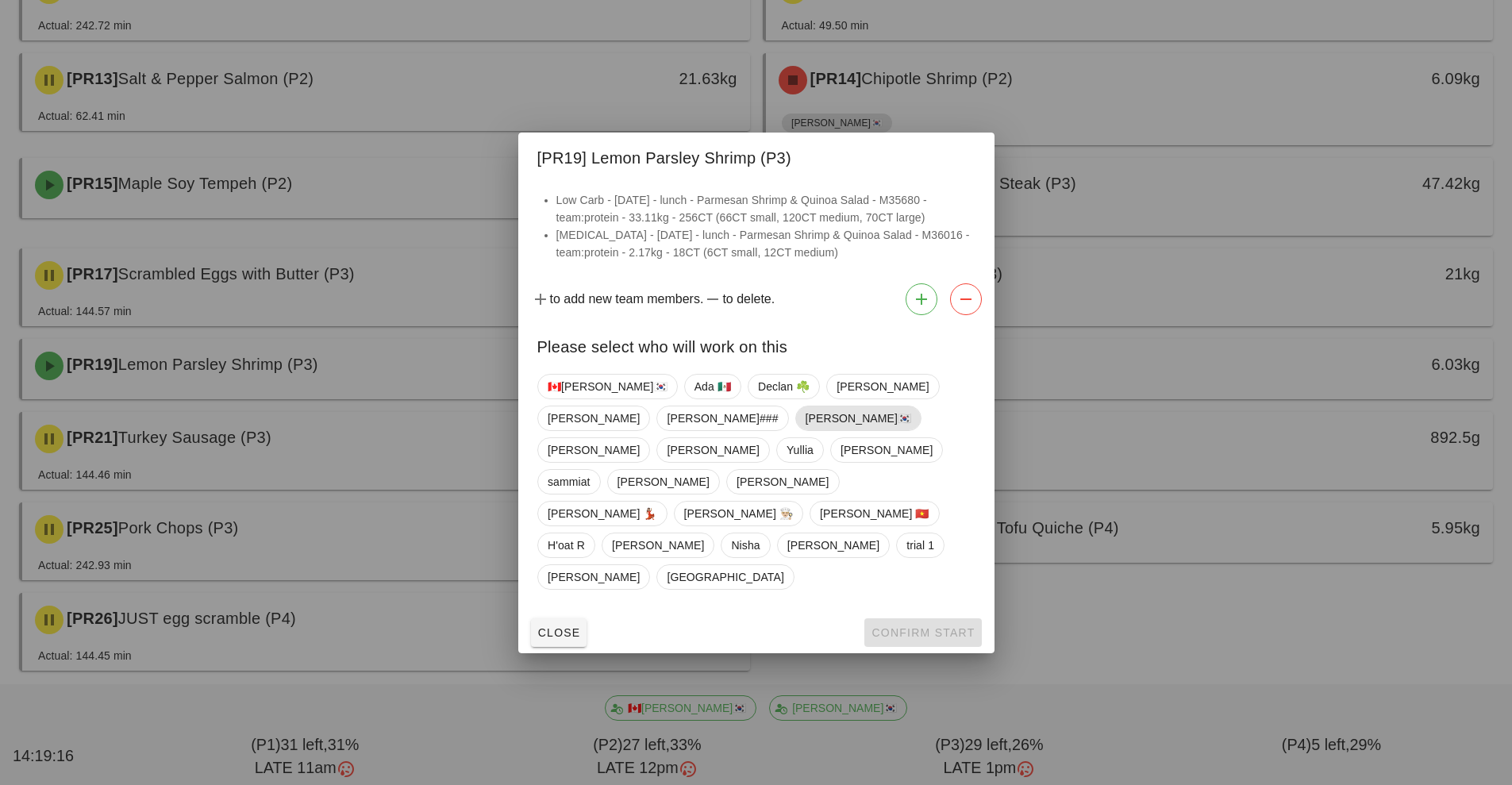
click at [805, 430] on span "[PERSON_NAME]🇰🇷" at bounding box center [858, 418] width 106 height 24
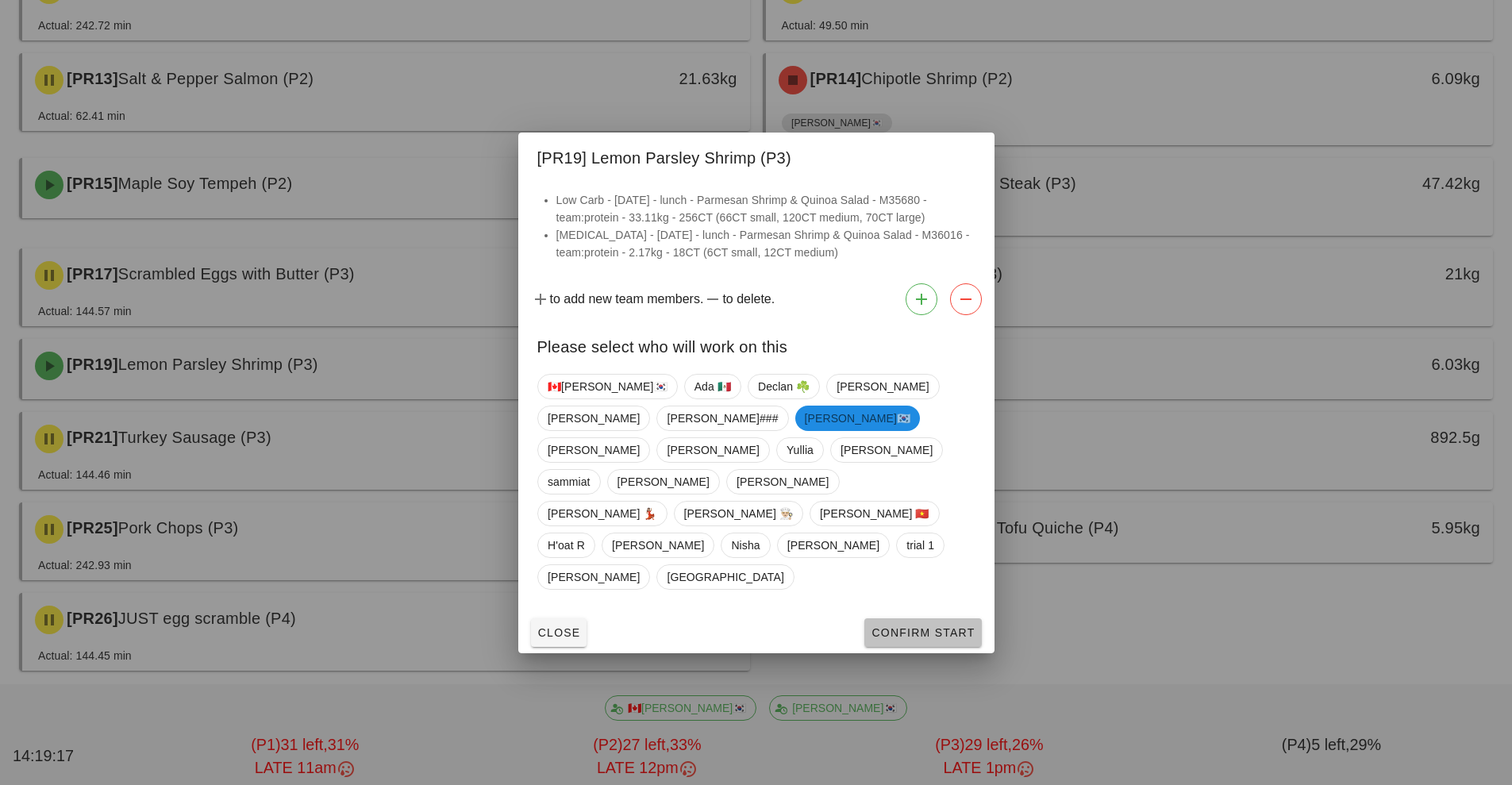
click at [930, 618] on button "Confirm Start" at bounding box center [923, 632] width 117 height 29
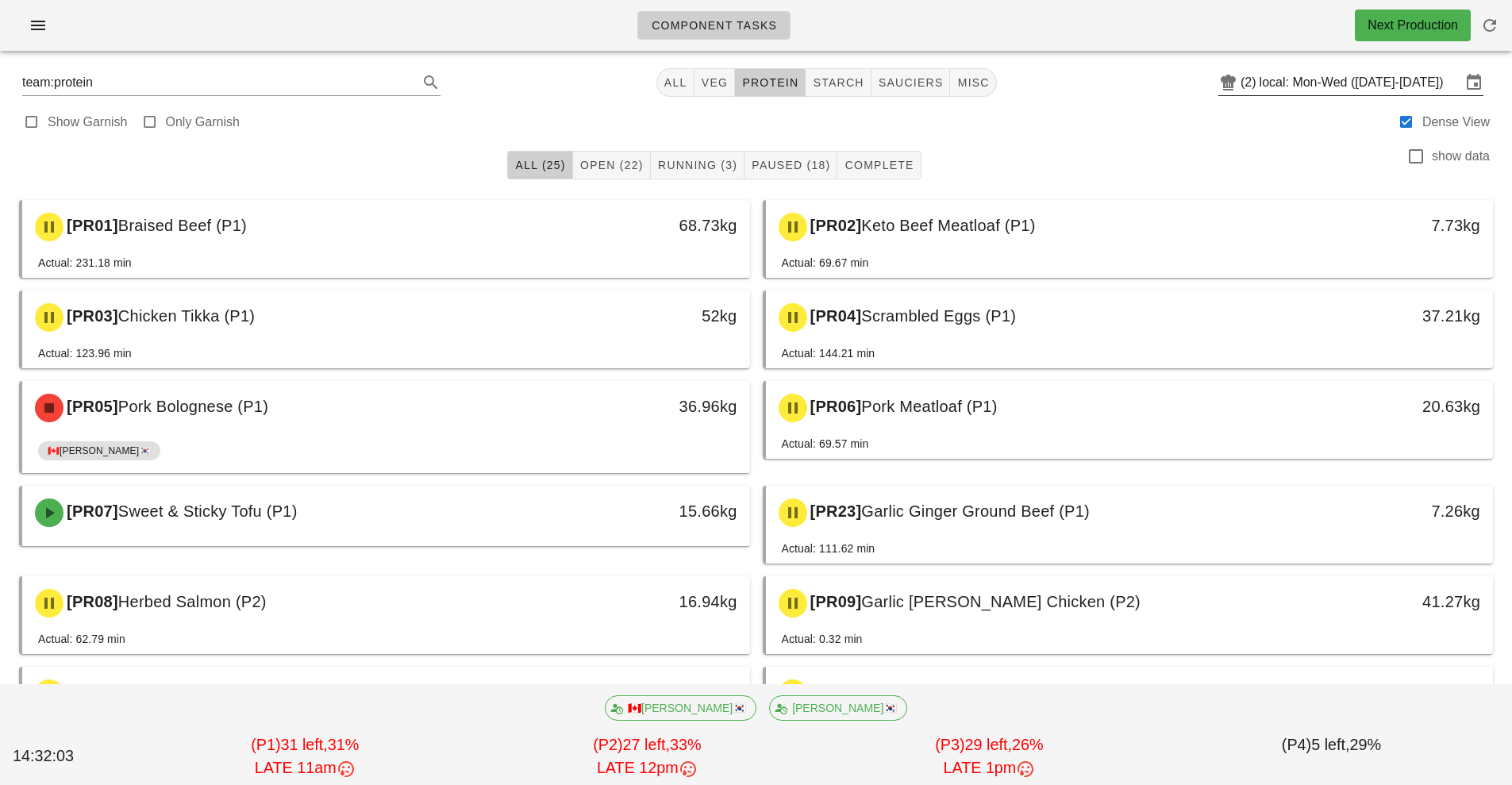
click at [1313, 81] on input "local: Mon-Wed ([DATE]-[DATE])" at bounding box center [1360, 82] width 202 height 25
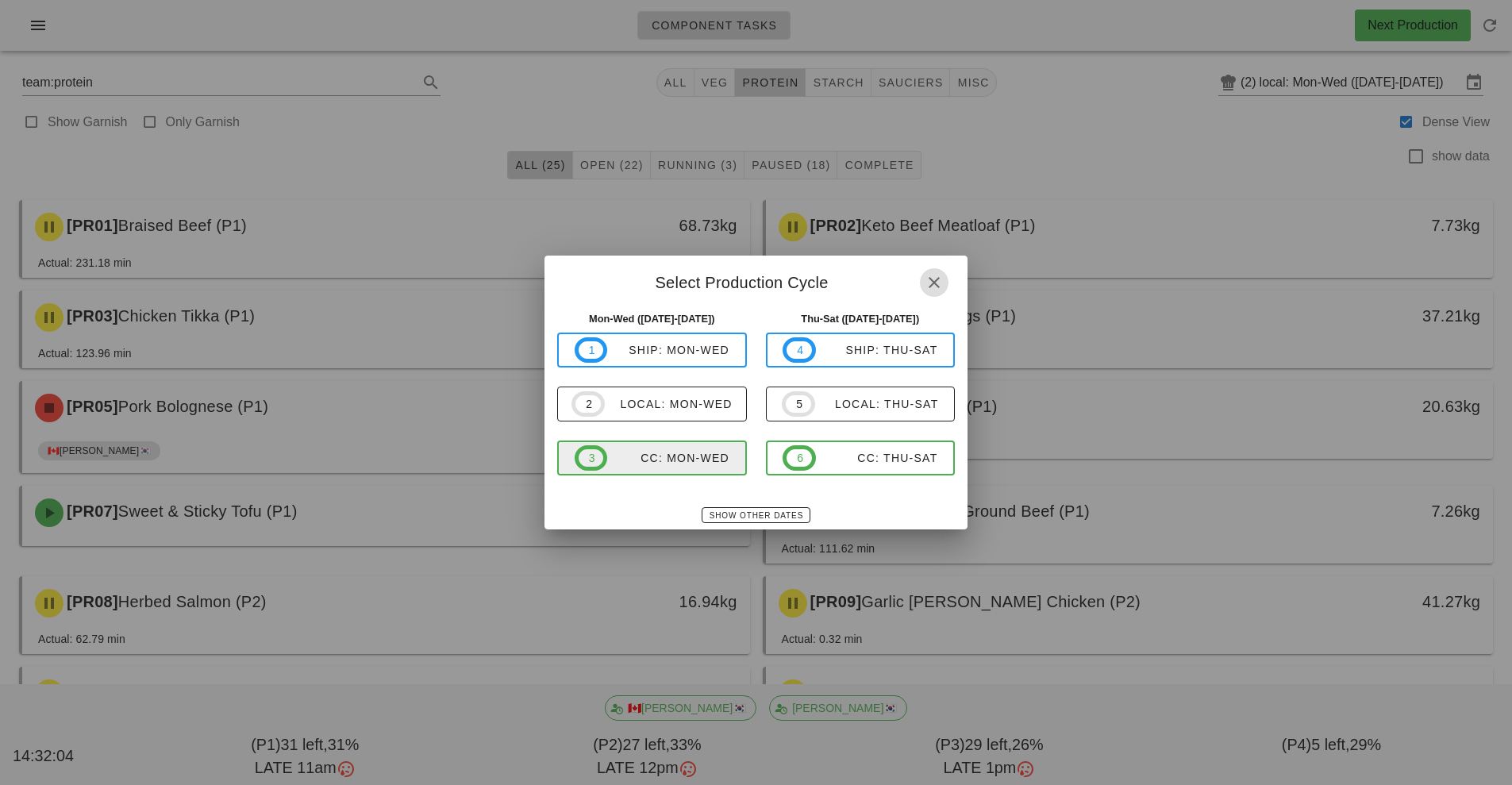
click at [683, 465] on span "3 CC: Mon-Wed" at bounding box center [652, 458] width 155 height 25
type input "CC: Mon-Wed ([DATE]-[DATE])"
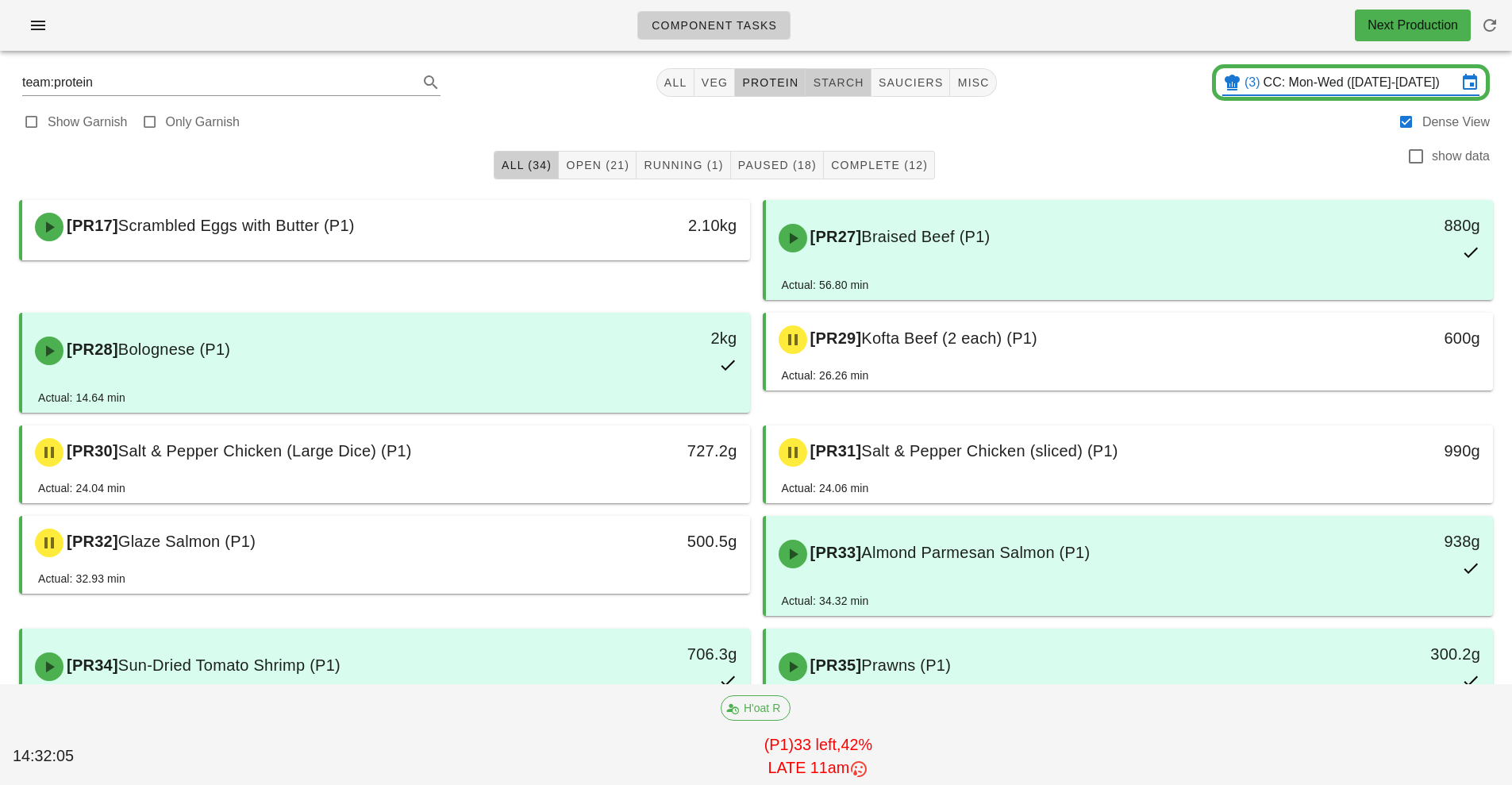
click at [833, 82] on span "starch" at bounding box center [838, 82] width 51 height 13
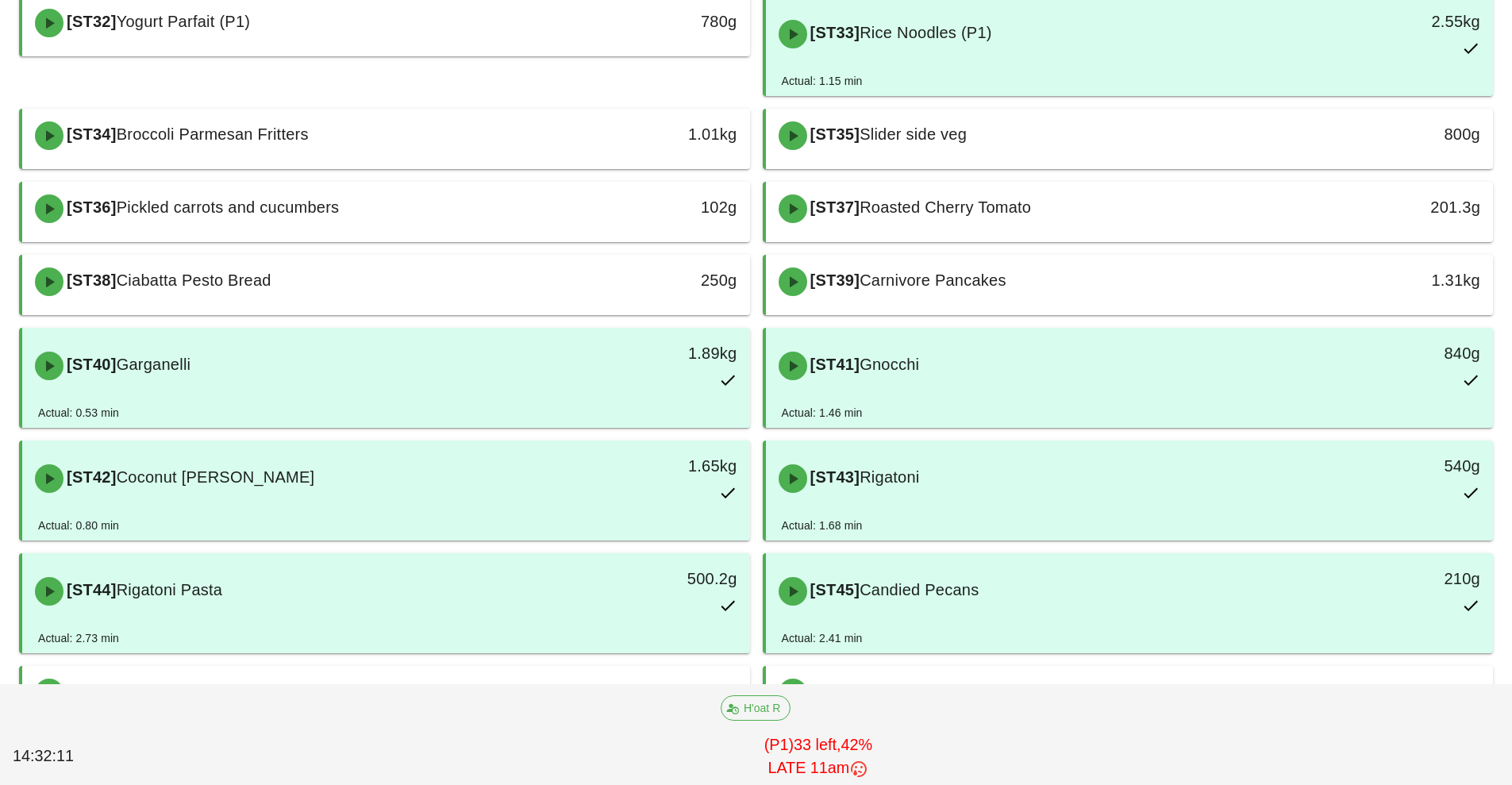
scroll to position [434, 0]
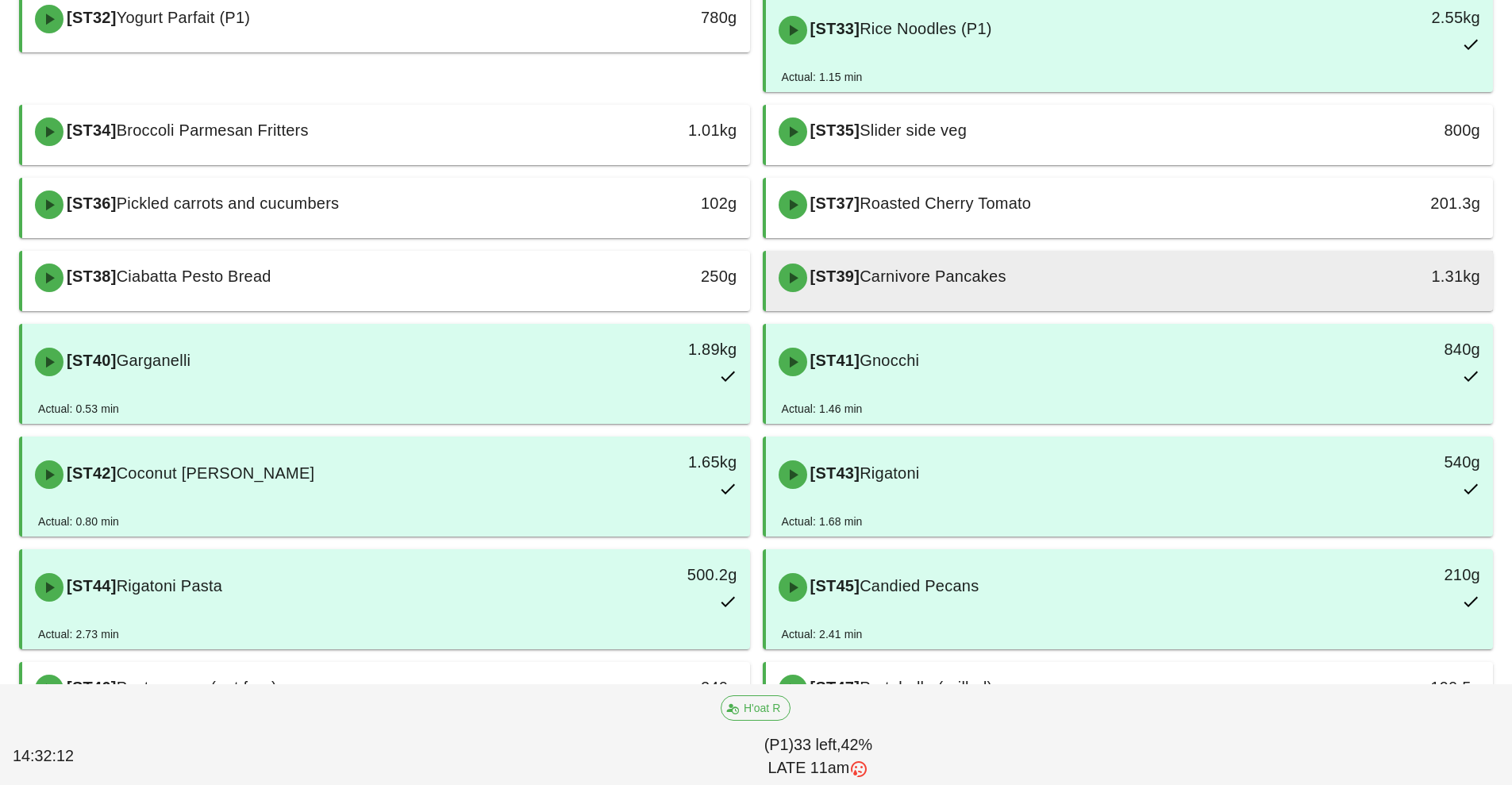
click at [1053, 287] on div "[ST39] Carnivore Pancakes" at bounding box center [1040, 277] width 541 height 47
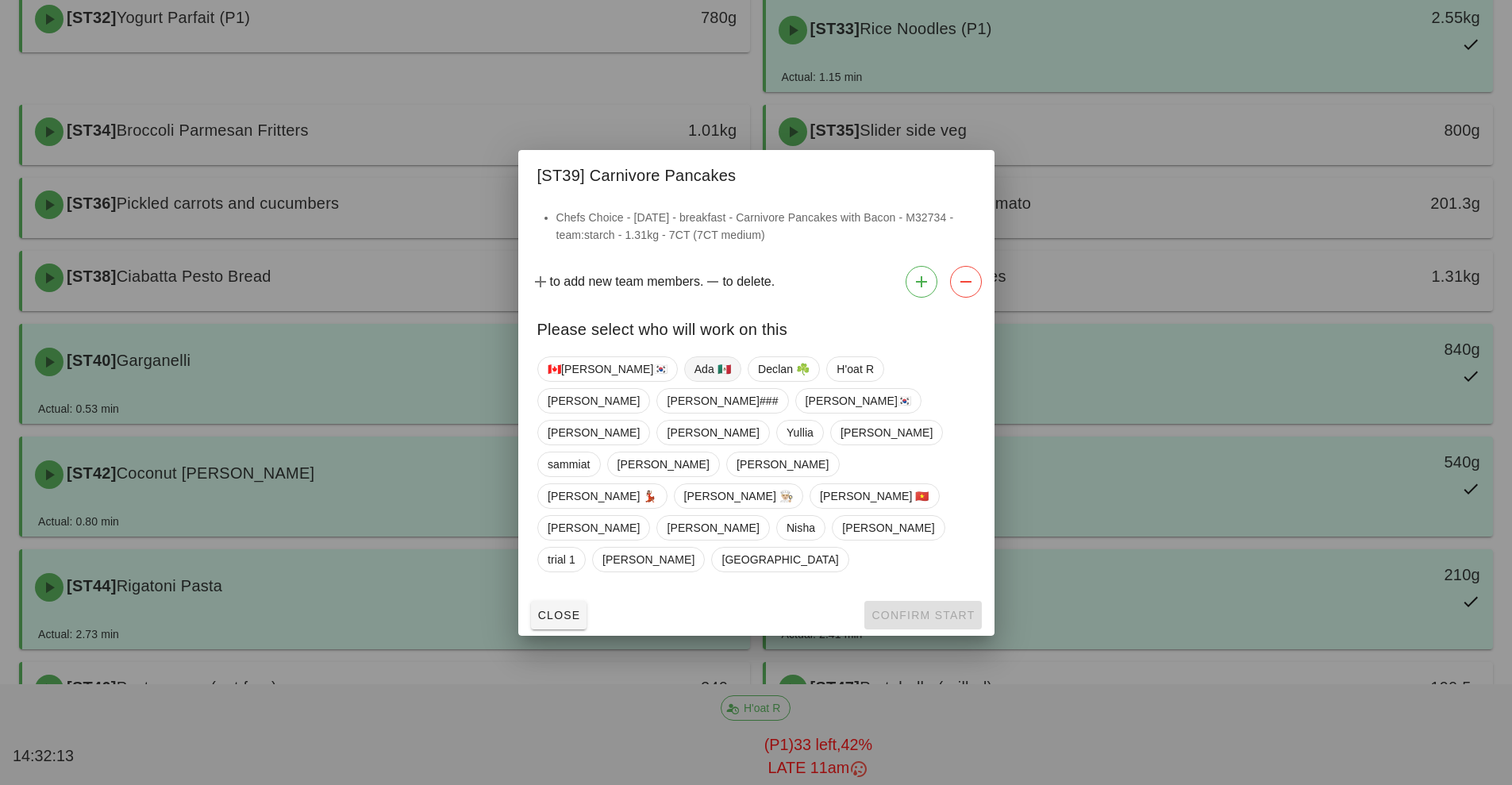
click at [694, 380] on span "Ada 🇲🇽" at bounding box center [712, 369] width 37 height 24
click at [899, 601] on button "Confirm Start" at bounding box center [923, 615] width 117 height 29
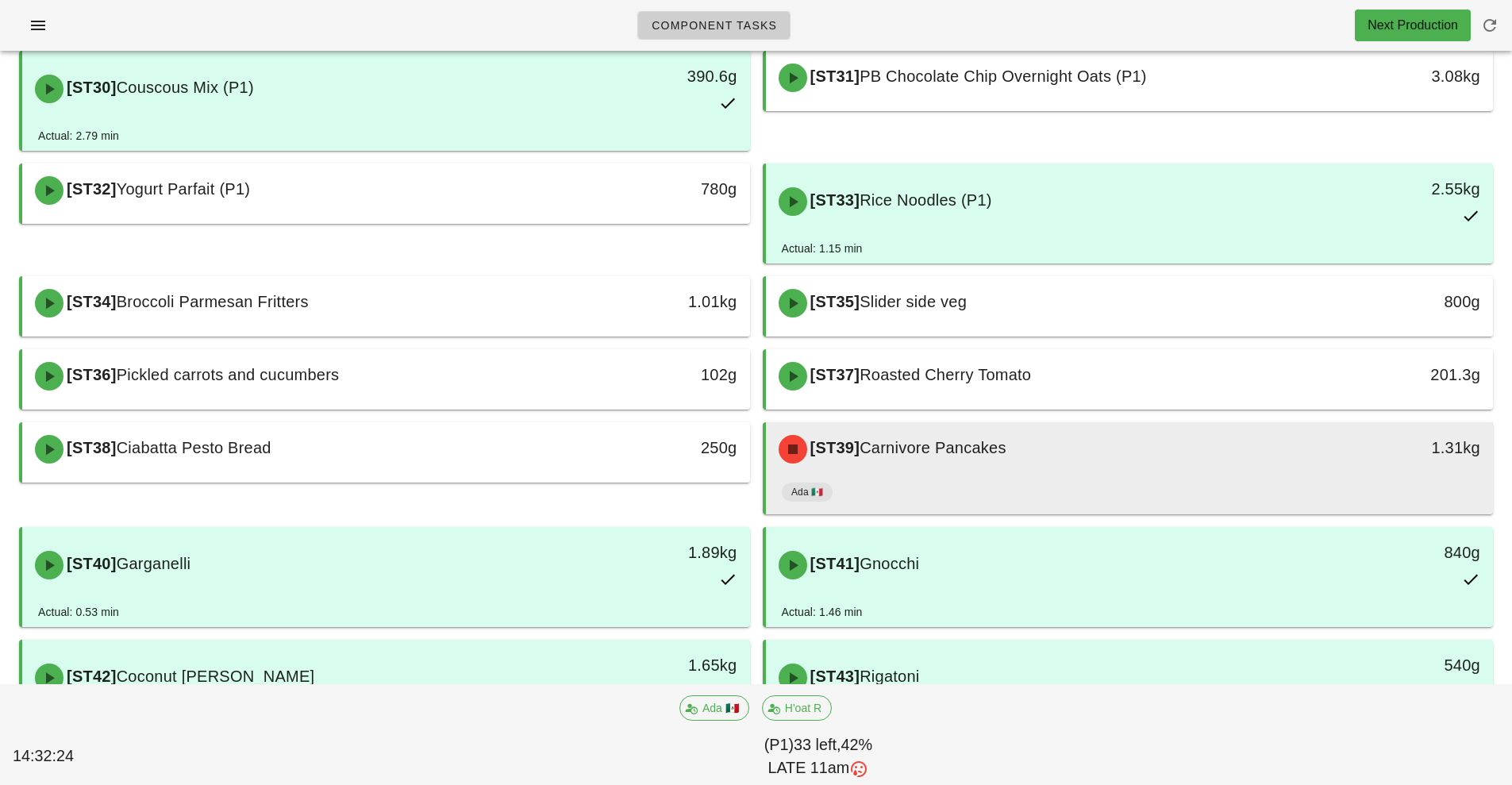
scroll to position [258, 0]
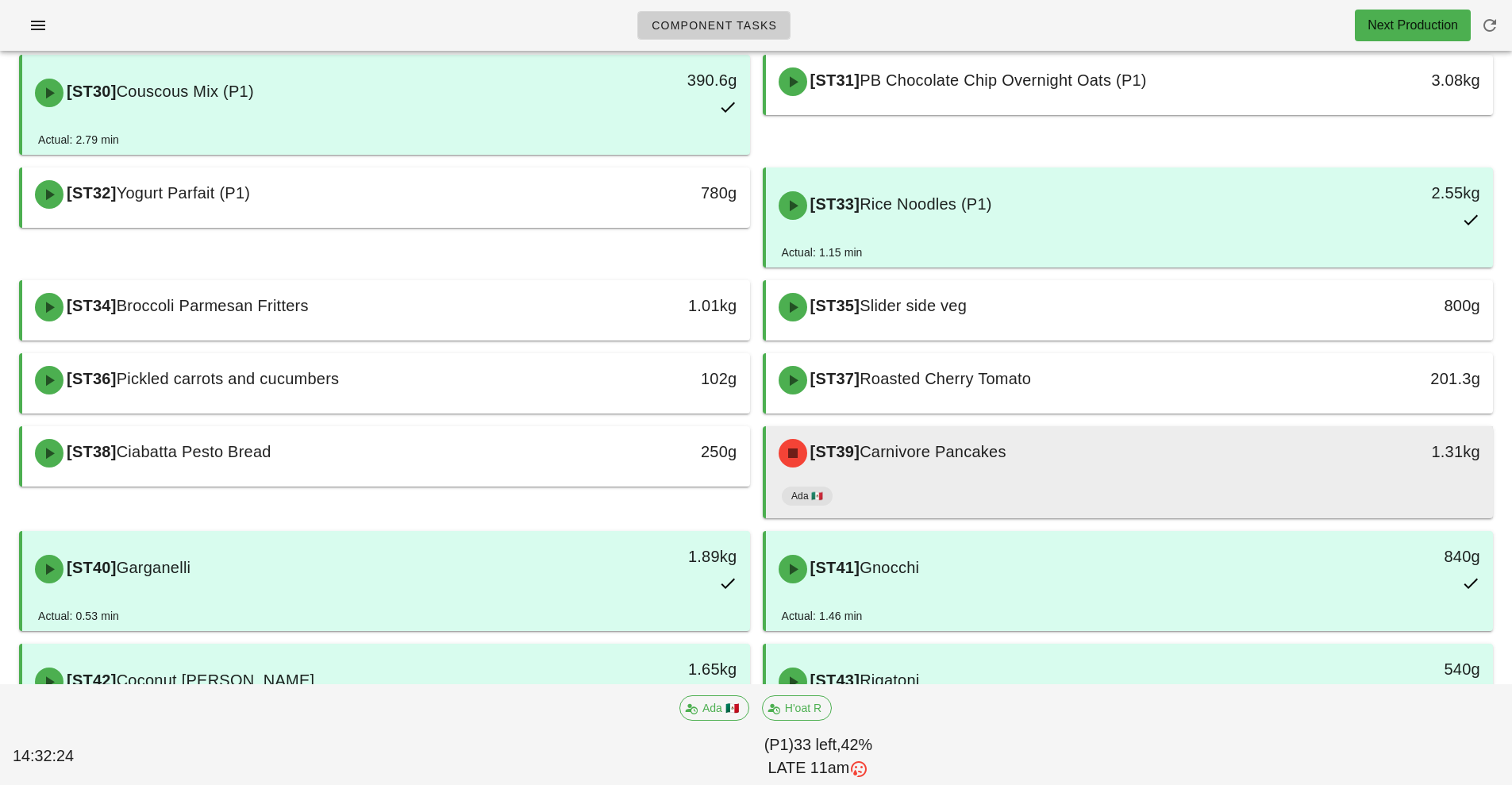
click at [1112, 480] on div "Ada 🇲🇽" at bounding box center [1129, 498] width 697 height 38
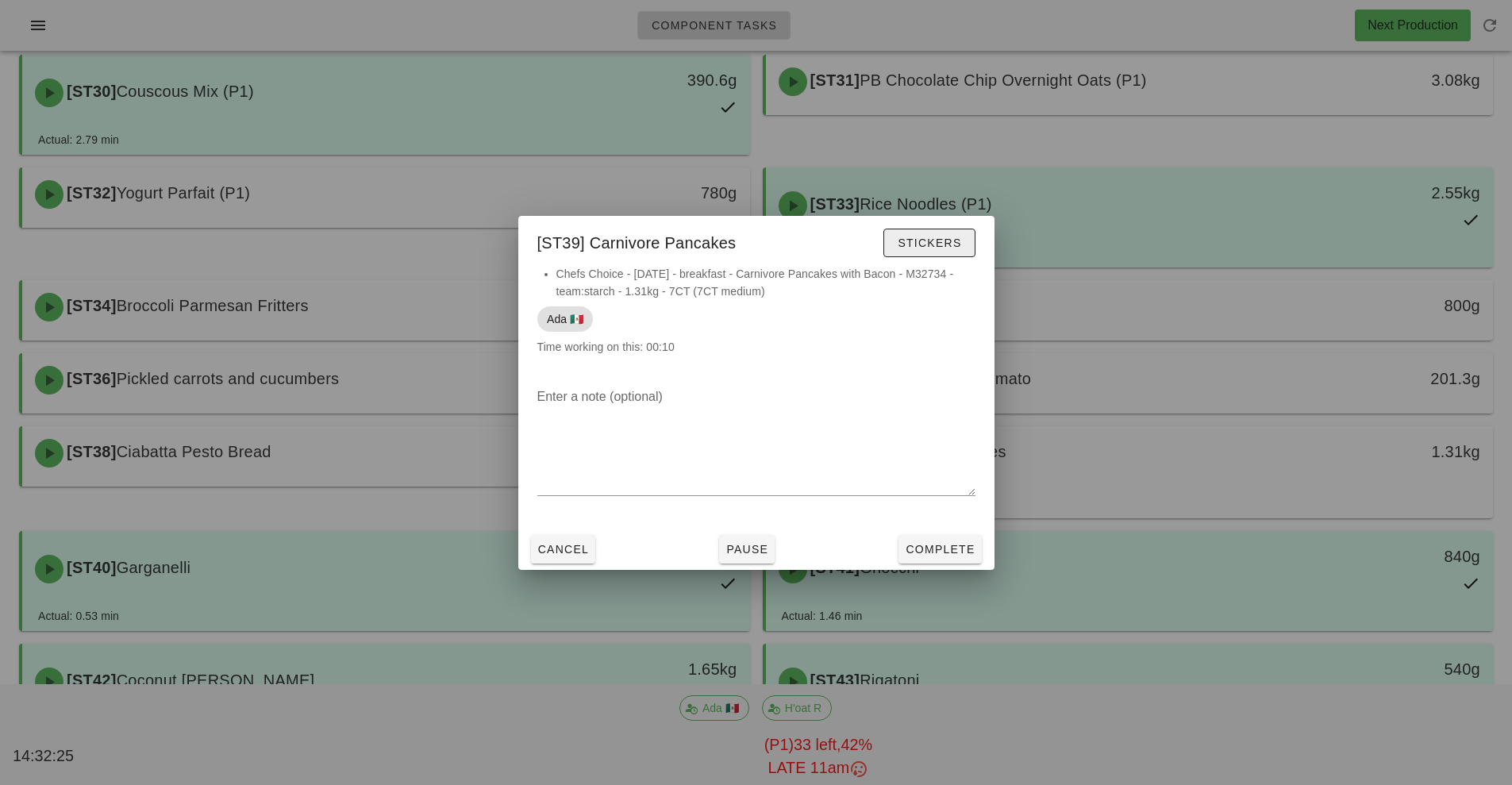
click at [944, 238] on span "Stickers" at bounding box center [929, 242] width 65 height 13
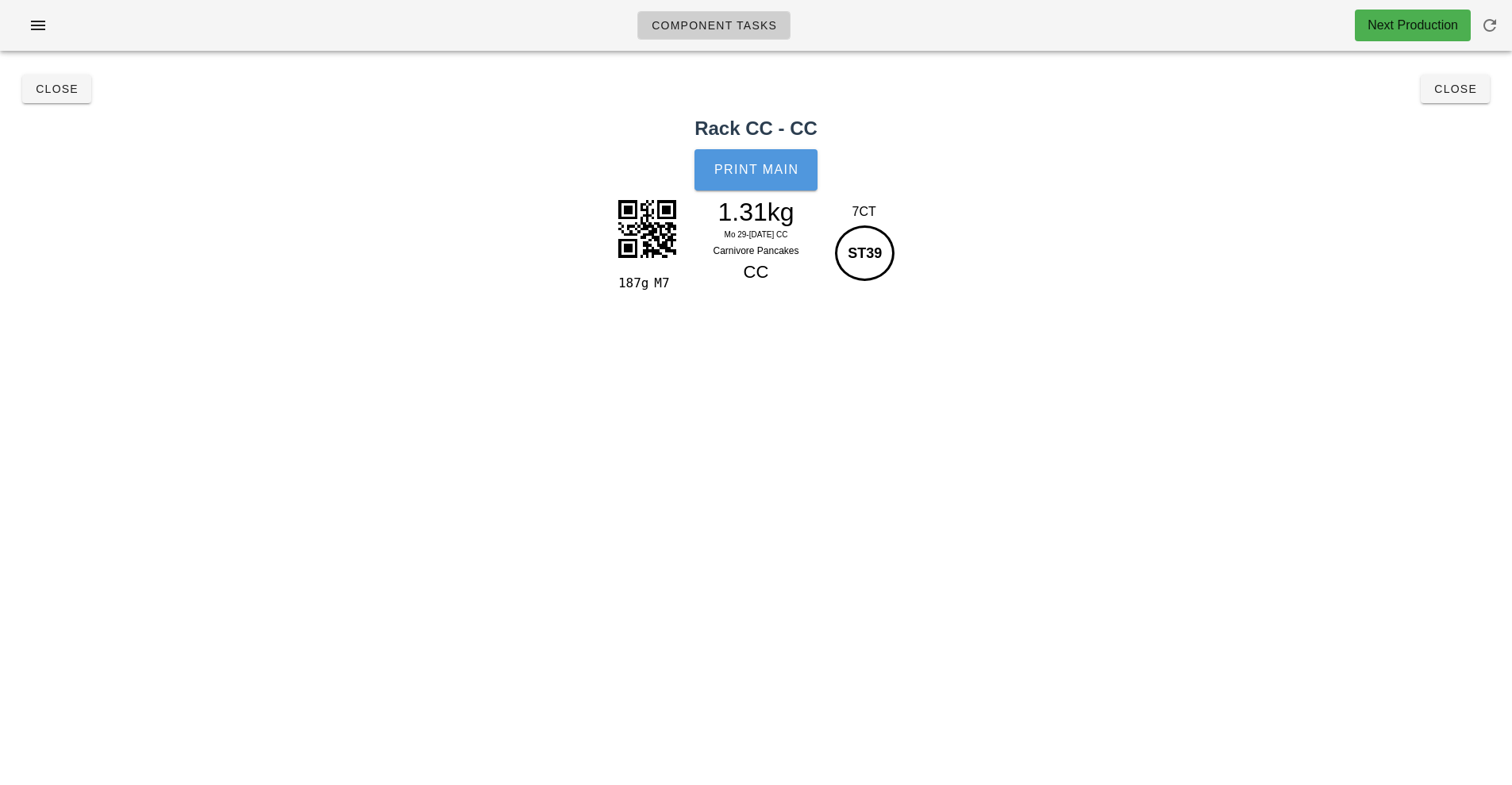
click at [768, 182] on button "Print Main" at bounding box center [756, 169] width 123 height 42
click at [1464, 99] on button "Close" at bounding box center [1455, 89] width 69 height 29
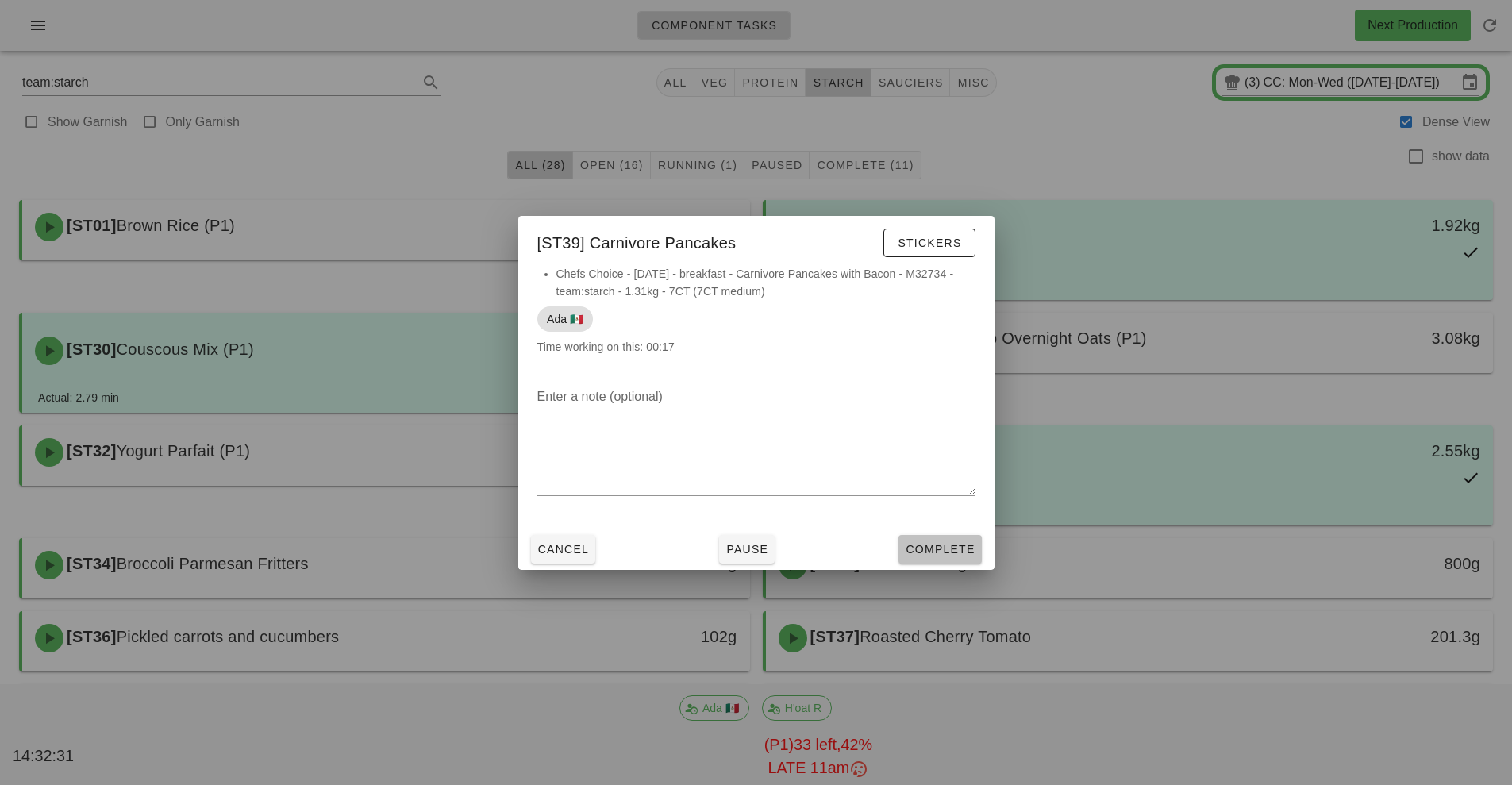
click at [941, 559] on button "Complete" at bounding box center [939, 549] width 82 height 29
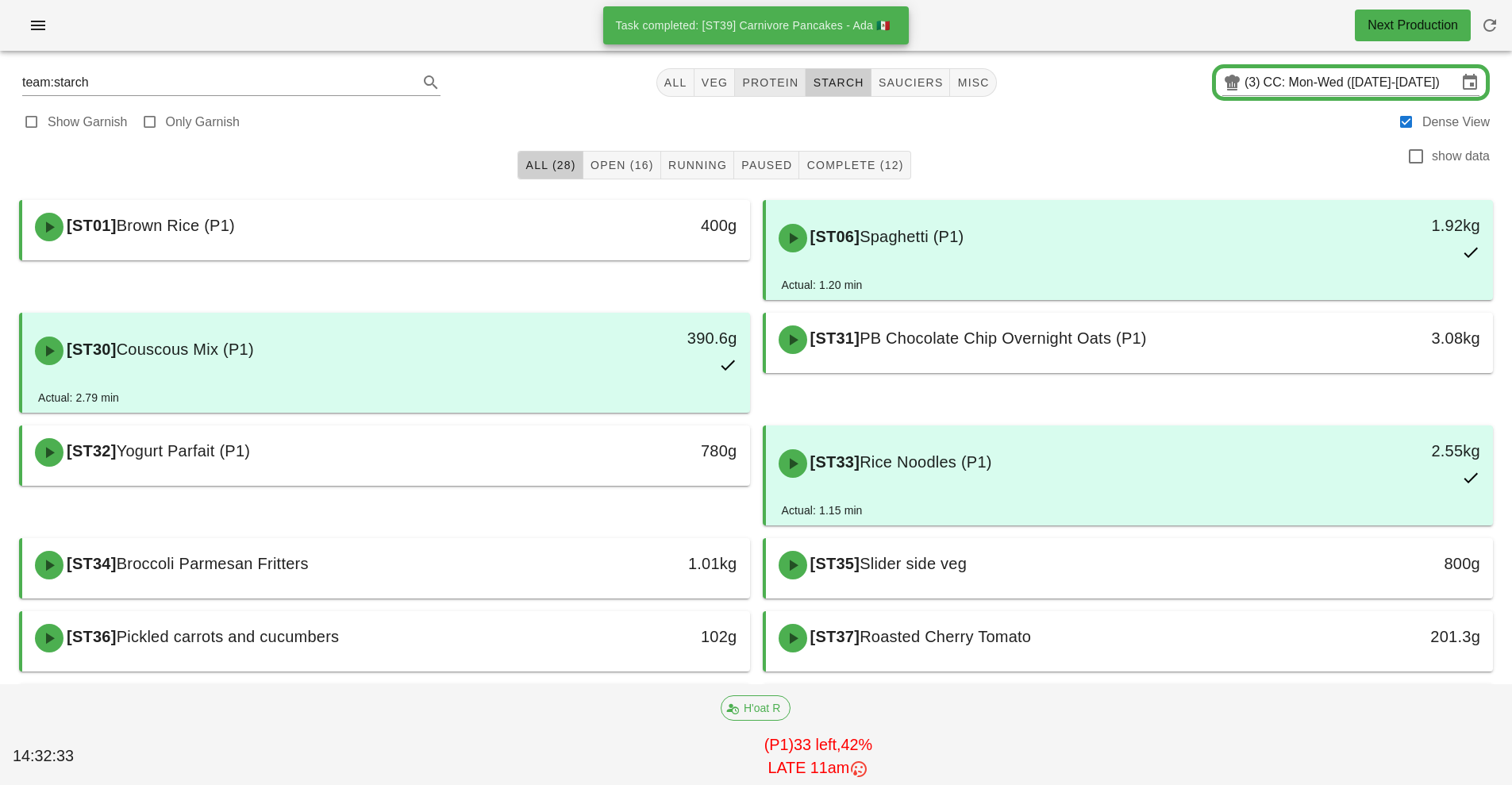
click at [782, 93] on button "protein" at bounding box center [770, 83] width 71 height 29
type input "team:protein"
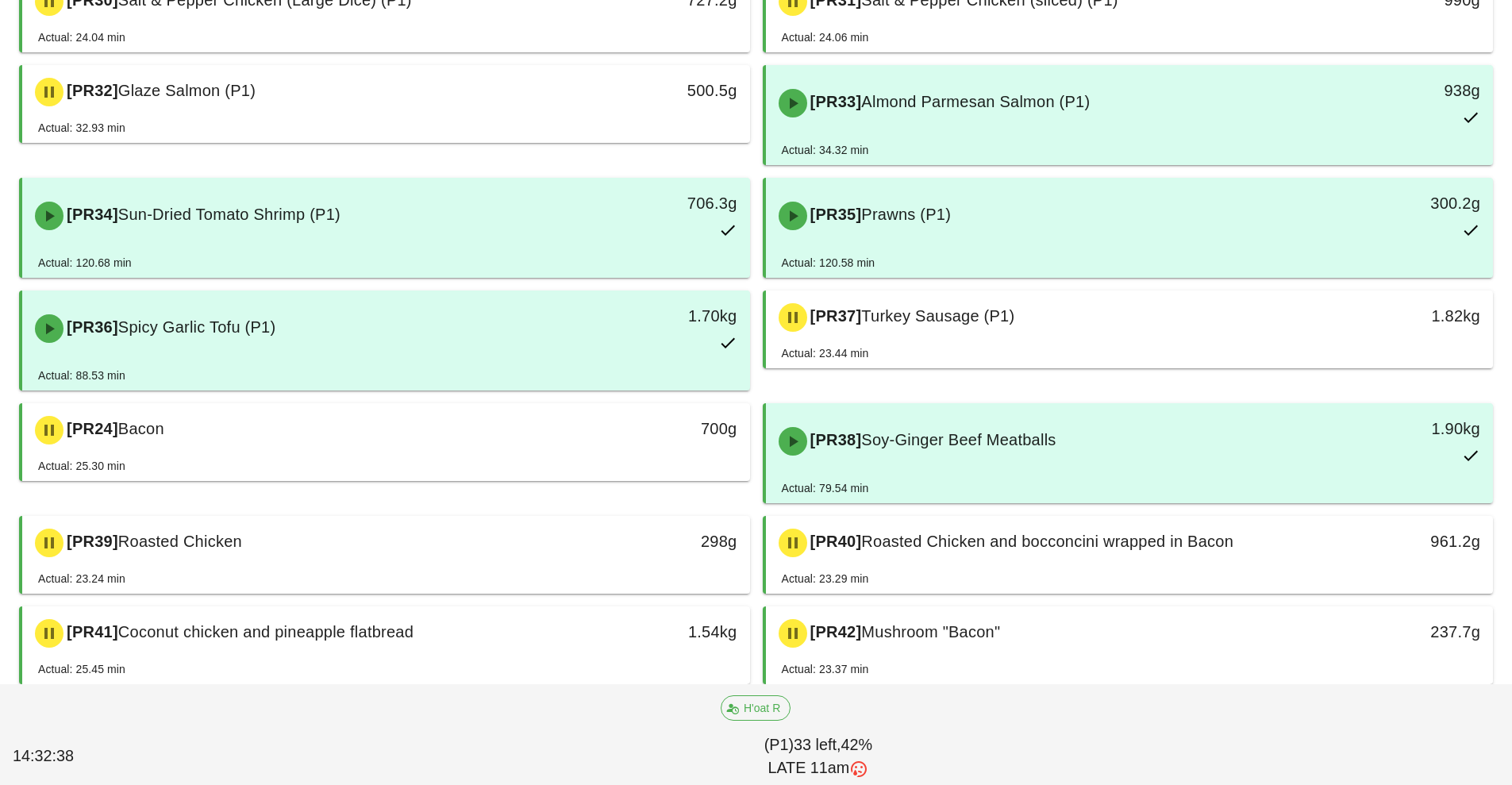
scroll to position [470, 0]
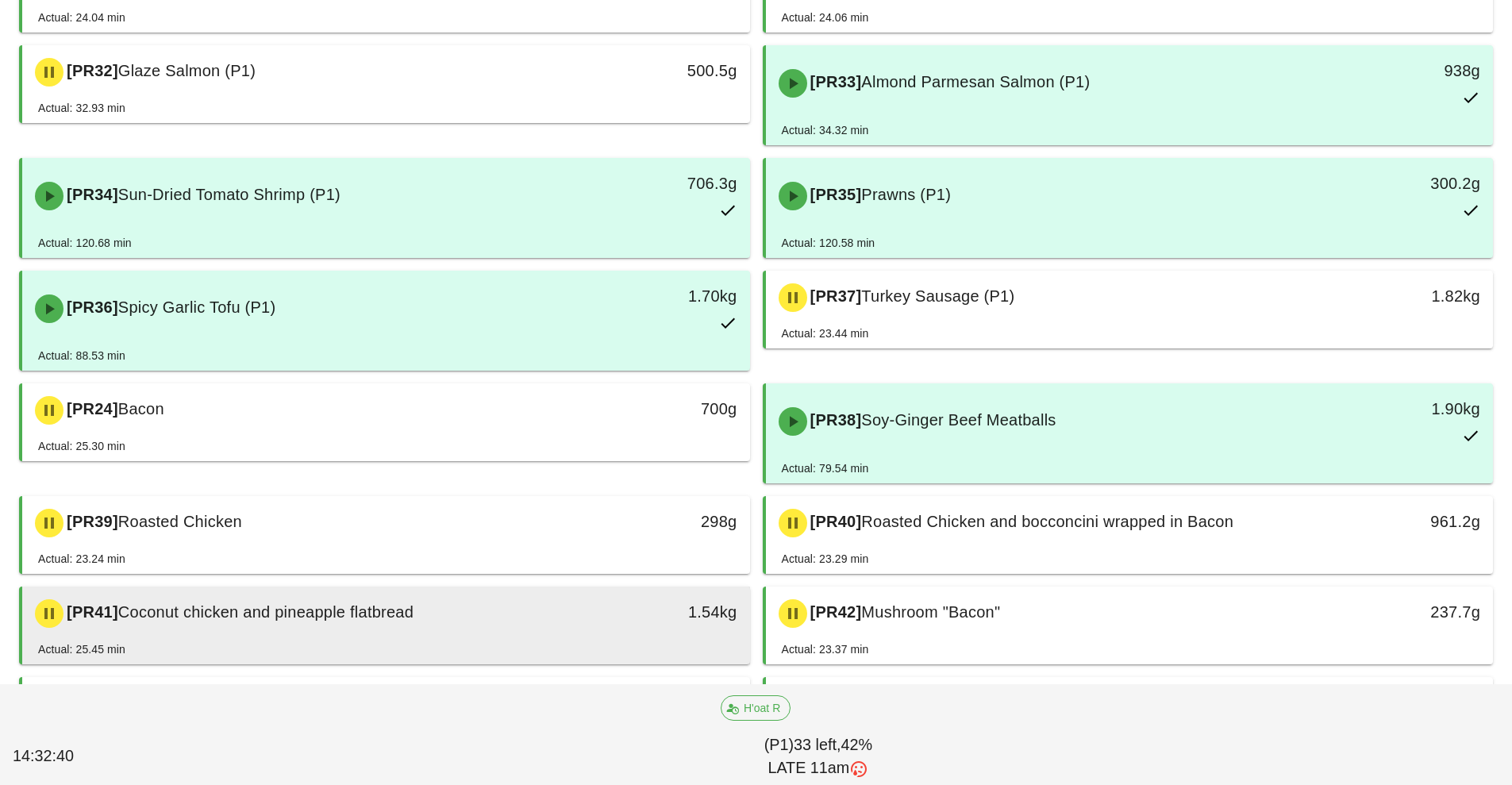
click at [635, 634] on div "1.54kg" at bounding box center [656, 613] width 181 height 47
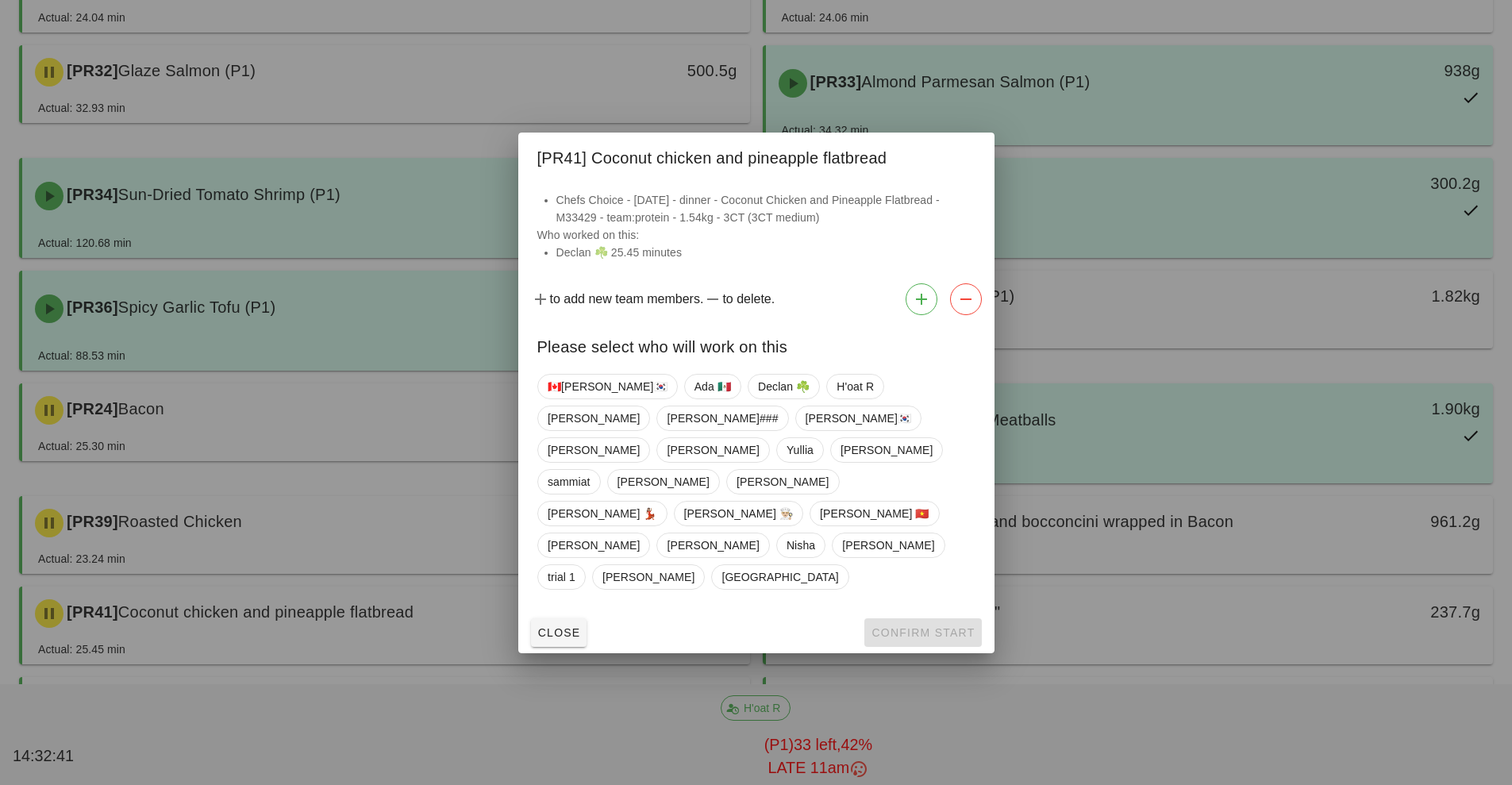
click at [643, 452] on div "🇨🇦[PERSON_NAME]🇰🇷 Ada 🇲🇽 Declan ☘️ H'oat R [PERSON_NAME]### [PERSON_NAME]🇰🇷 [PE…" at bounding box center [756, 481] width 439 height 229
click at [694, 399] on span "Ada 🇲🇽" at bounding box center [712, 386] width 37 height 24
click at [896, 618] on button "Confirm Start" at bounding box center [923, 632] width 117 height 29
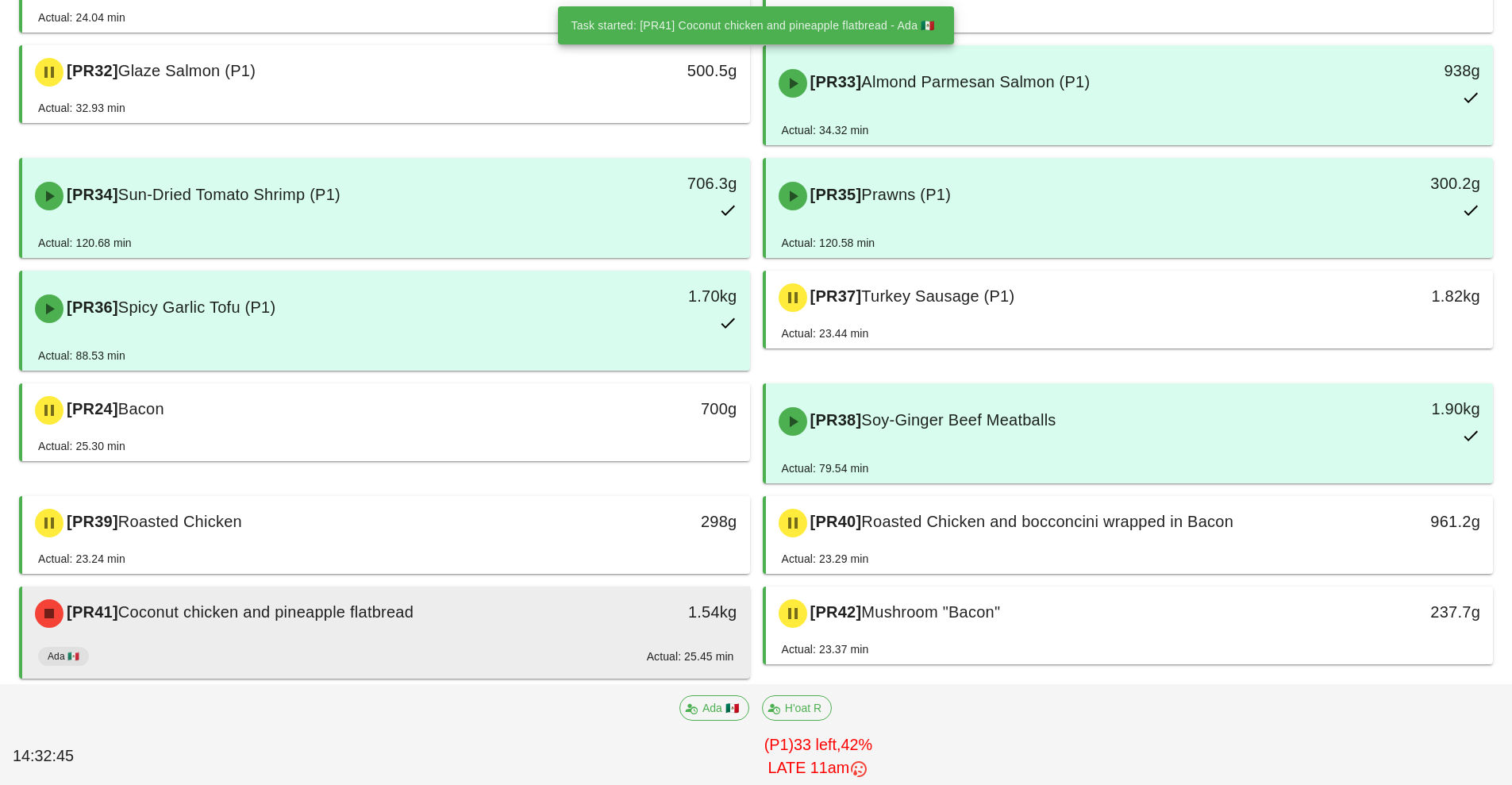
click at [607, 653] on div "Ada 🇲🇽 Actual: 25.45 min" at bounding box center [385, 659] width 697 height 38
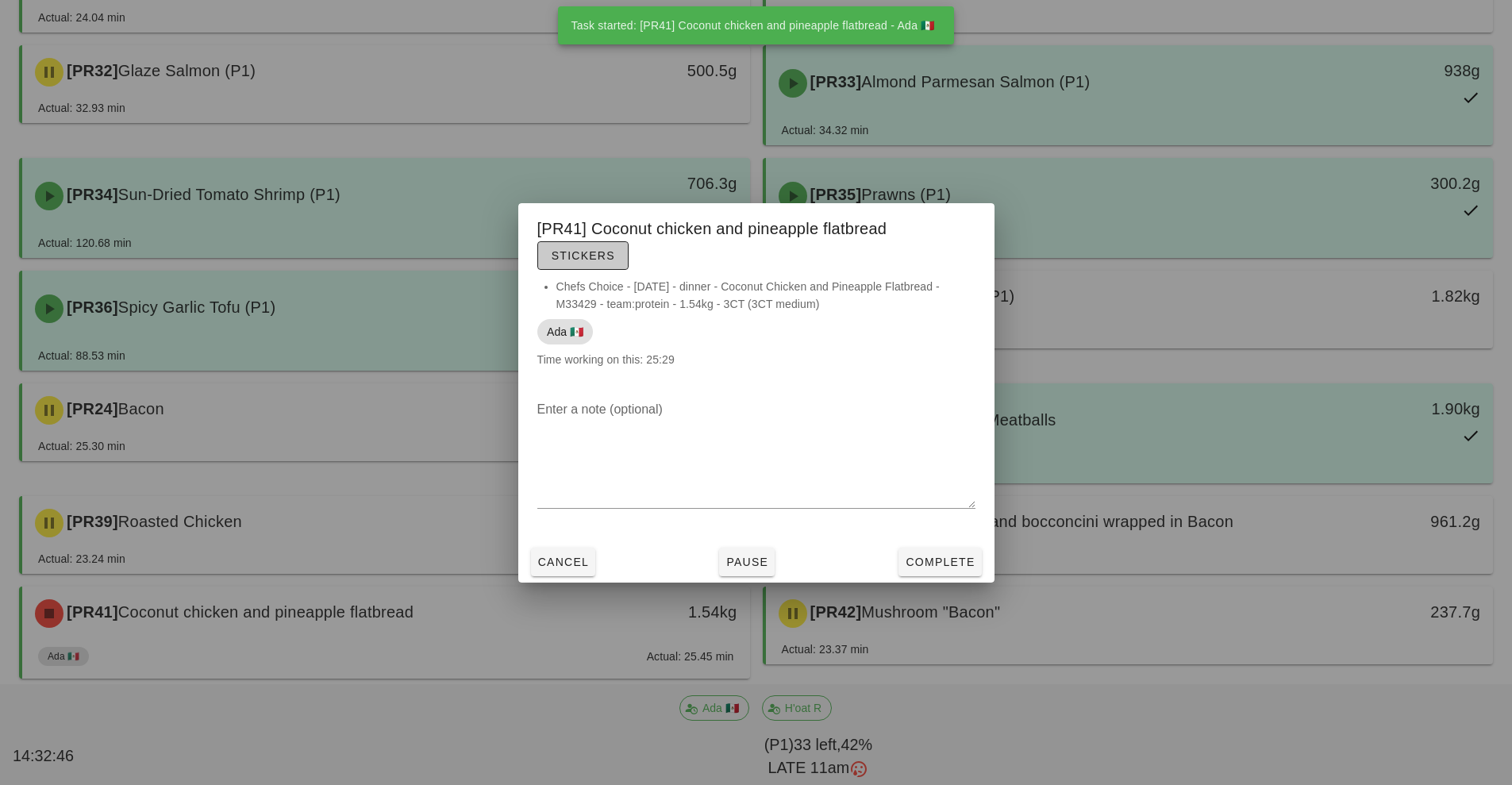
click at [597, 256] on span "Stickers" at bounding box center [583, 255] width 65 height 13
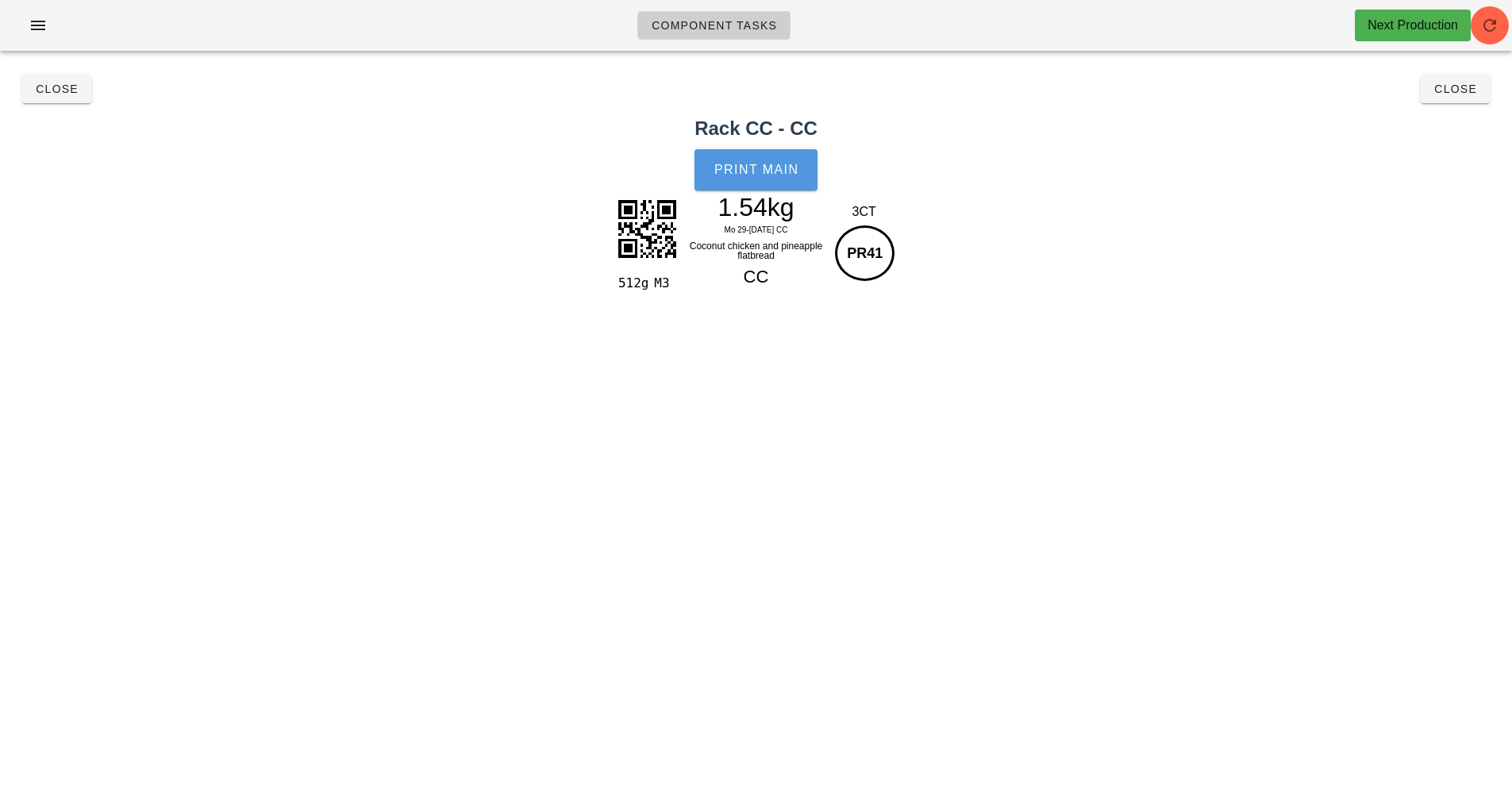
click at [785, 179] on button "Print Main" at bounding box center [756, 169] width 123 height 42
click at [1460, 93] on span "Close" at bounding box center [1455, 88] width 43 height 13
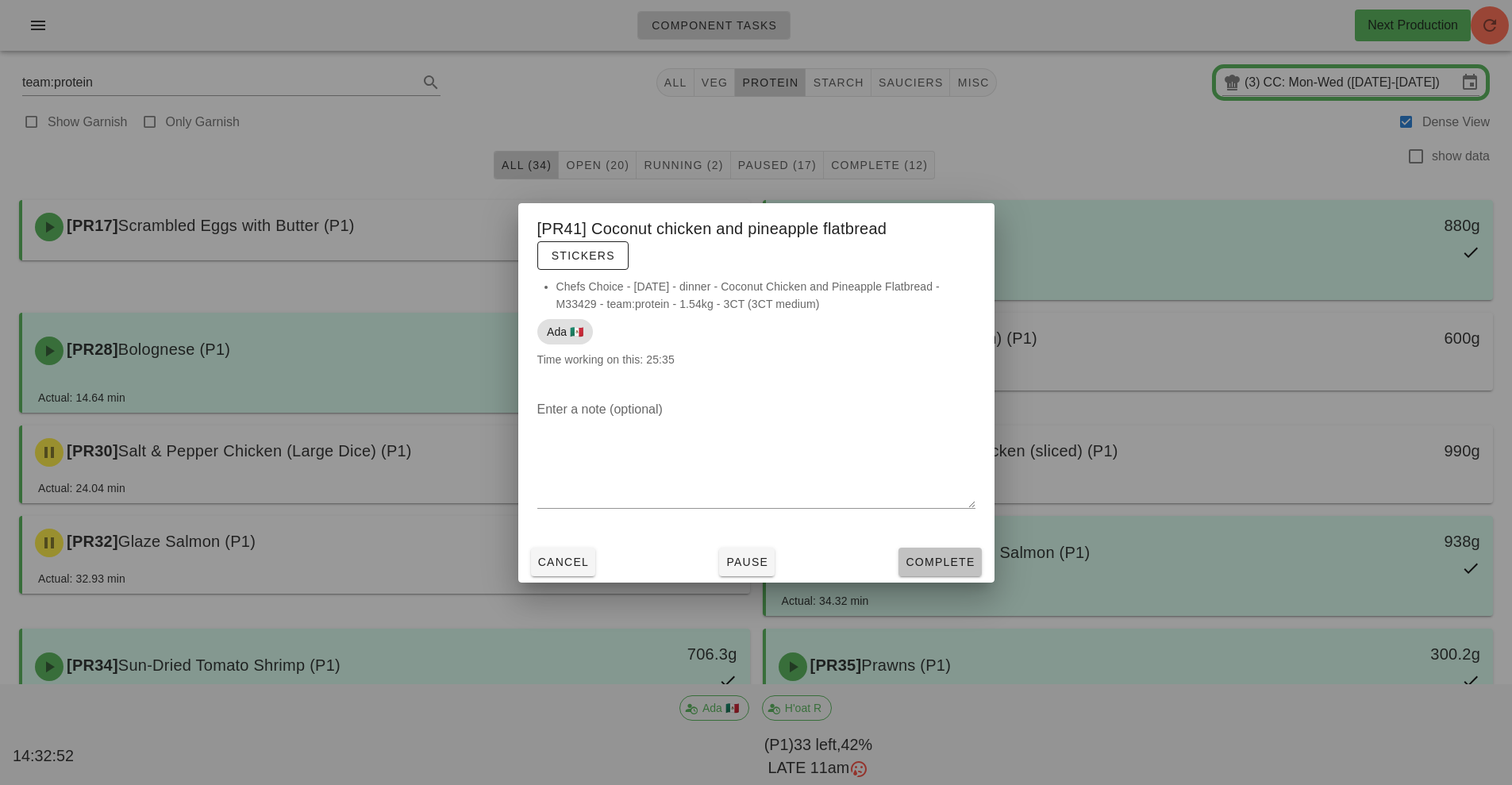
click at [959, 563] on span "Complete" at bounding box center [940, 561] width 70 height 13
